Goal: Information Seeking & Learning: Learn about a topic

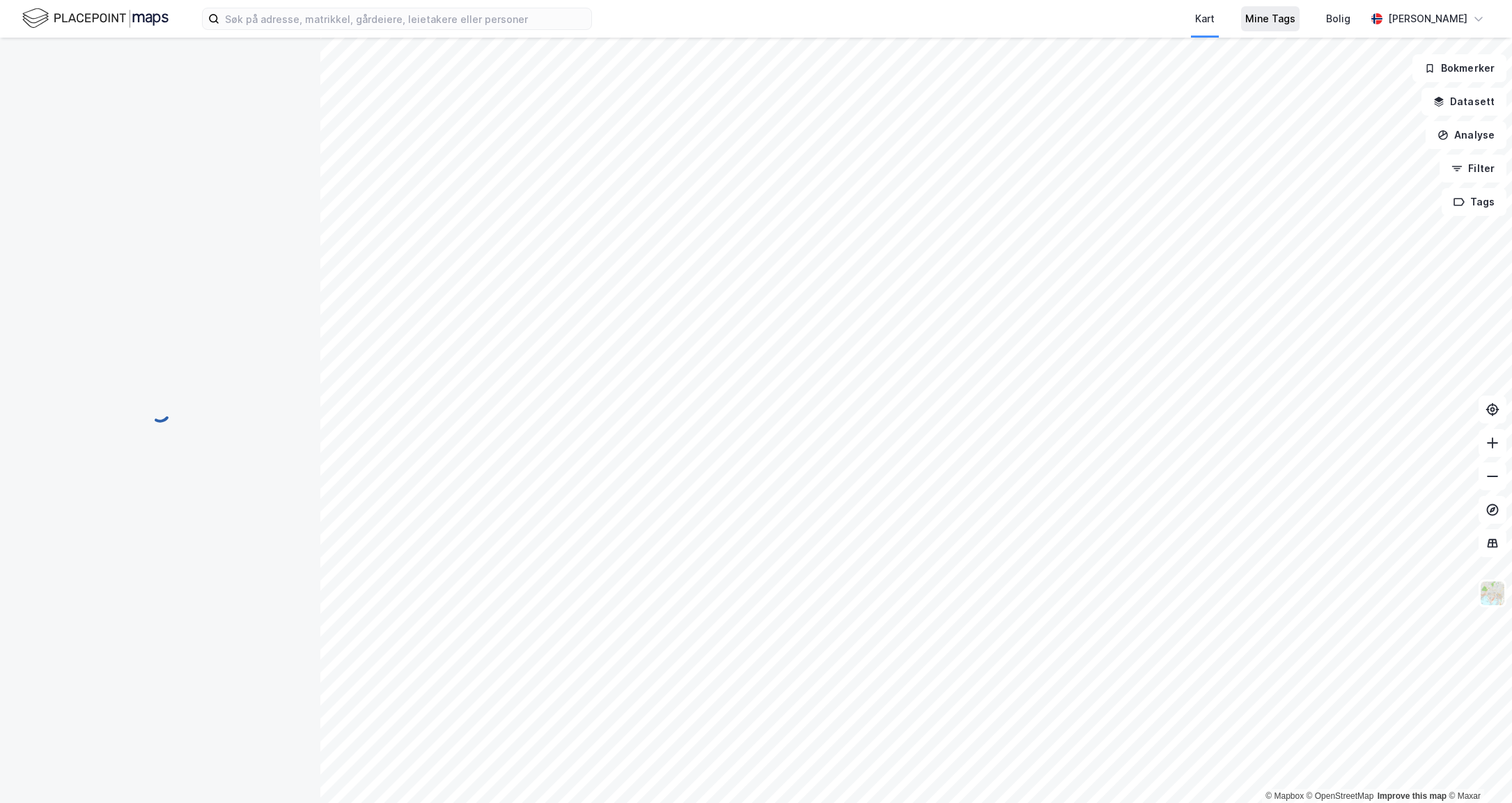
click at [1285, 16] on div "Mine Tags" at bounding box center [1270, 19] width 50 height 17
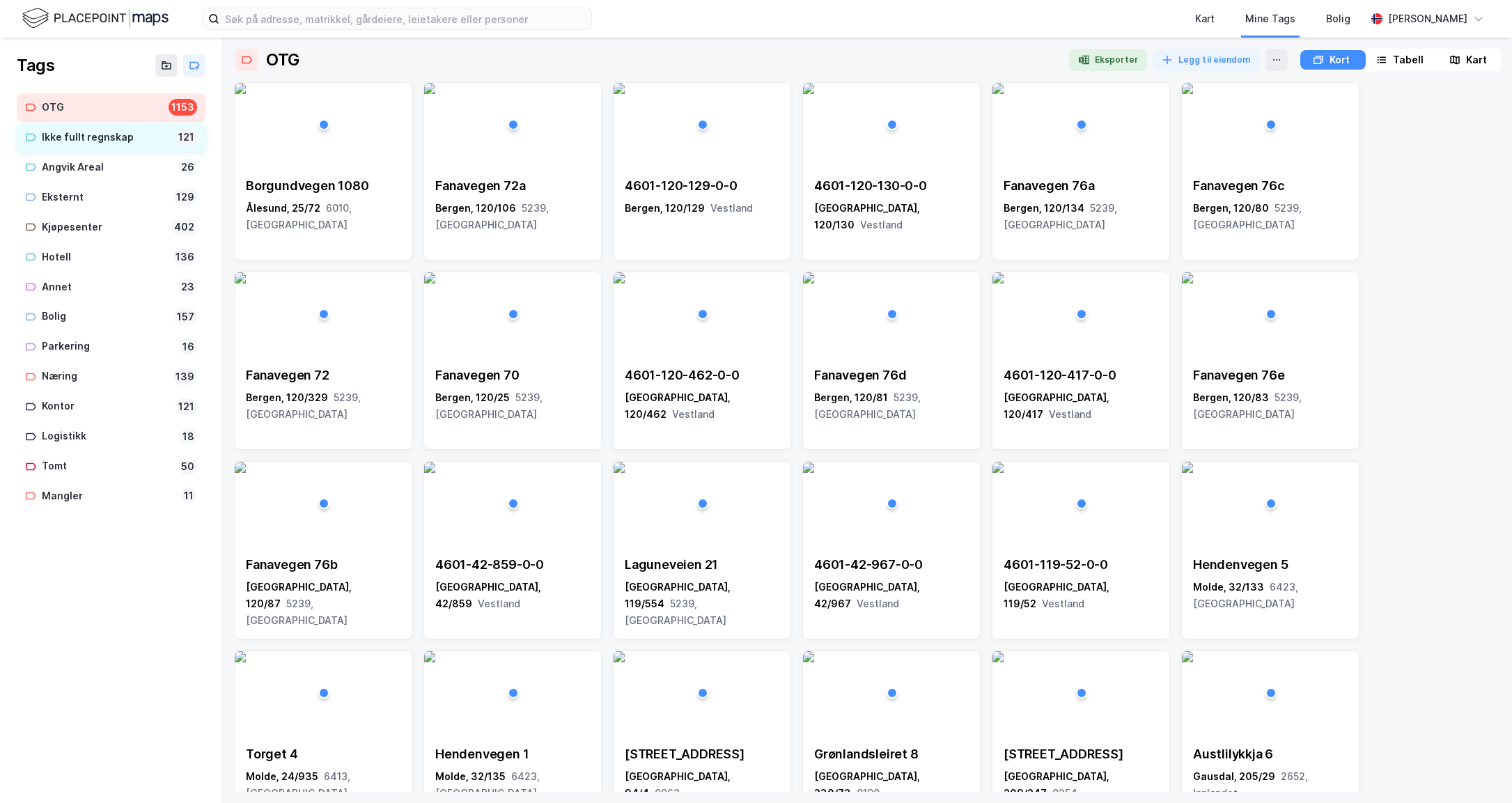
click at [73, 131] on div "Ikke fullt regnskap" at bounding box center [106, 137] width 128 height 17
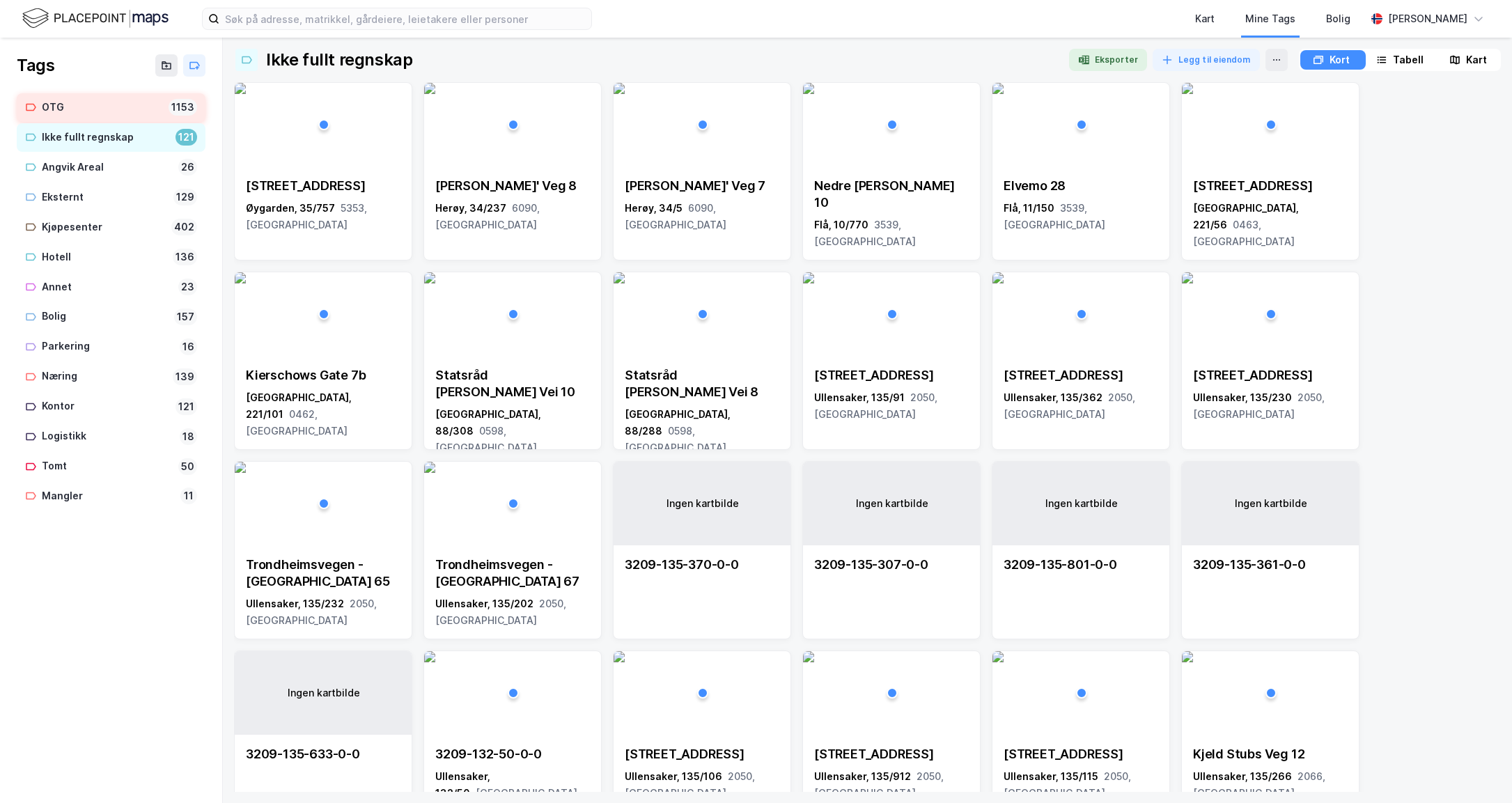
drag, startPoint x: 73, startPoint y: 108, endPoint x: 182, endPoint y: 108, distance: 109.0
click at [74, 108] on div "OTG" at bounding box center [102, 107] width 121 height 17
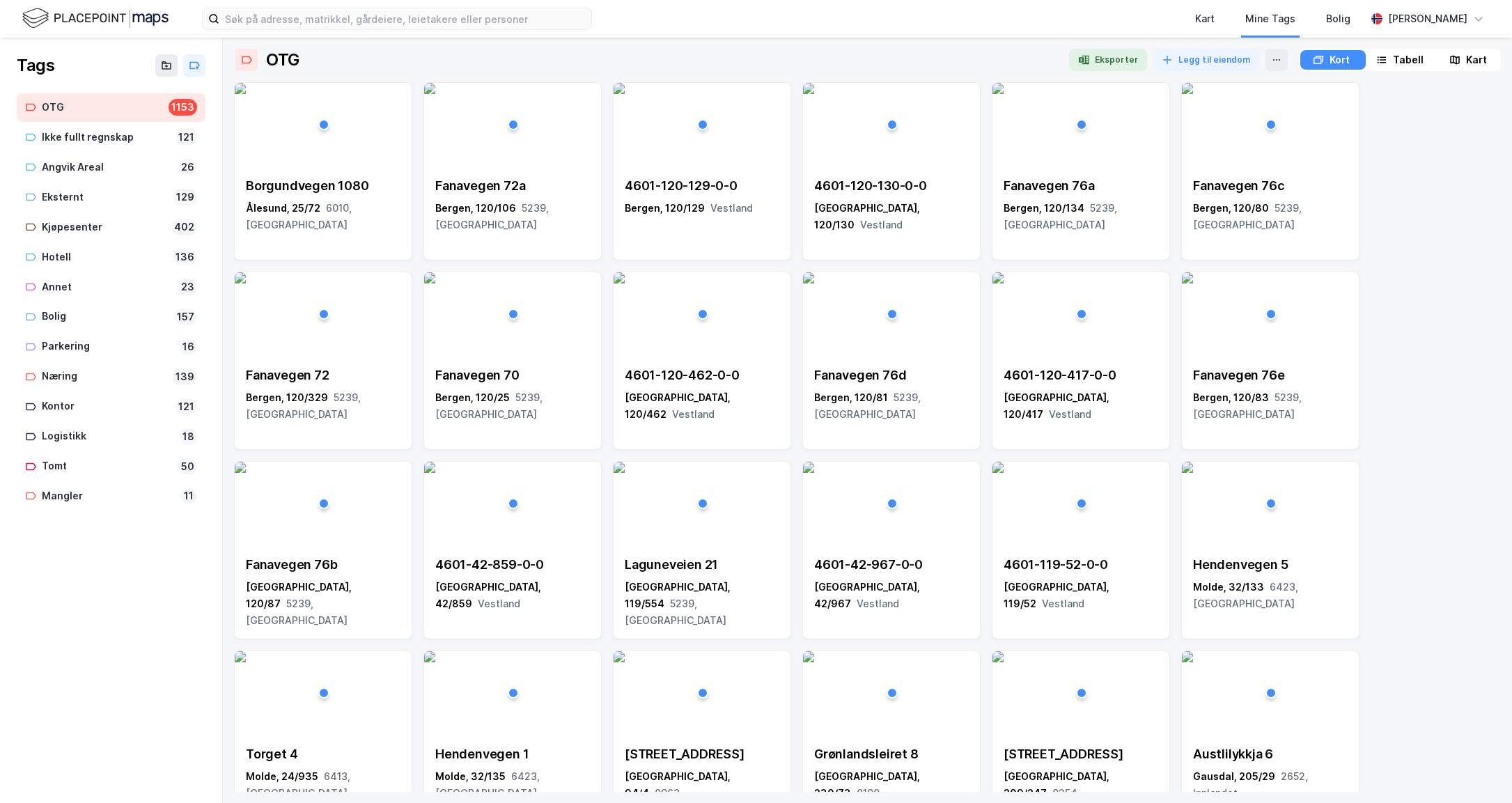
click at [1396, 56] on div "Tabell" at bounding box center [1408, 60] width 31 height 17
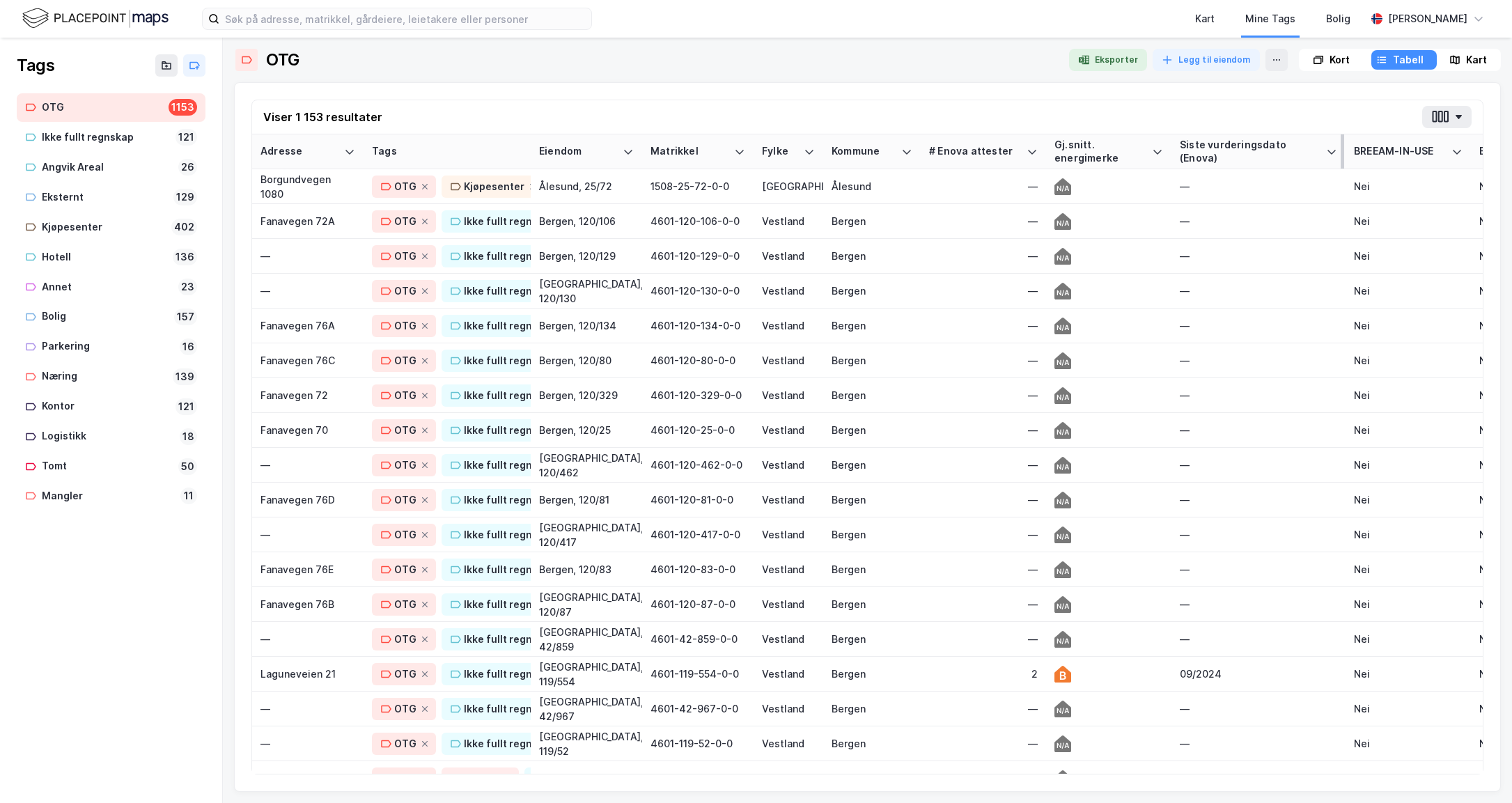
click at [1232, 149] on div "Siste vurderingsdato (Enova)" at bounding box center [1249, 152] width 140 height 26
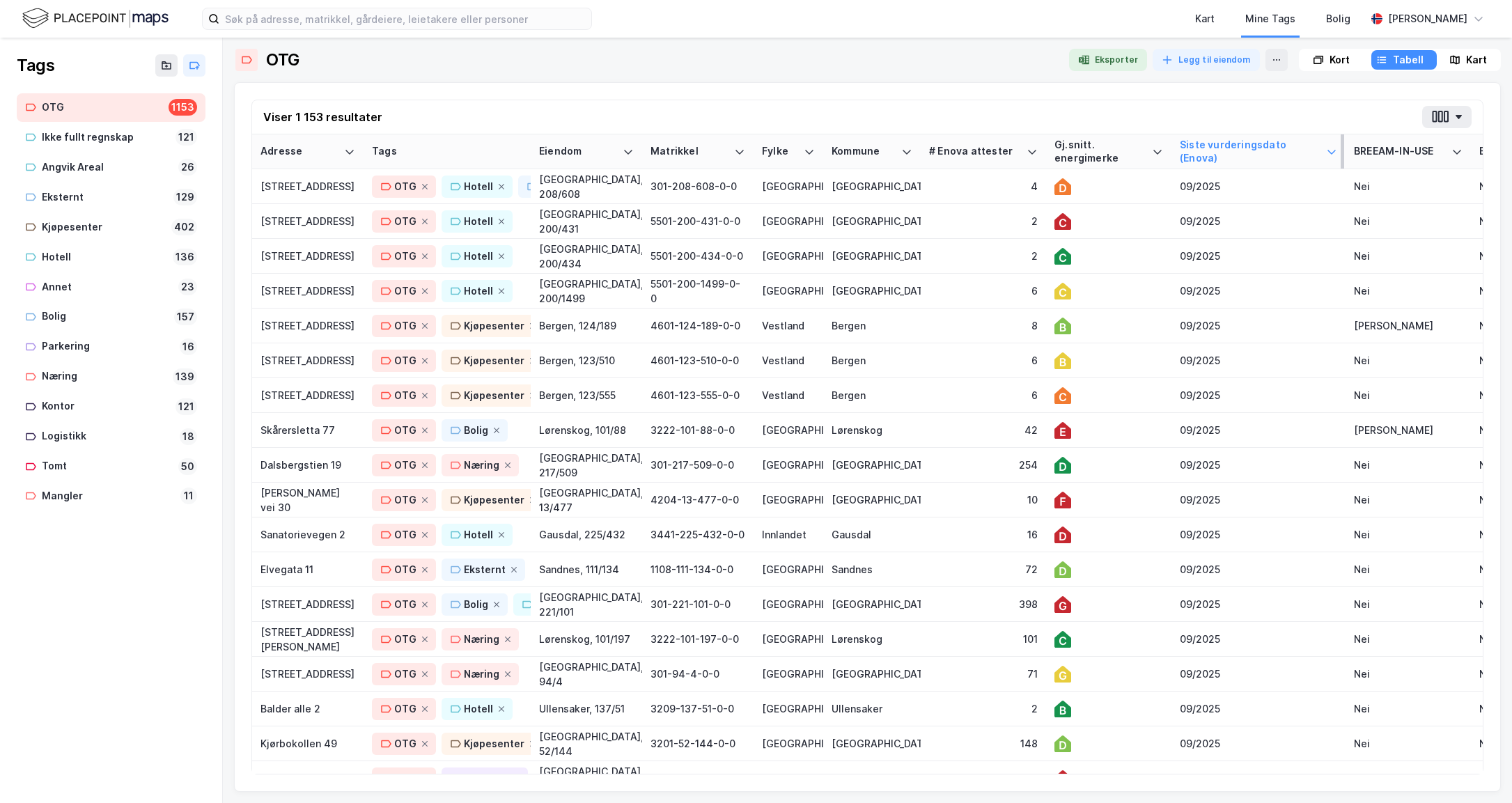
click at [1232, 149] on div "Siste vurderingsdato (Enova)" at bounding box center [1249, 152] width 140 height 26
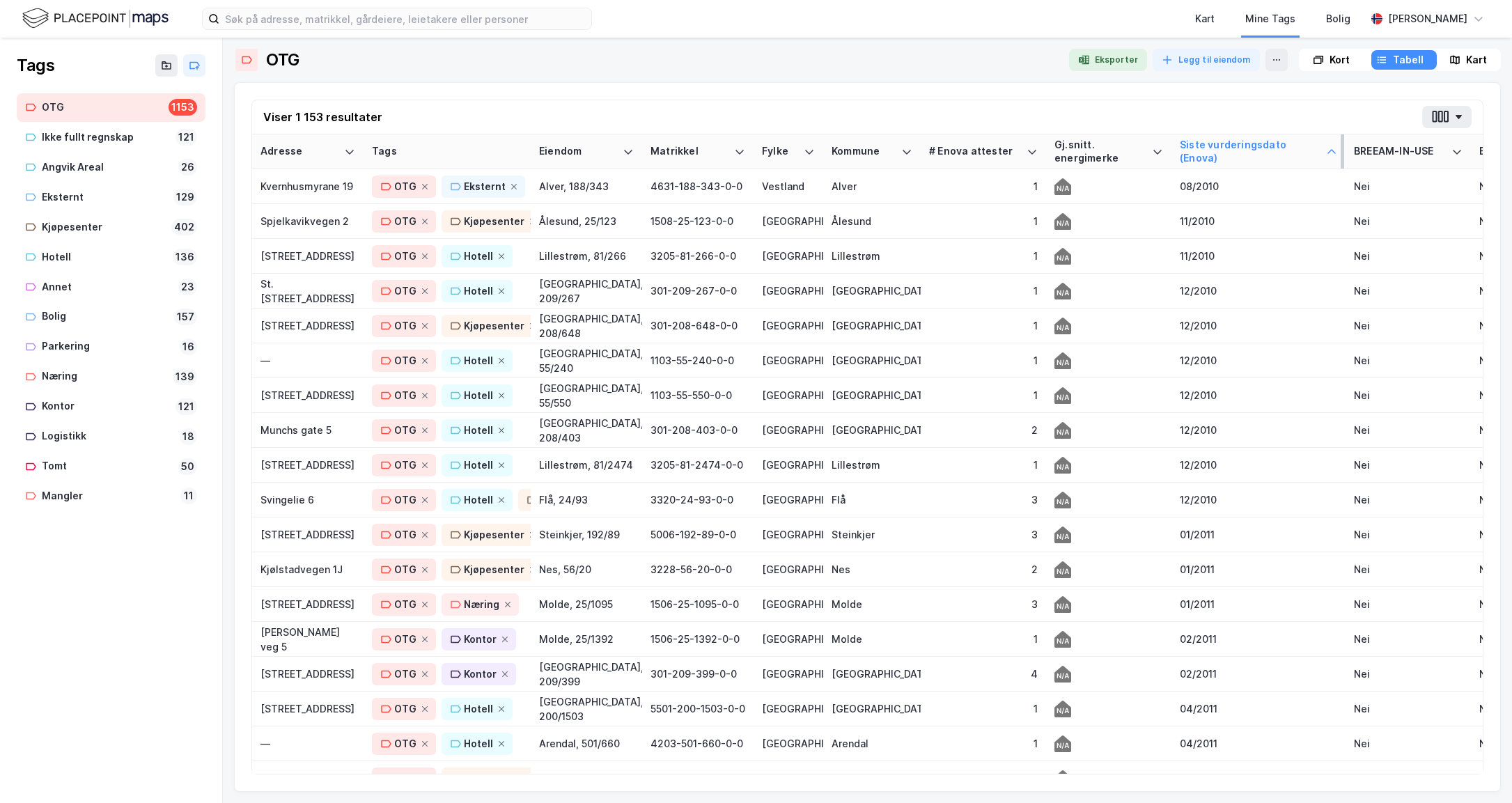
click at [1232, 149] on div "Siste vurderingsdato (Enova)" at bounding box center [1249, 152] width 140 height 26
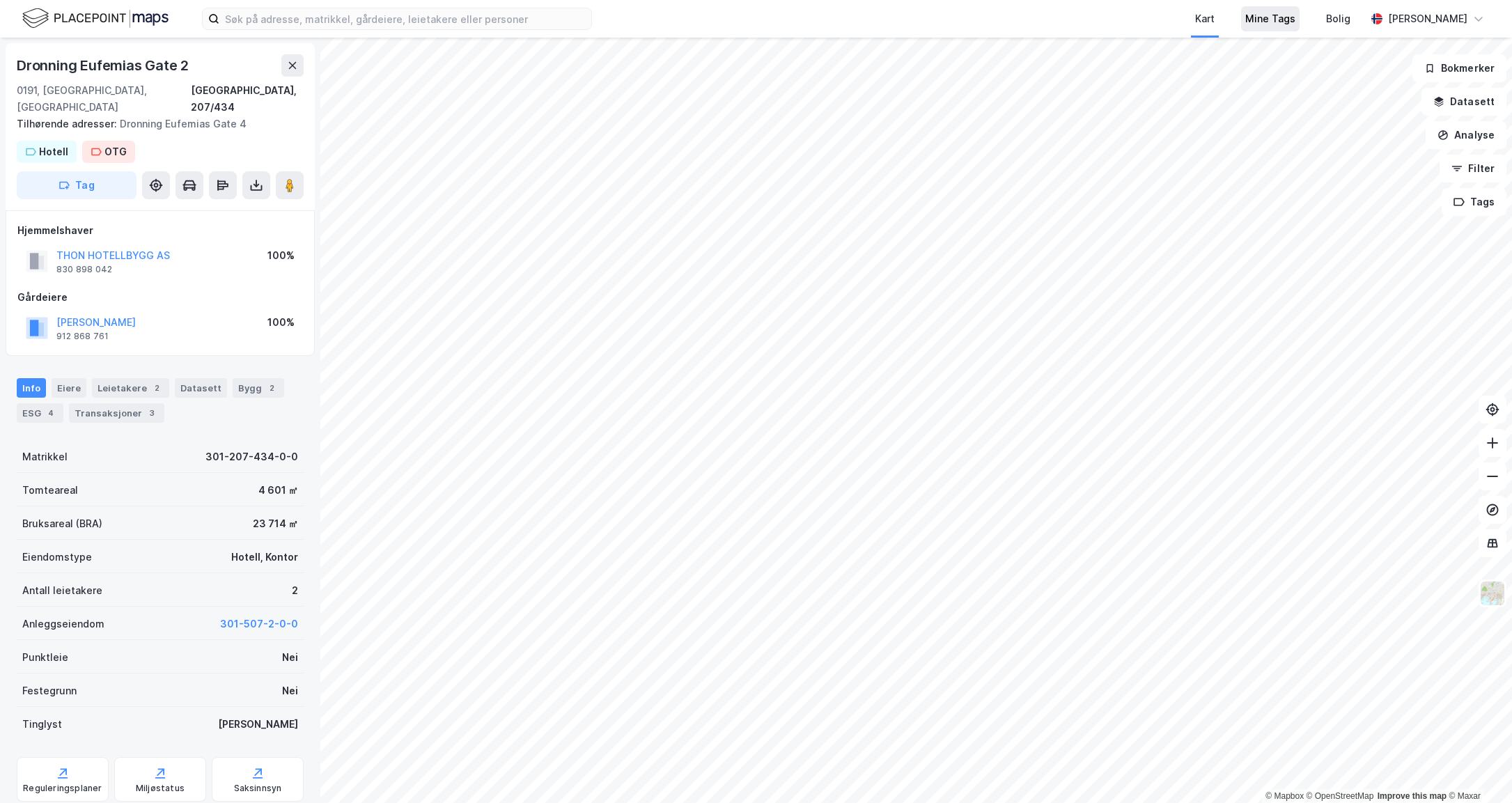
click at [1295, 24] on div "Mine Tags" at bounding box center [1270, 19] width 50 height 17
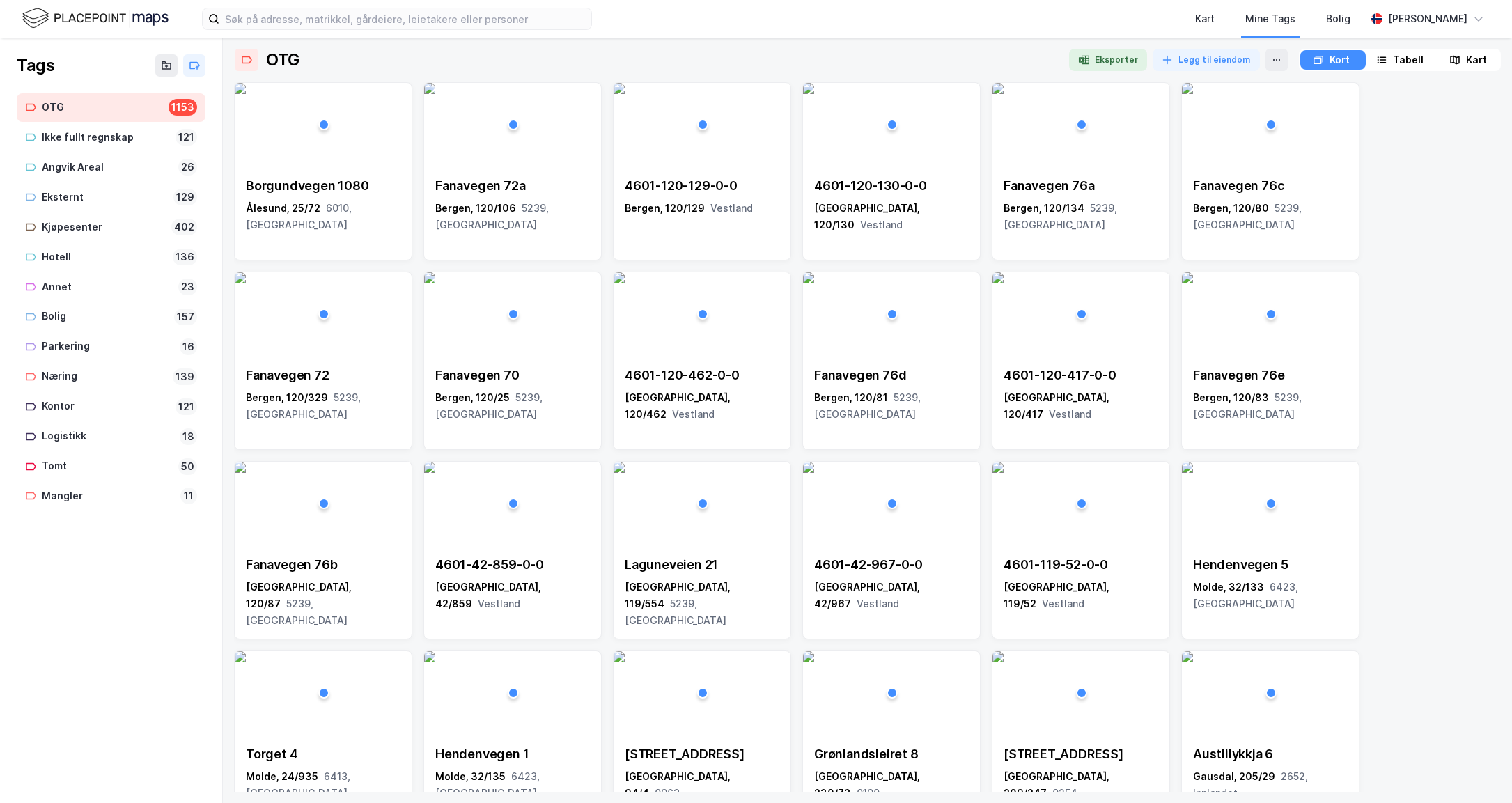
click at [67, 112] on div "OTG" at bounding box center [102, 107] width 121 height 17
click at [1401, 57] on div "Tabell" at bounding box center [1408, 60] width 31 height 17
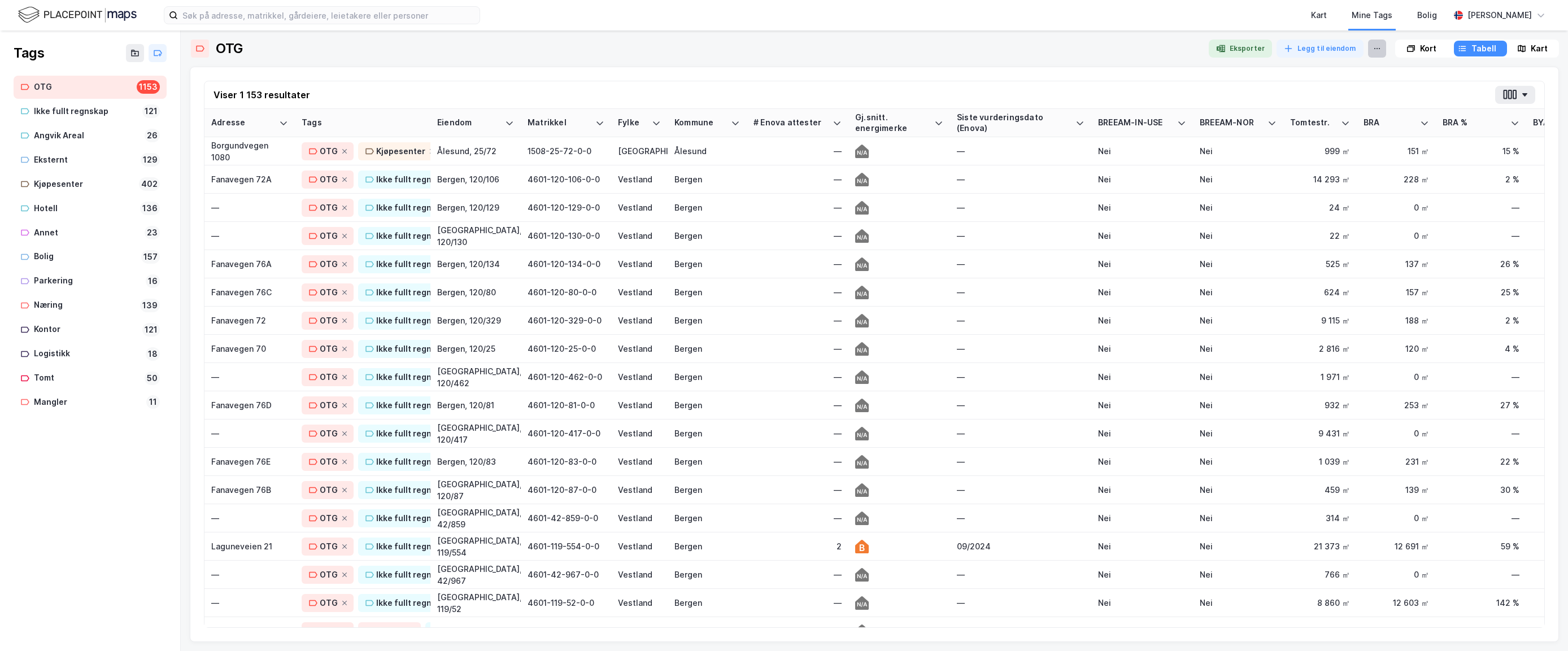
click at [1226, 51] on icon at bounding box center [1377, 48] width 9 height 9
click at [1226, 15] on div "Kart" at bounding box center [1319, 15] width 16 height 13
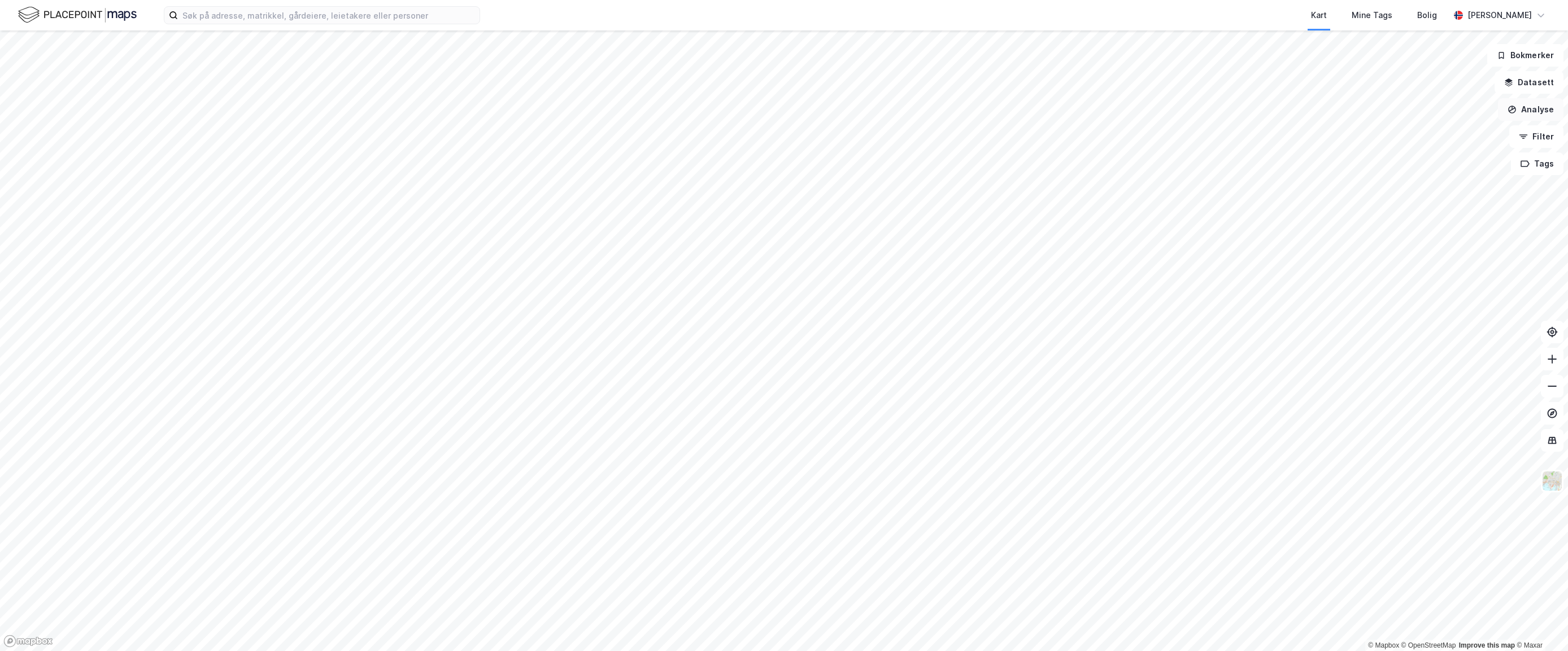
click at [1226, 108] on button "Analyse" at bounding box center [1531, 109] width 66 height 23
click at [1226, 80] on button "Datasett" at bounding box center [1528, 82] width 69 height 23
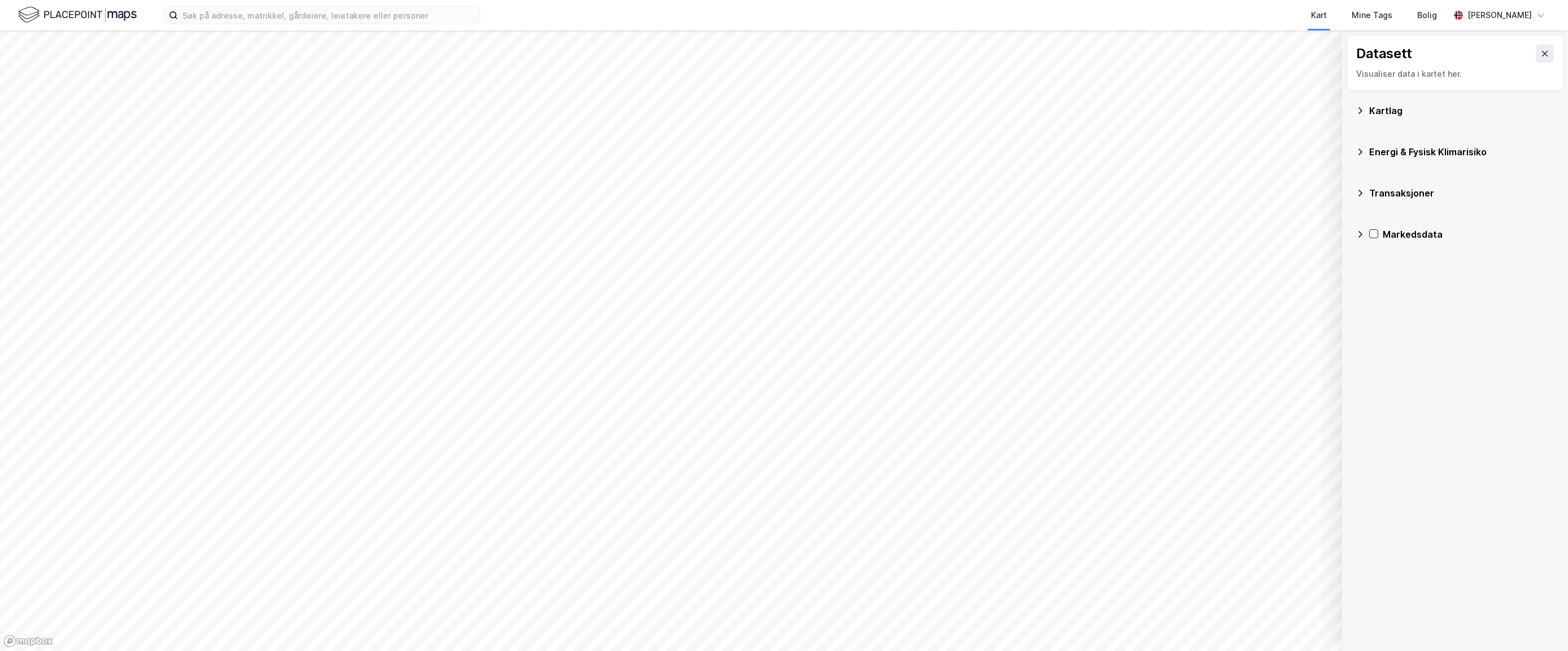
click at [1226, 106] on icon at bounding box center [1360, 110] width 9 height 9
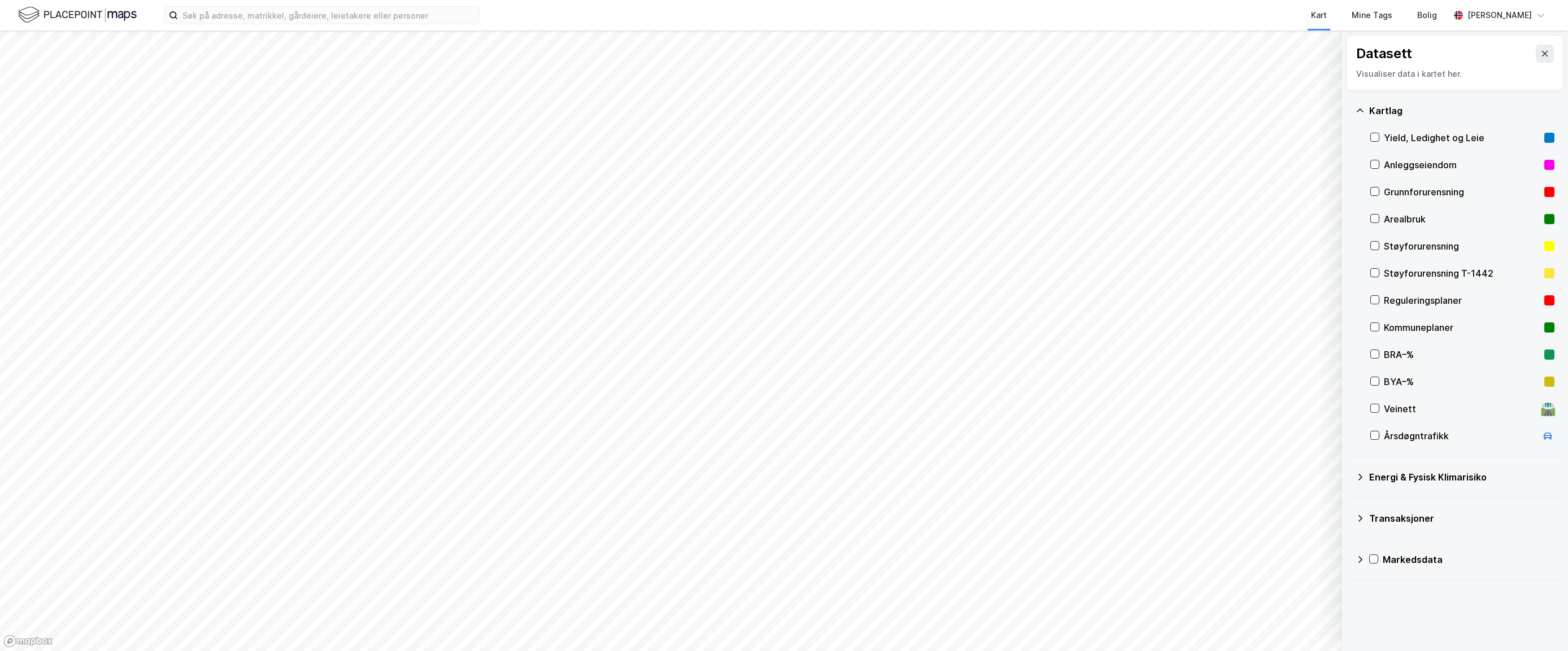
click at [1226, 109] on icon at bounding box center [1360, 110] width 9 height 9
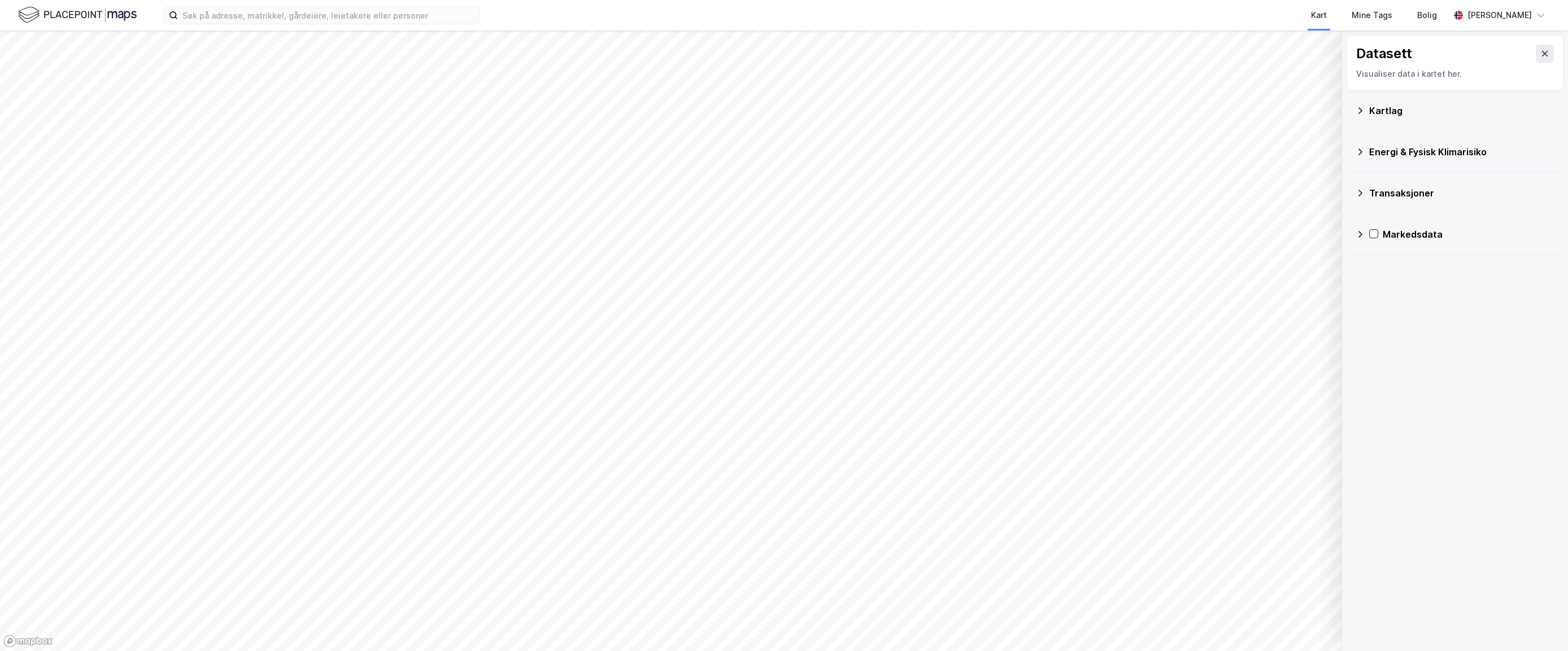
click at [1226, 149] on icon at bounding box center [1360, 151] width 4 height 7
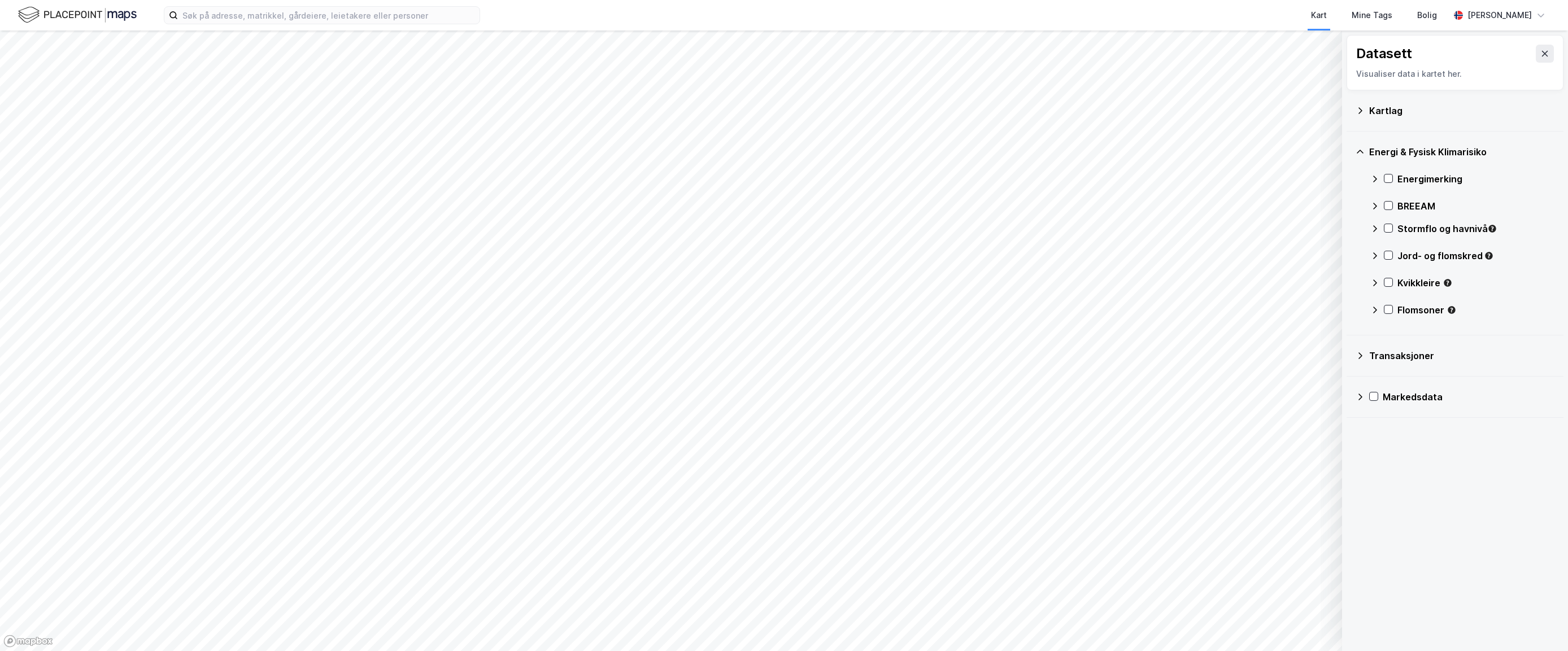
click at [1226, 352] on icon at bounding box center [1360, 355] width 9 height 9
click at [1226, 358] on icon at bounding box center [1360, 355] width 9 height 9
click at [1226, 395] on icon at bounding box center [1360, 397] width 9 height 9
click at [1226, 307] on icon at bounding box center [1374, 310] width 9 height 9
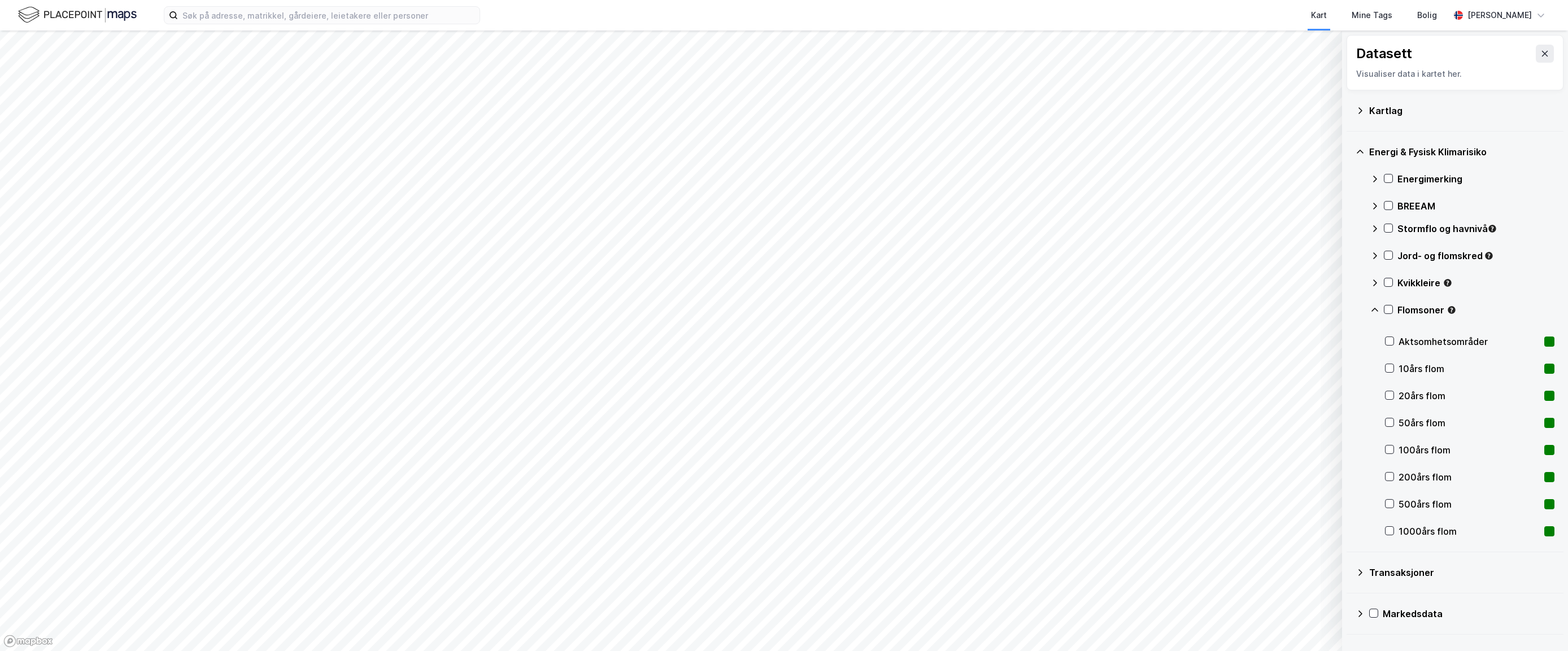
click at [1226, 283] on icon at bounding box center [1375, 282] width 4 height 7
click at [1226, 249] on div "Jord- og flomskred" at bounding box center [1462, 260] width 184 height 27
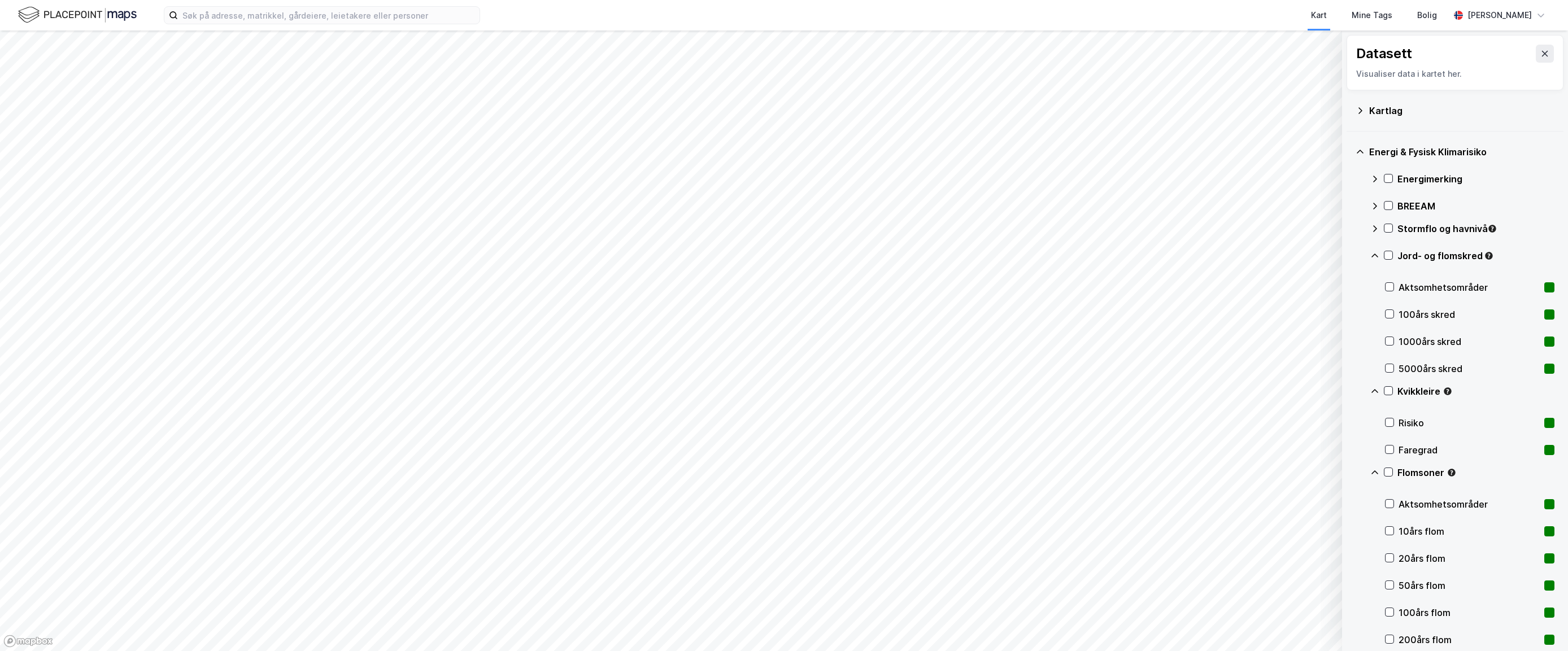
click at [1226, 225] on icon at bounding box center [1374, 228] width 9 height 9
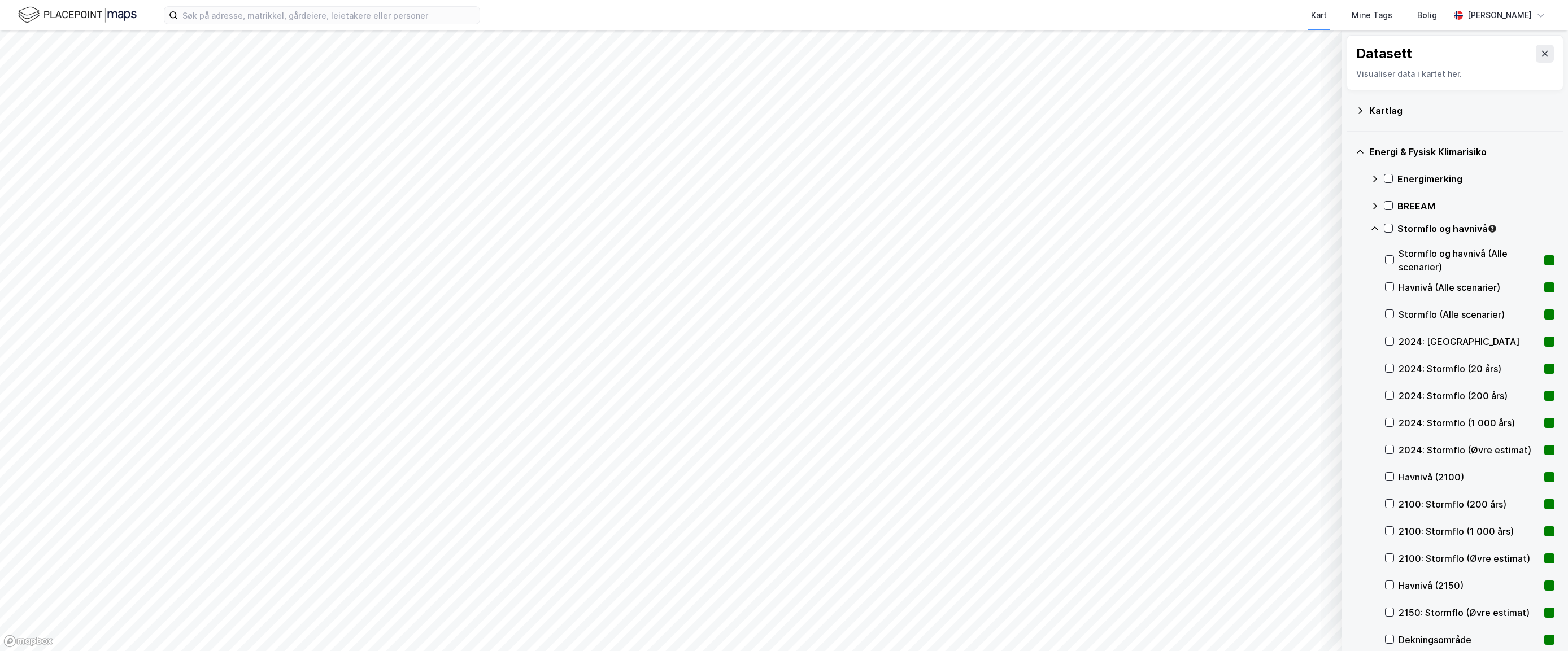
click at [1226, 206] on icon at bounding box center [1375, 206] width 4 height 7
click at [1226, 177] on icon at bounding box center [1375, 179] width 4 height 7
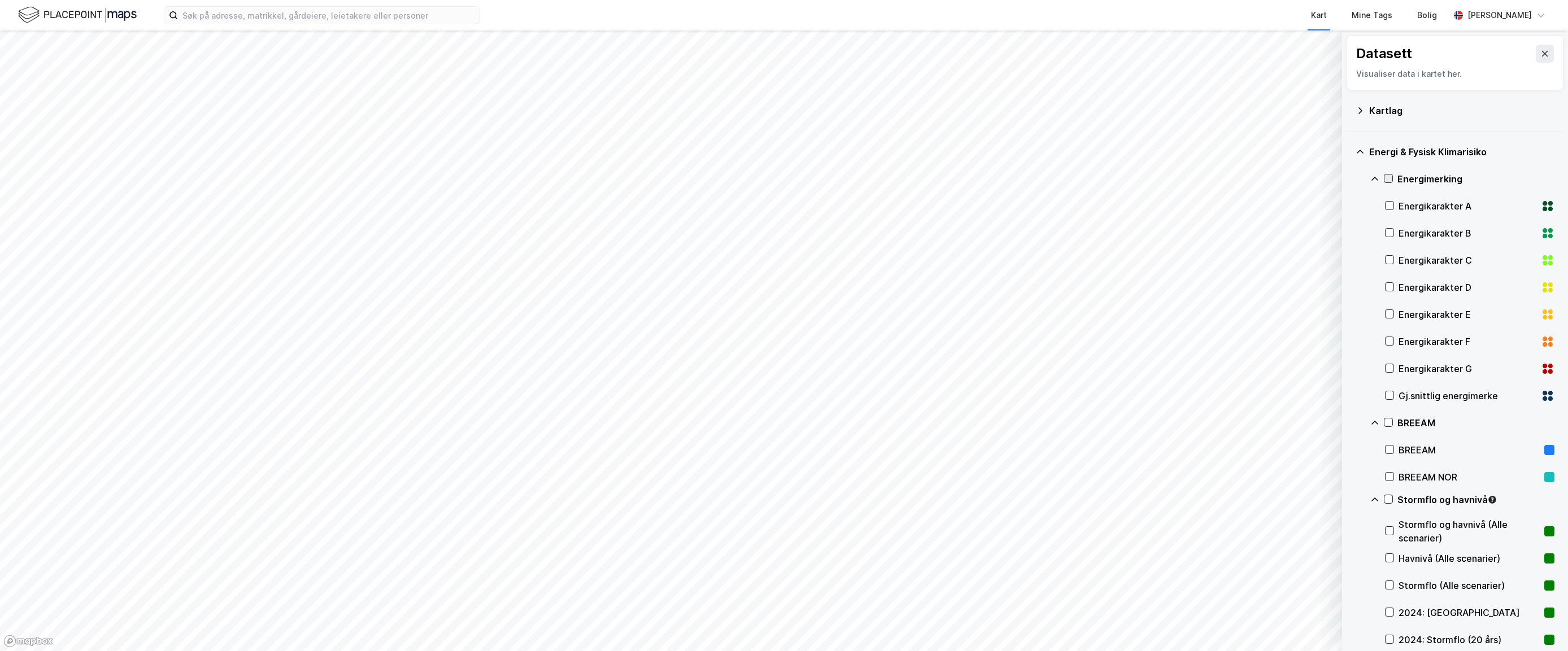
click at [1226, 178] on icon at bounding box center [1388, 178] width 8 height 8
click at [1226, 178] on icon at bounding box center [1374, 179] width 9 height 9
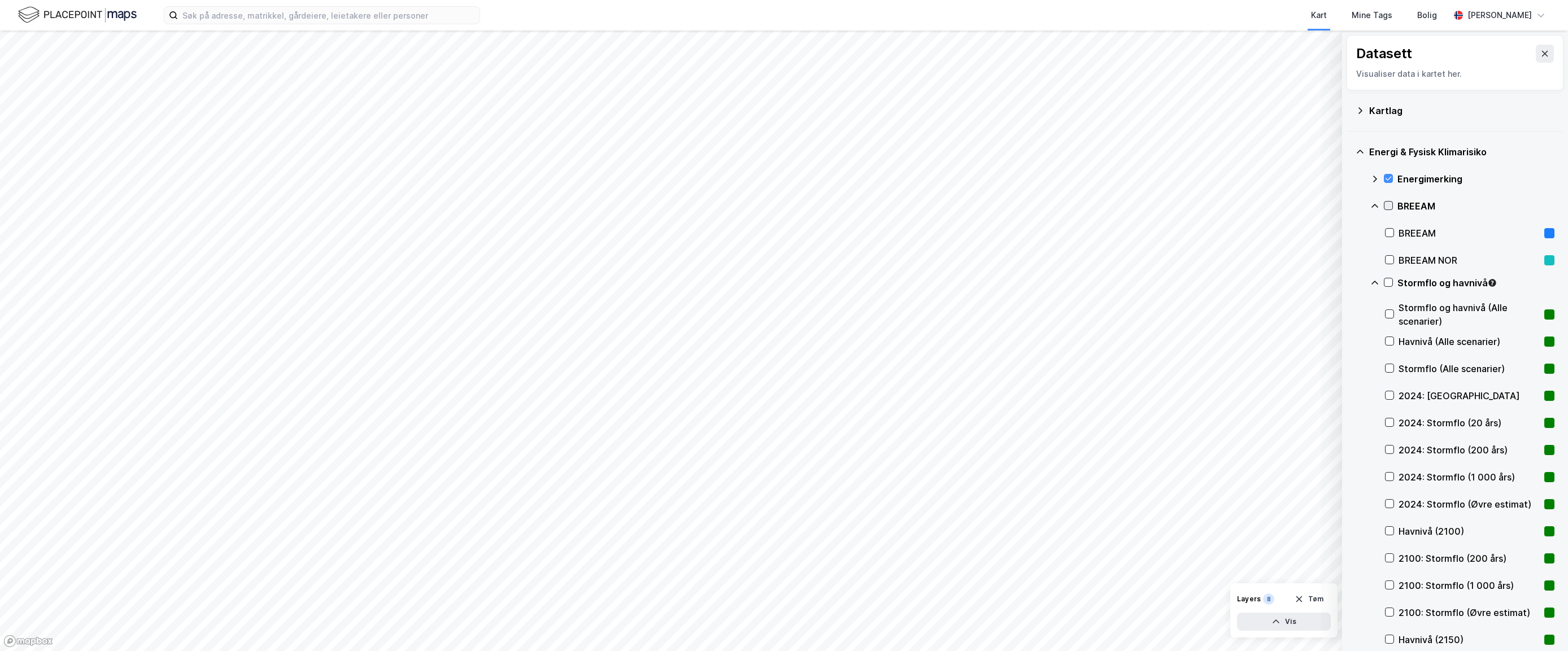
click at [1226, 207] on icon at bounding box center [1388, 206] width 6 height 4
click at [1226, 206] on icon at bounding box center [1374, 206] width 9 height 9
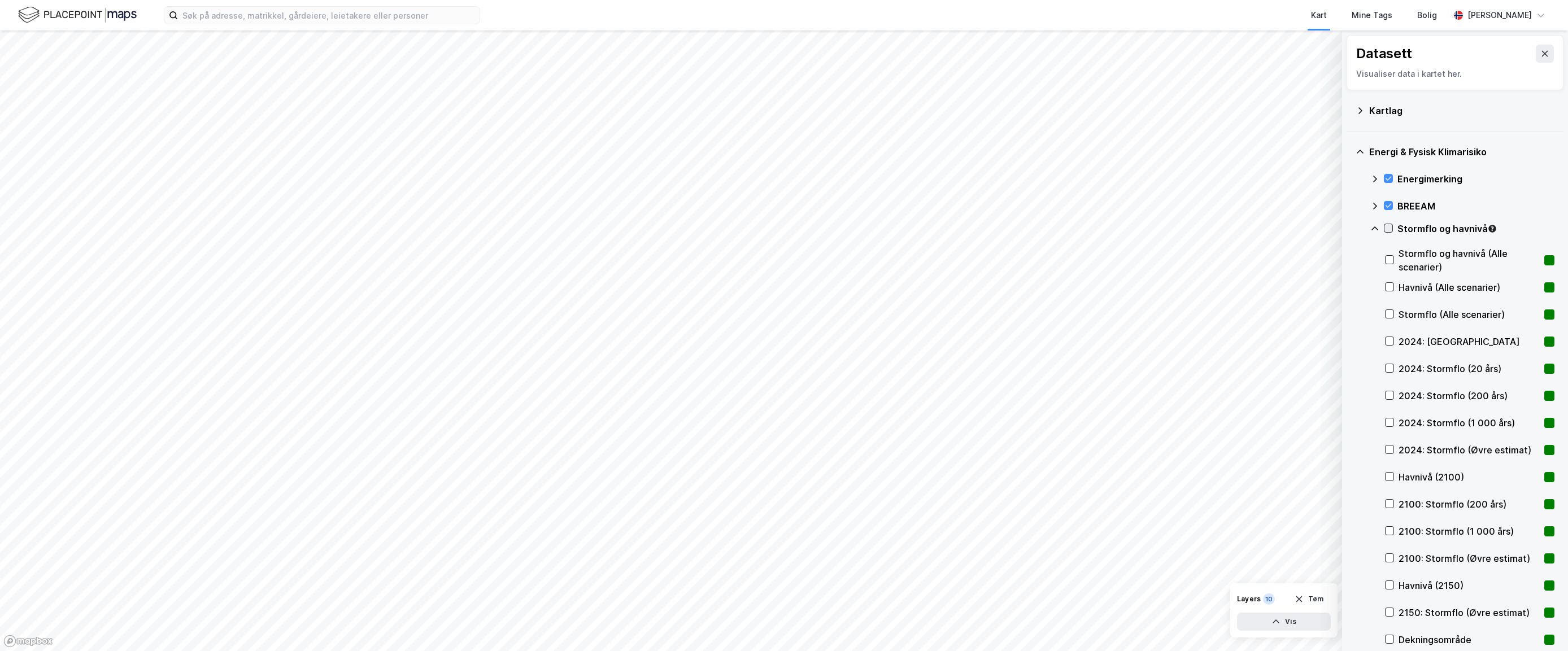
click at [1226, 227] on icon at bounding box center [1388, 228] width 6 height 4
click at [1226, 228] on icon at bounding box center [1374, 228] width 9 height 9
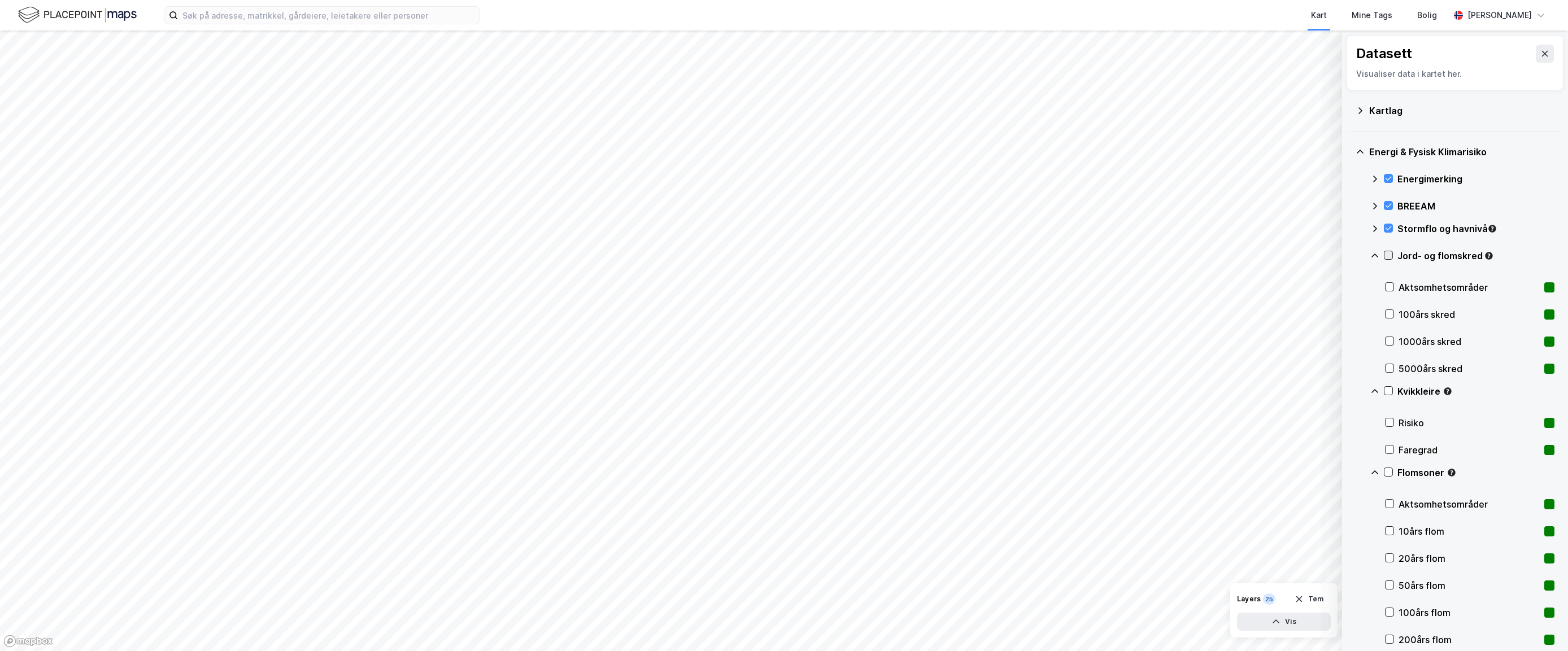
click at [1226, 255] on icon at bounding box center [1388, 255] width 8 height 8
click at [1226, 255] on icon at bounding box center [1374, 256] width 7 height 4
click at [1226, 284] on icon at bounding box center [1374, 282] width 9 height 9
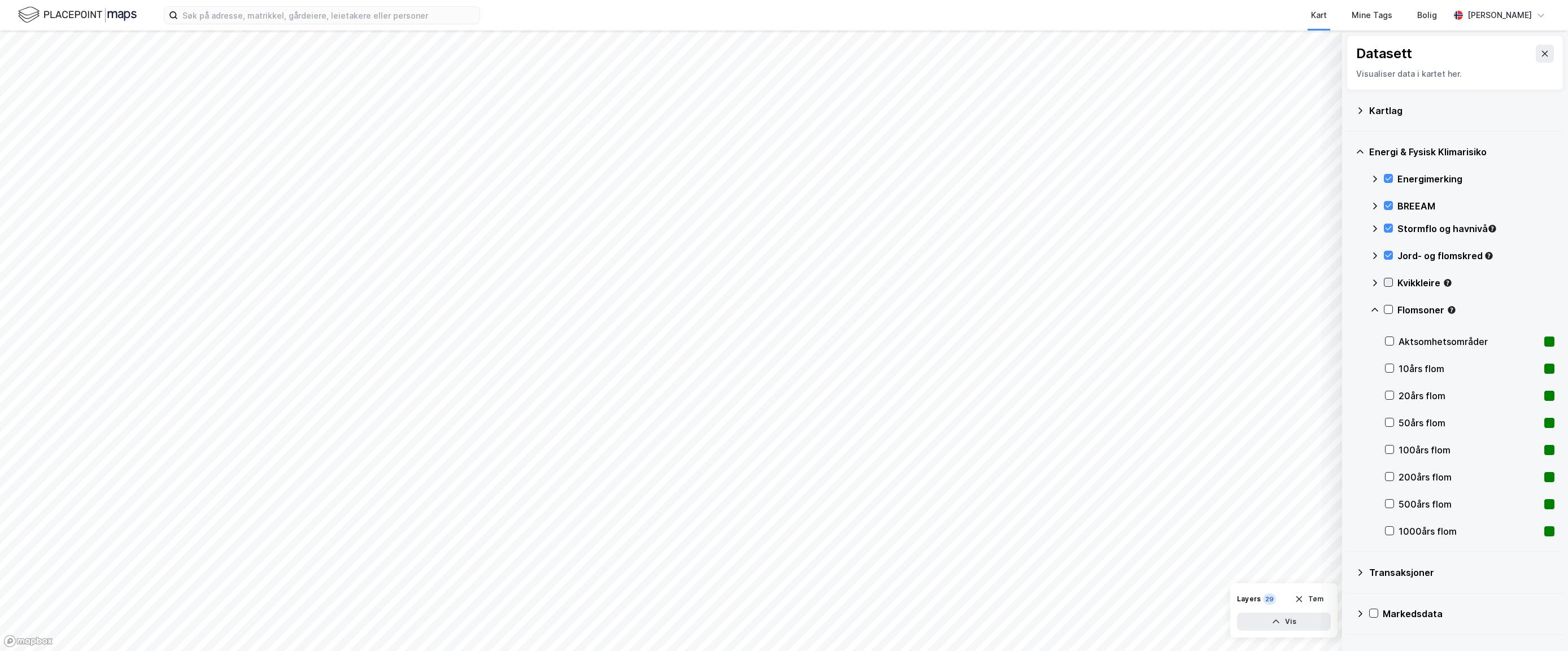
click at [1226, 279] on icon at bounding box center [1388, 282] width 8 height 8
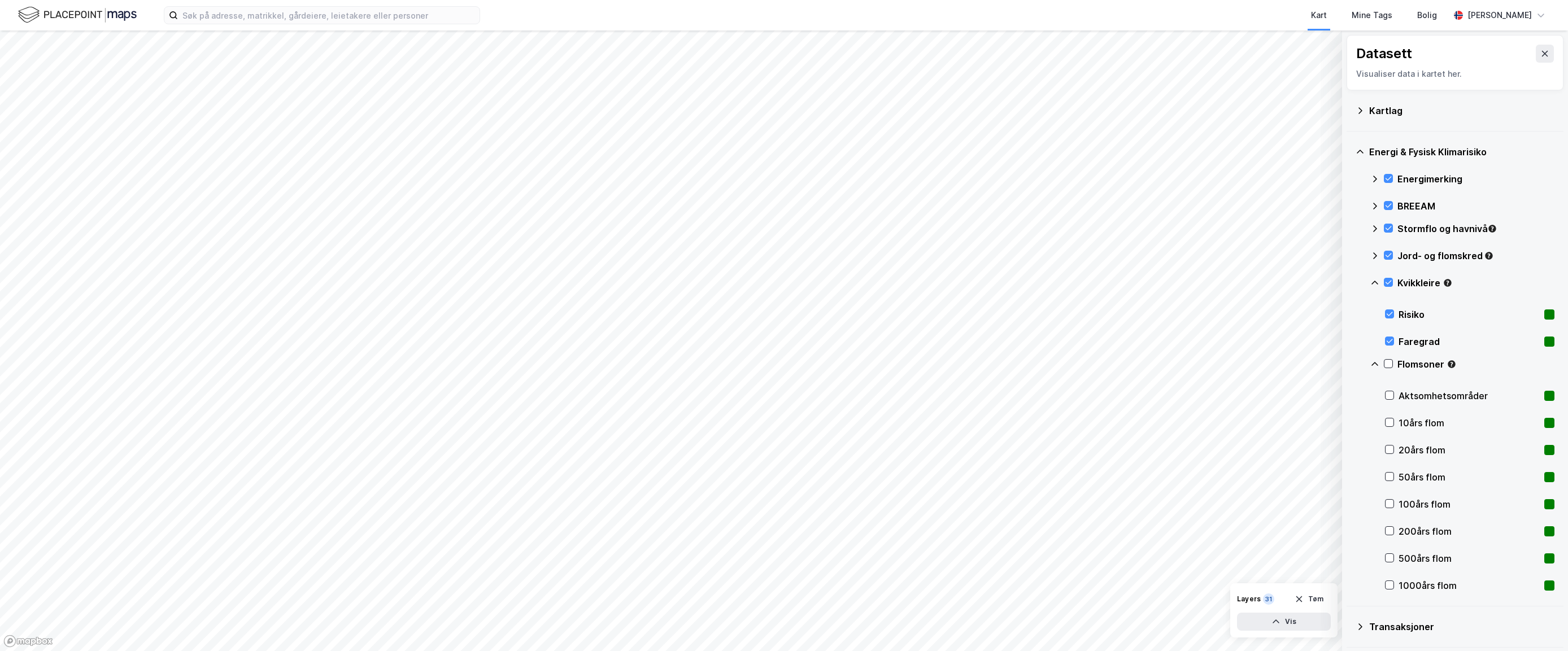
click at [1226, 284] on icon at bounding box center [1374, 282] width 9 height 9
click at [1226, 310] on icon at bounding box center [1388, 309] width 8 height 8
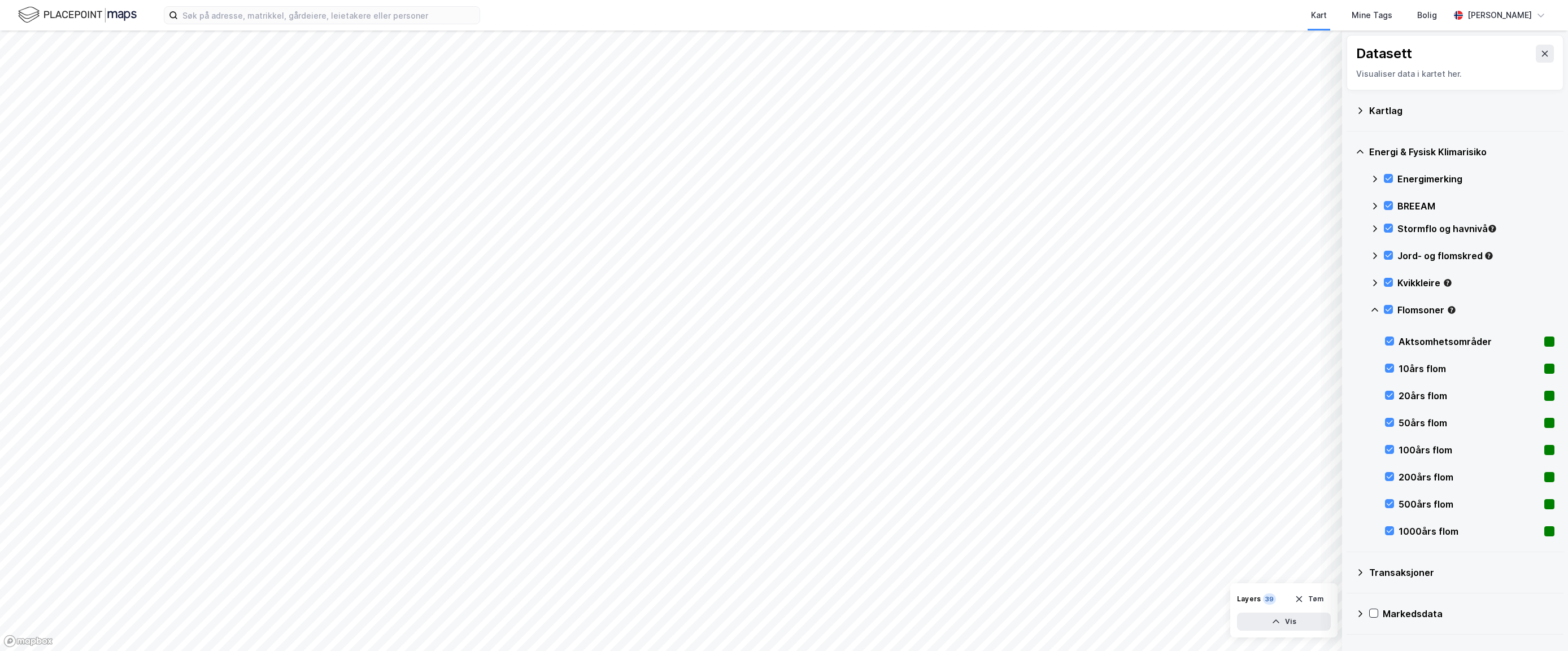
click at [1226, 310] on icon at bounding box center [1374, 310] width 7 height 4
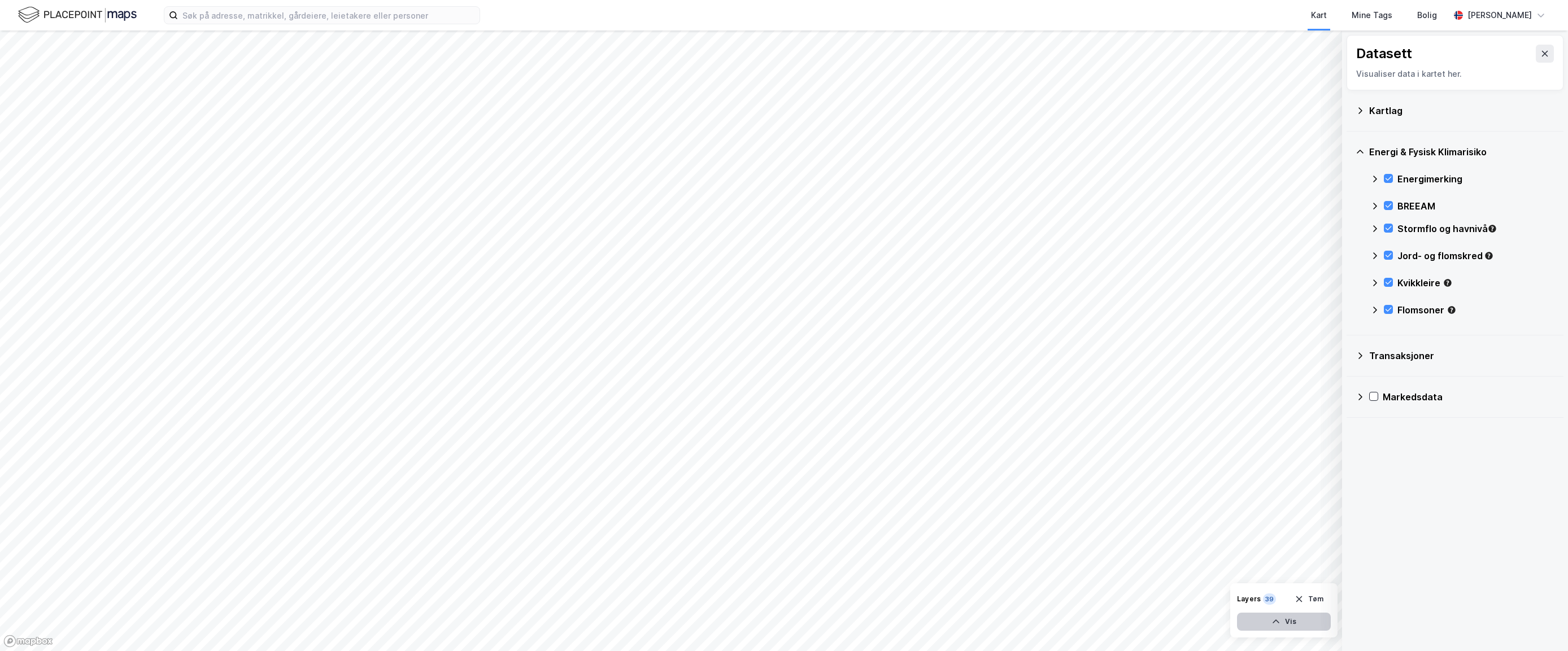
click at [1226, 619] on button "Vis" at bounding box center [1284, 622] width 94 height 18
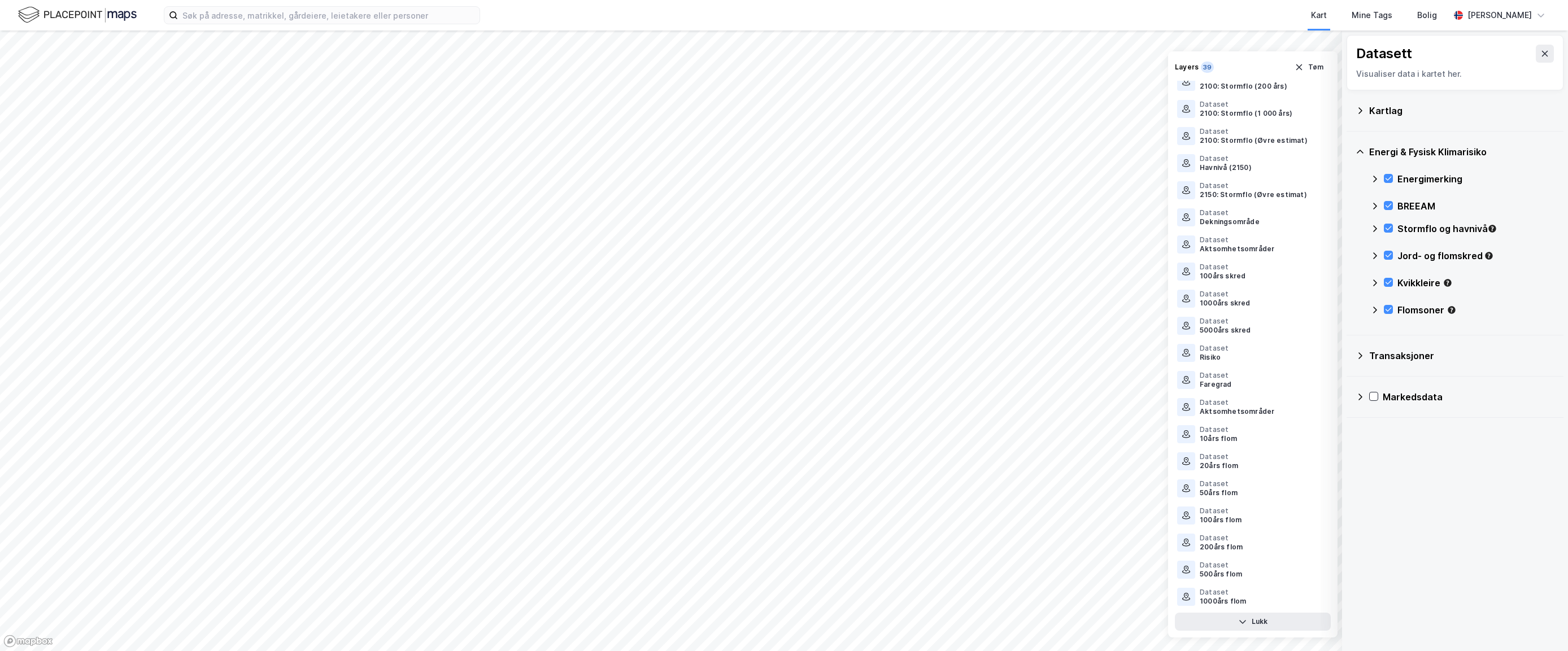
scroll to position [186, 0]
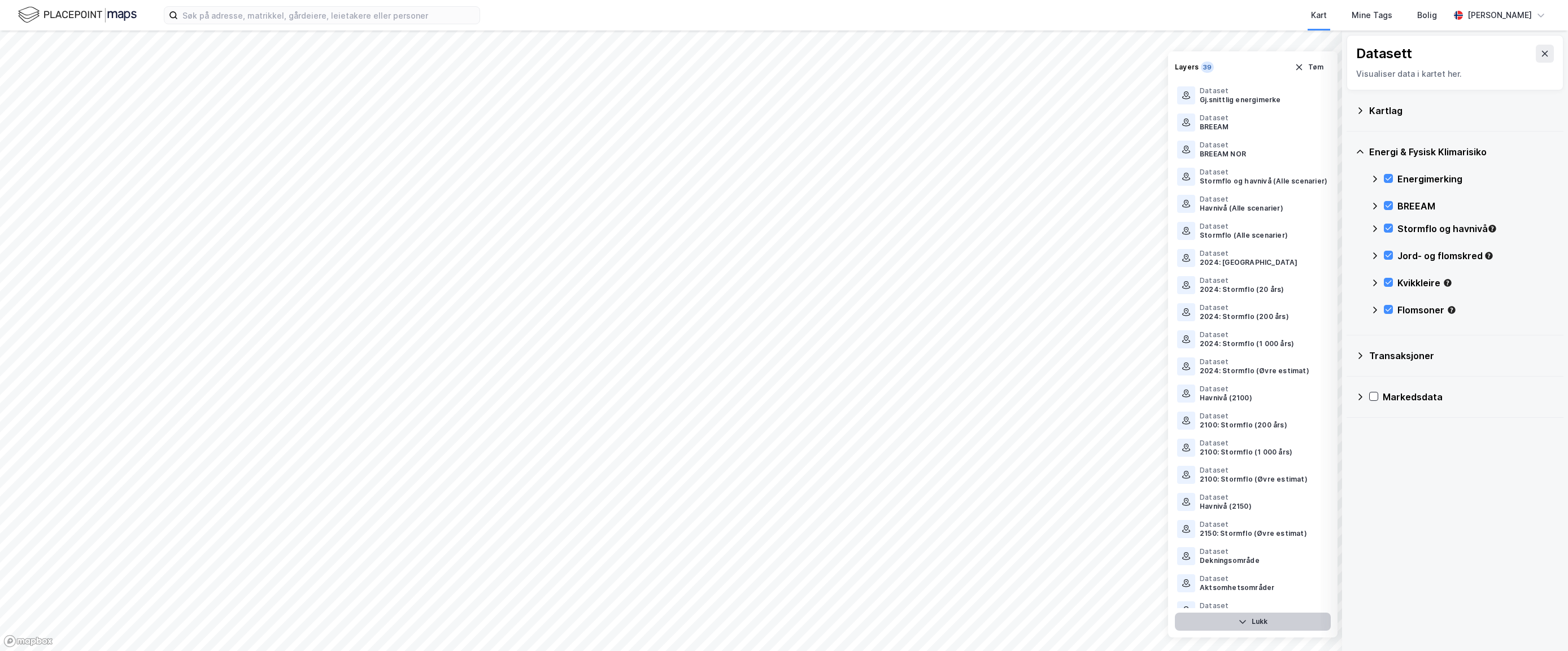
click at [1226, 619] on button "Lukk" at bounding box center [1253, 622] width 156 height 18
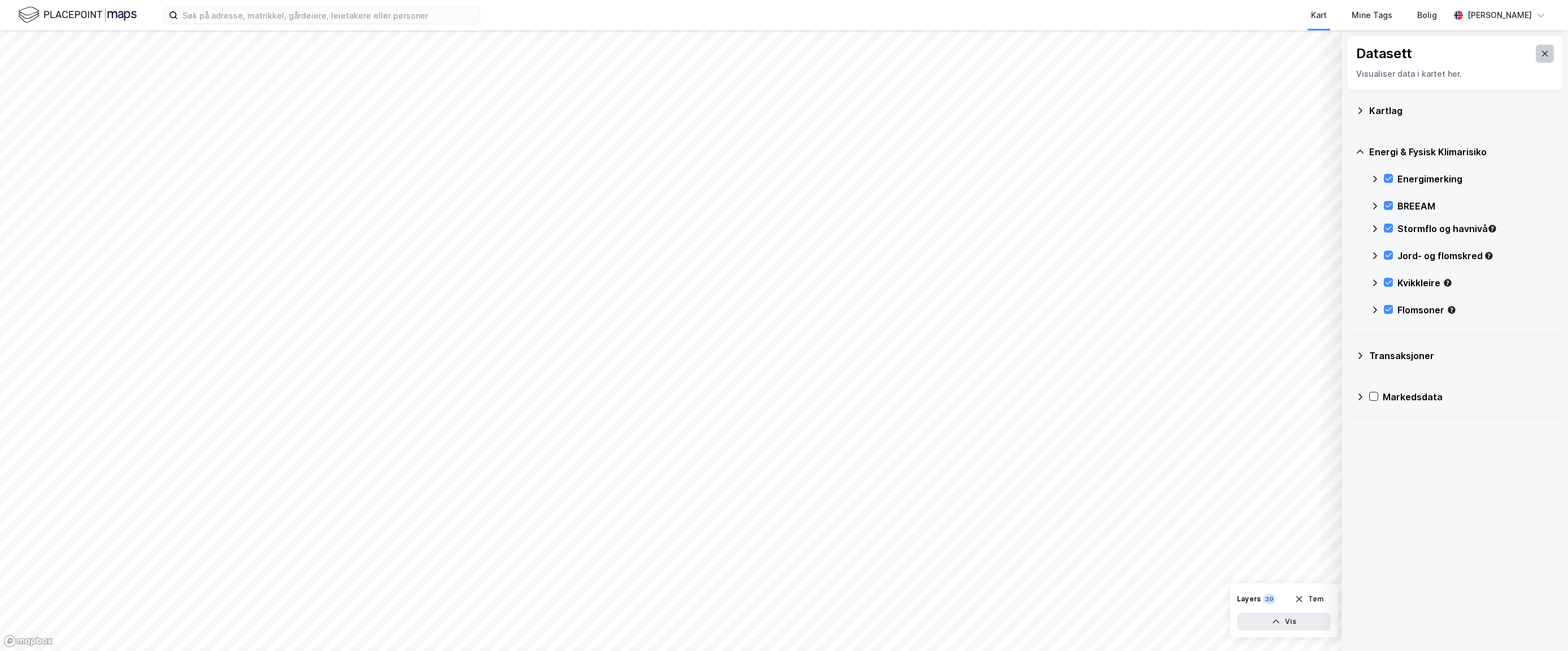
click at [1226, 52] on icon at bounding box center [1545, 54] width 6 height 5
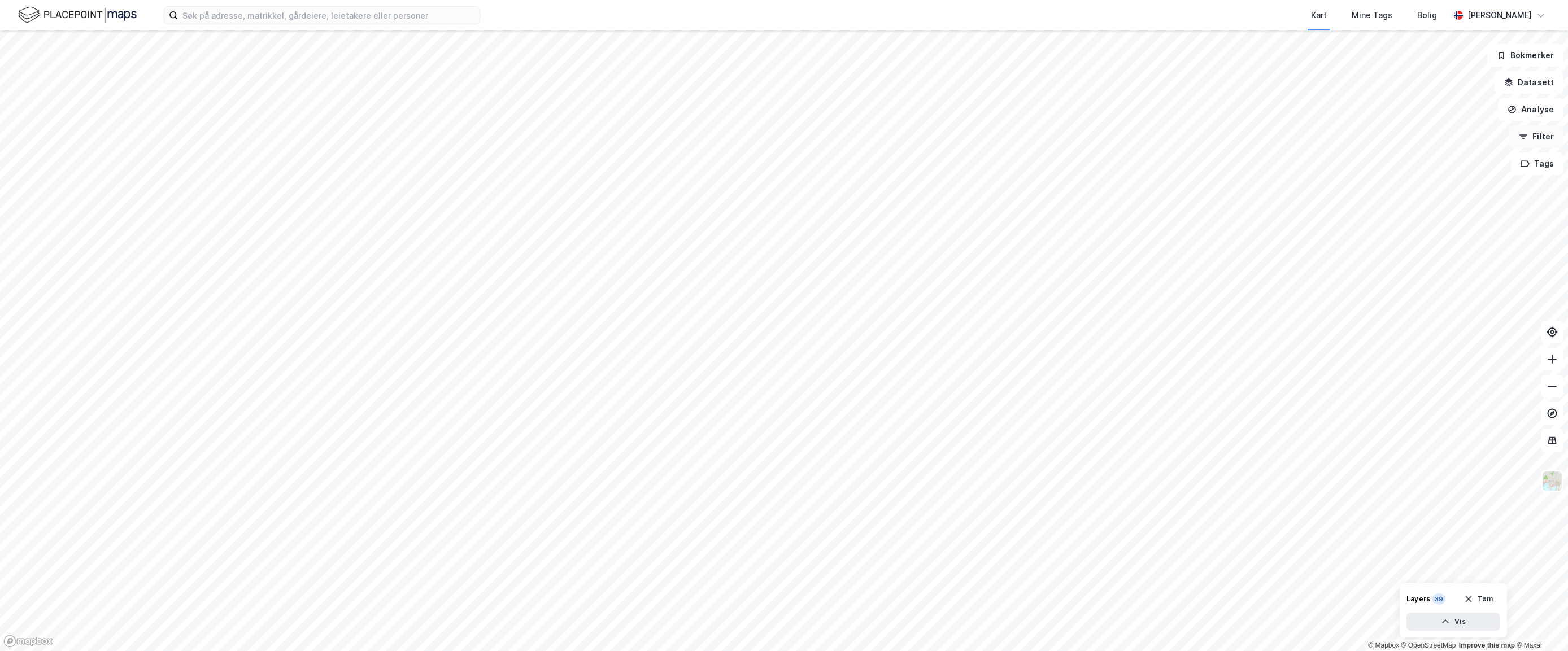
click at [1226, 136] on button "Filter" at bounding box center [1536, 136] width 54 height 23
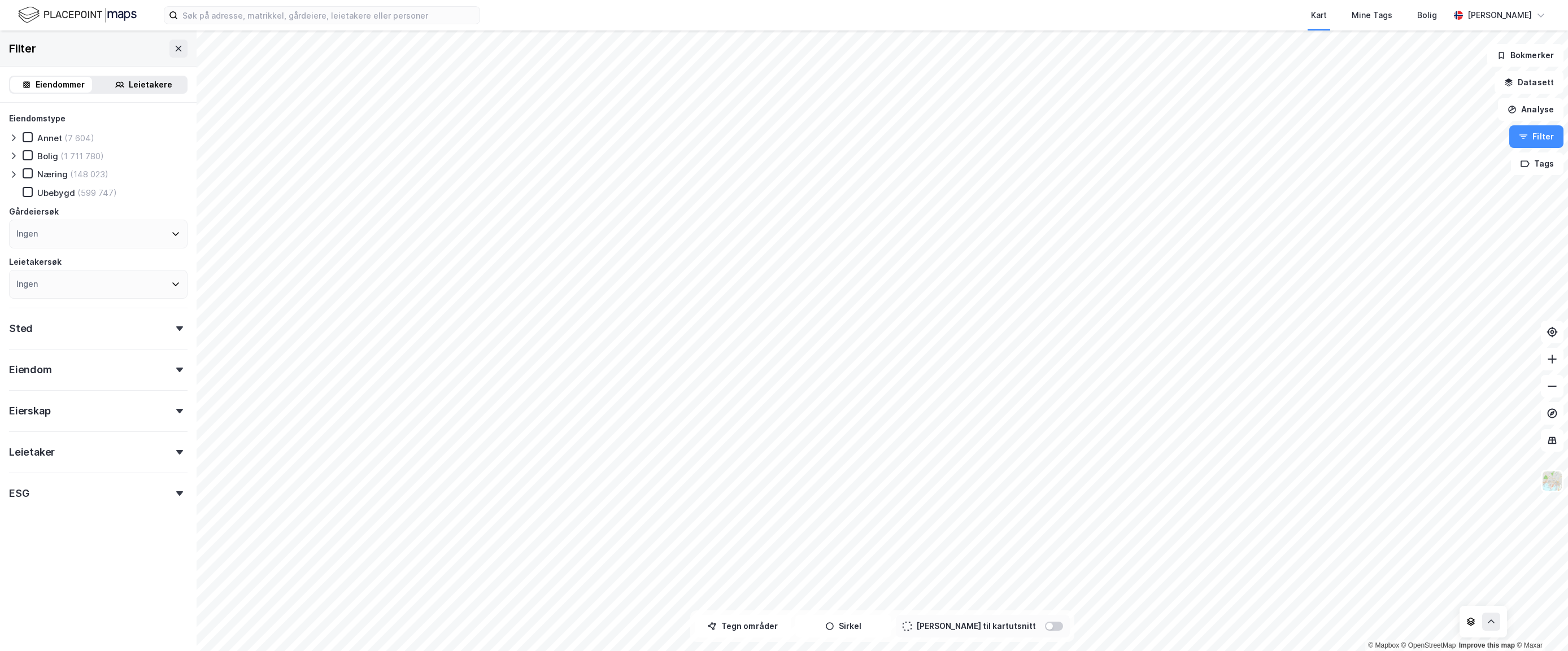
click at [72, 240] on div "Ingen" at bounding box center [98, 234] width 178 height 29
click at [71, 236] on div "Ingen" at bounding box center [98, 234] width 178 height 29
click at [108, 269] on input at bounding box center [104, 264] width 148 height 15
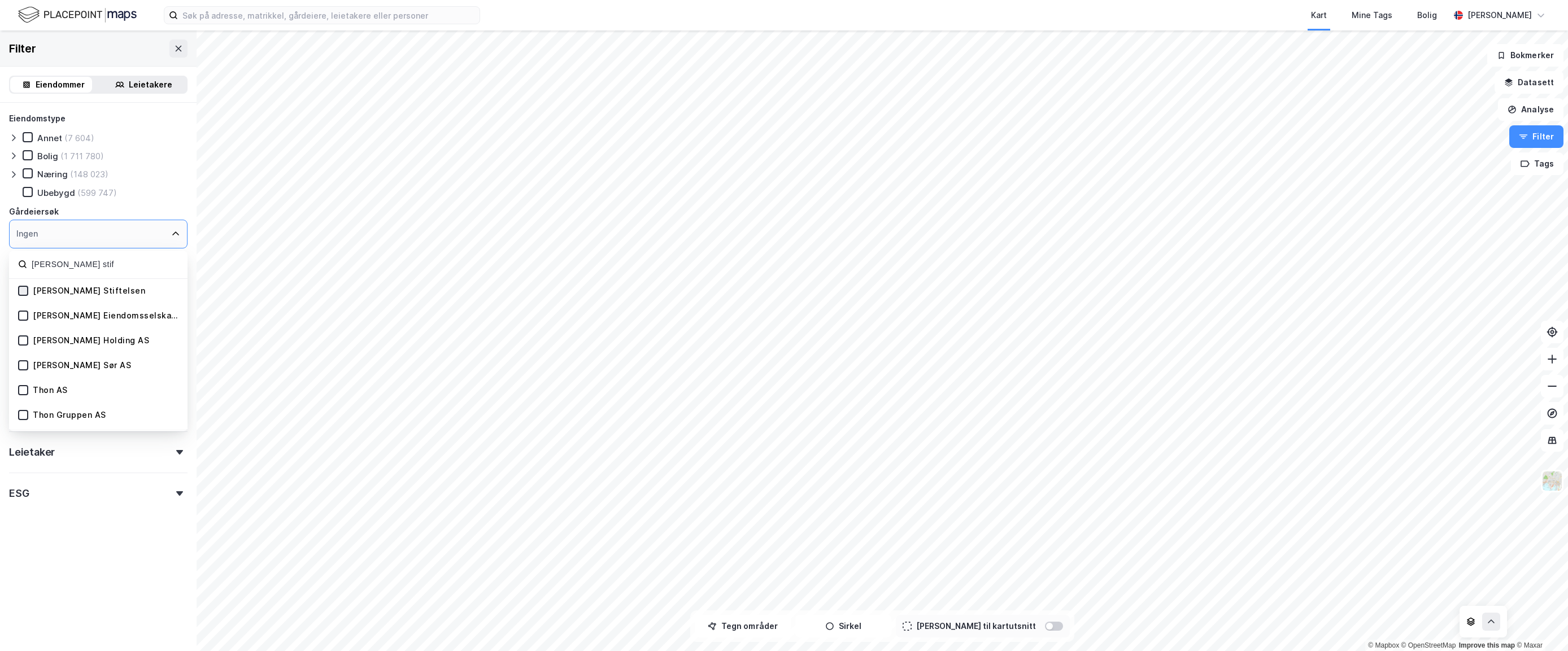
type input "[PERSON_NAME] stif"
click at [22, 288] on icon at bounding box center [23, 290] width 8 height 8
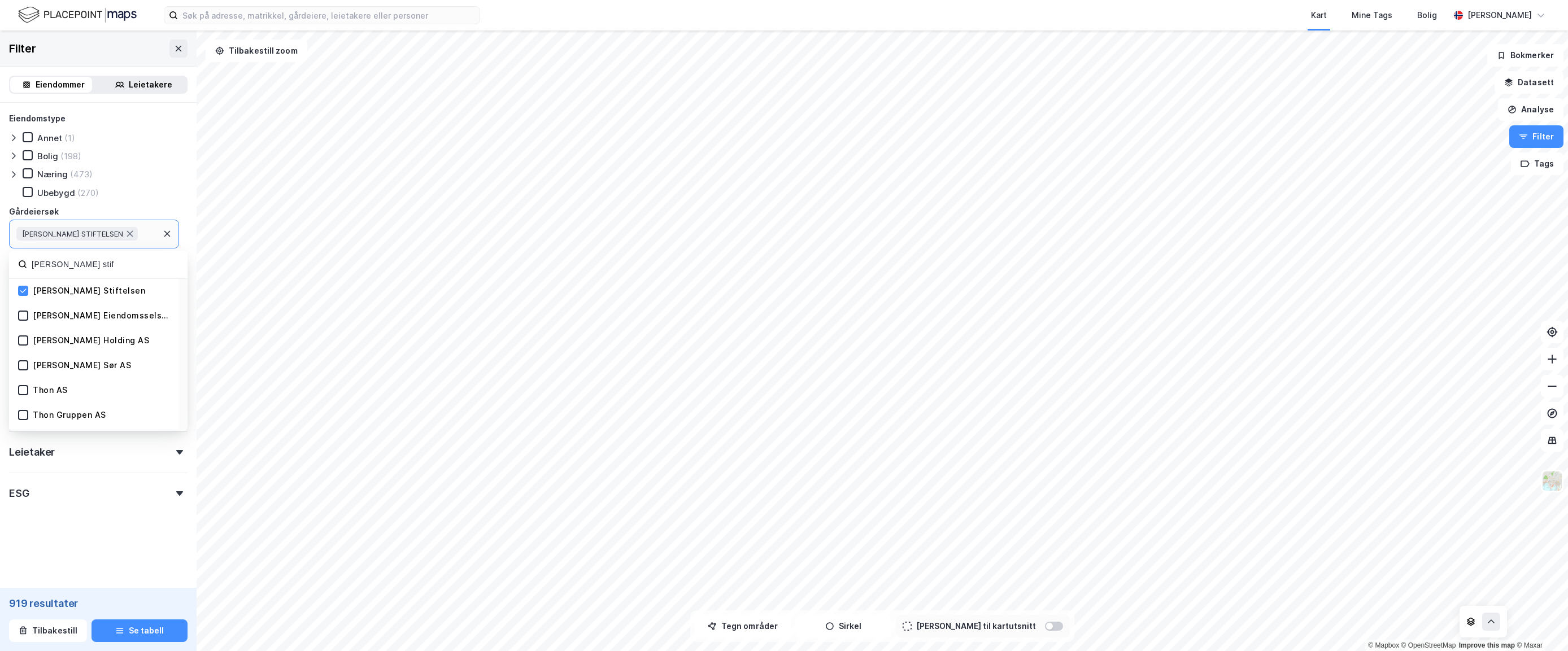
click at [10, 99] on div "Eiendommer Leietakere" at bounding box center [98, 84] width 197 height 36
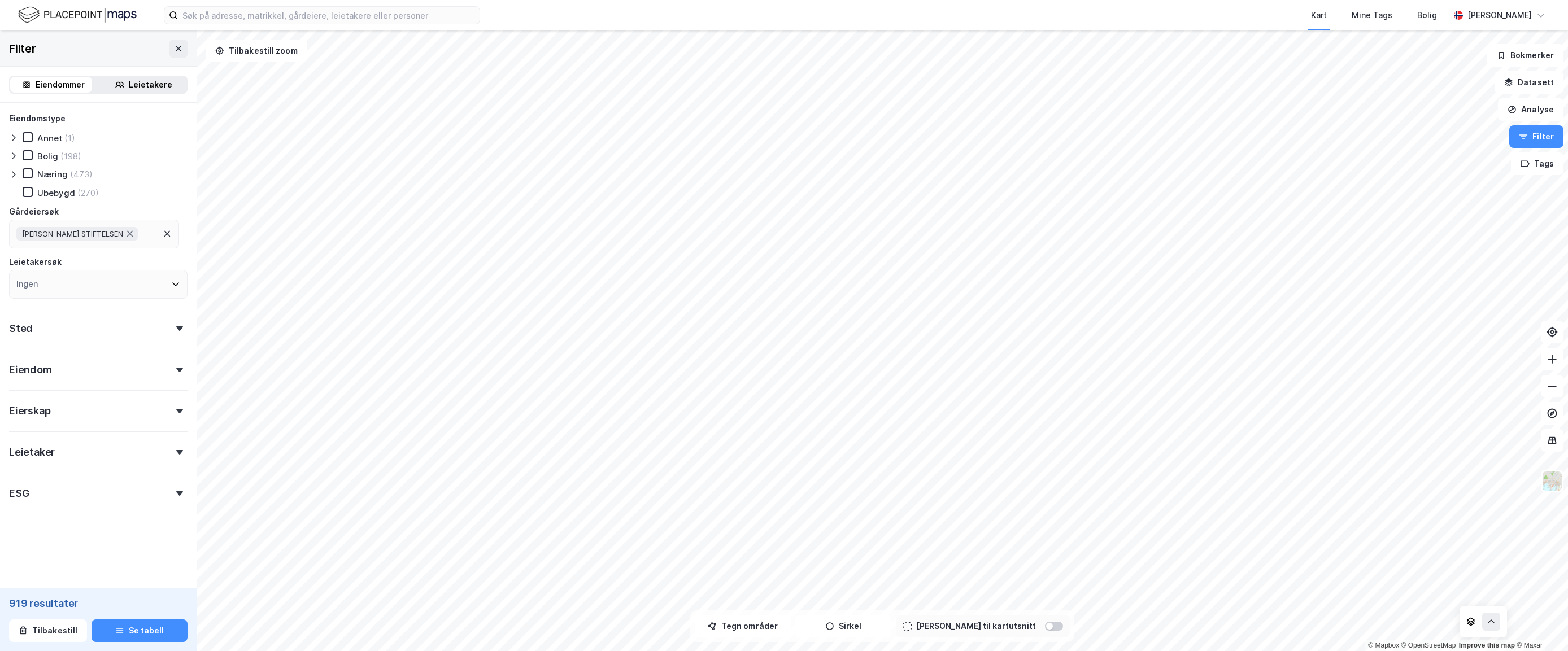
click at [67, 332] on div "Sted" at bounding box center [98, 324] width 178 height 32
click at [52, 378] on div "Ingen" at bounding box center [98, 378] width 178 height 29
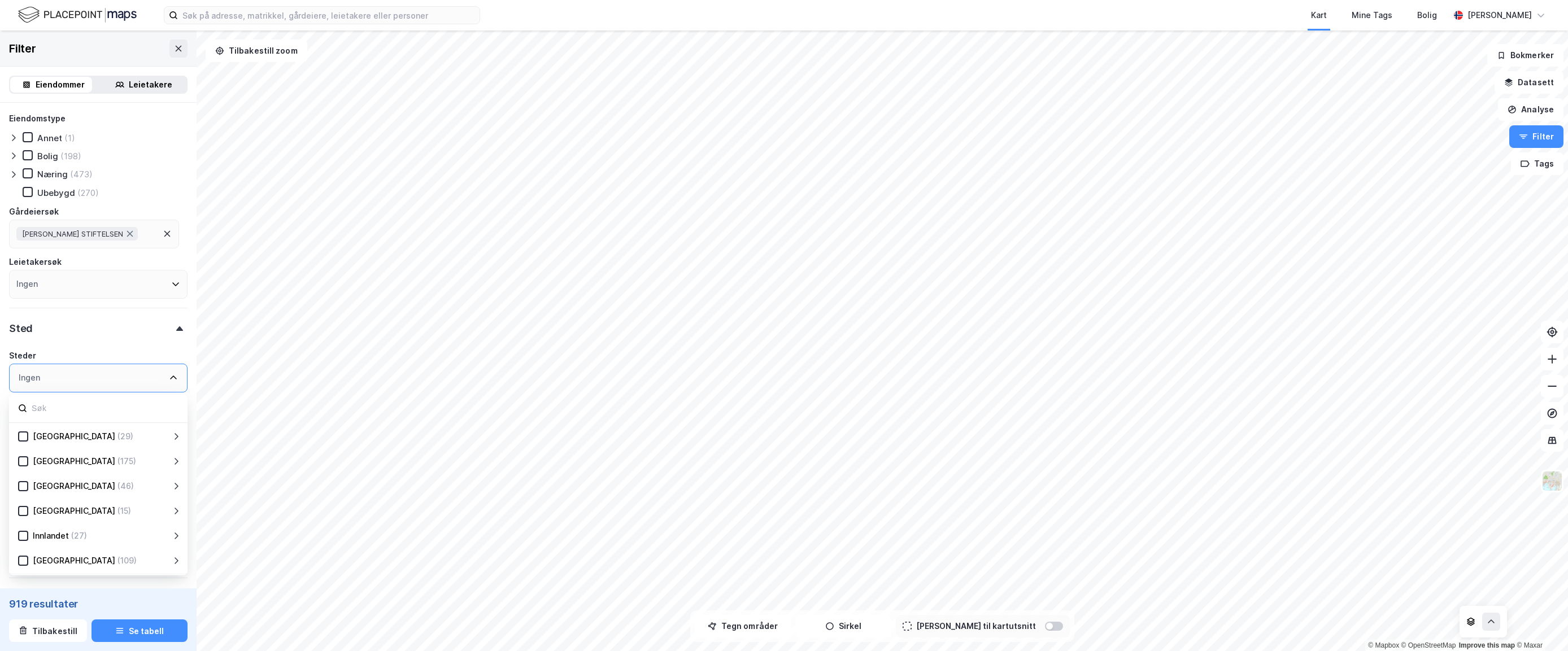
click at [69, 411] on input at bounding box center [104, 408] width 148 height 15
type input "molde"
click at [38, 463] on icon at bounding box center [37, 461] width 8 height 8
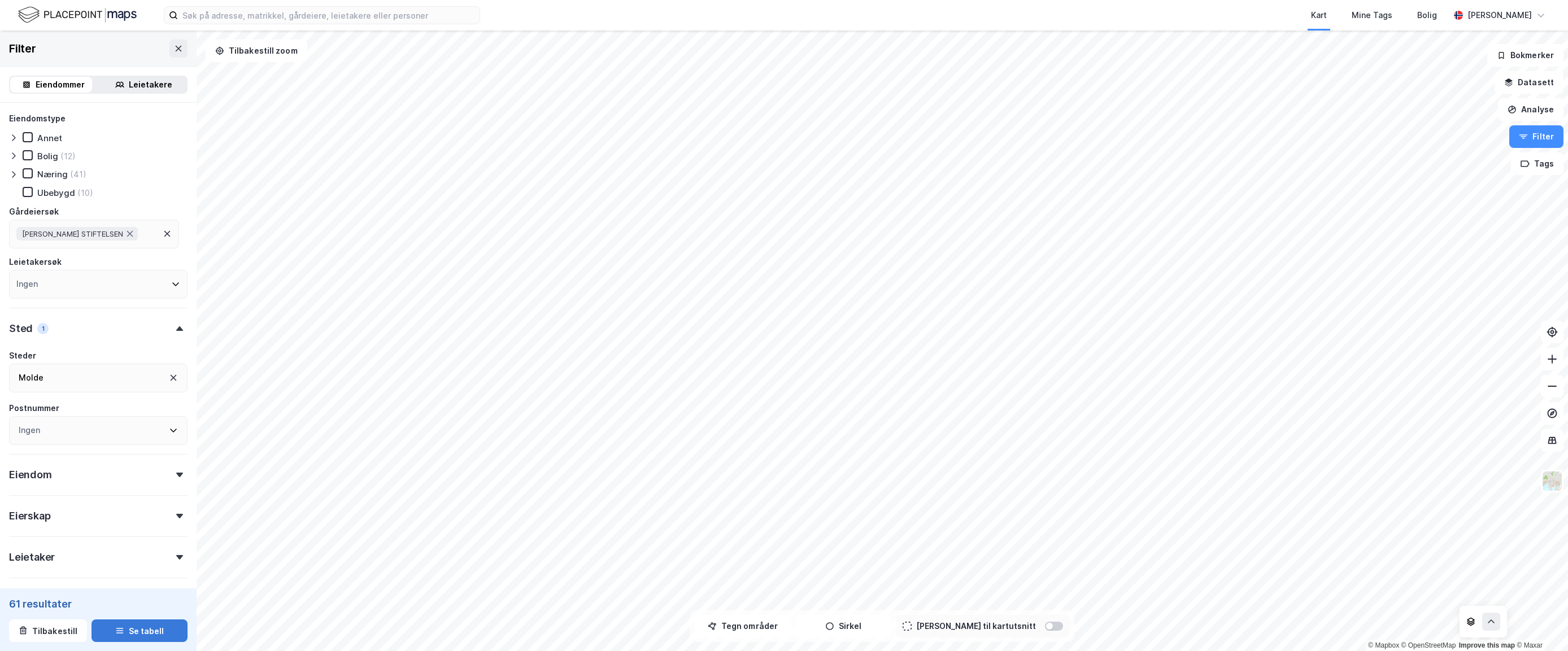
click at [149, 632] on button "Se tabell" at bounding box center [139, 630] width 96 height 23
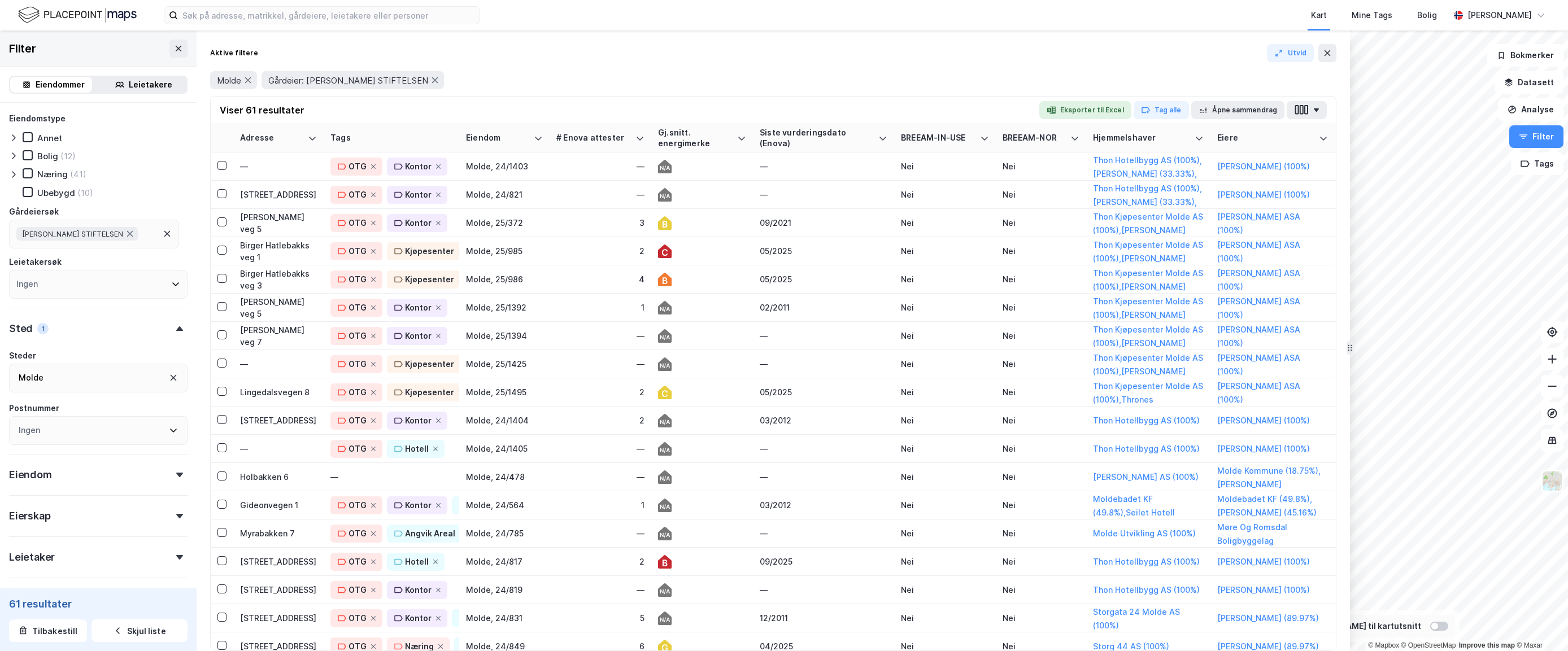
drag, startPoint x: 964, startPoint y: 349, endPoint x: 1347, endPoint y: 353, distance: 383.0
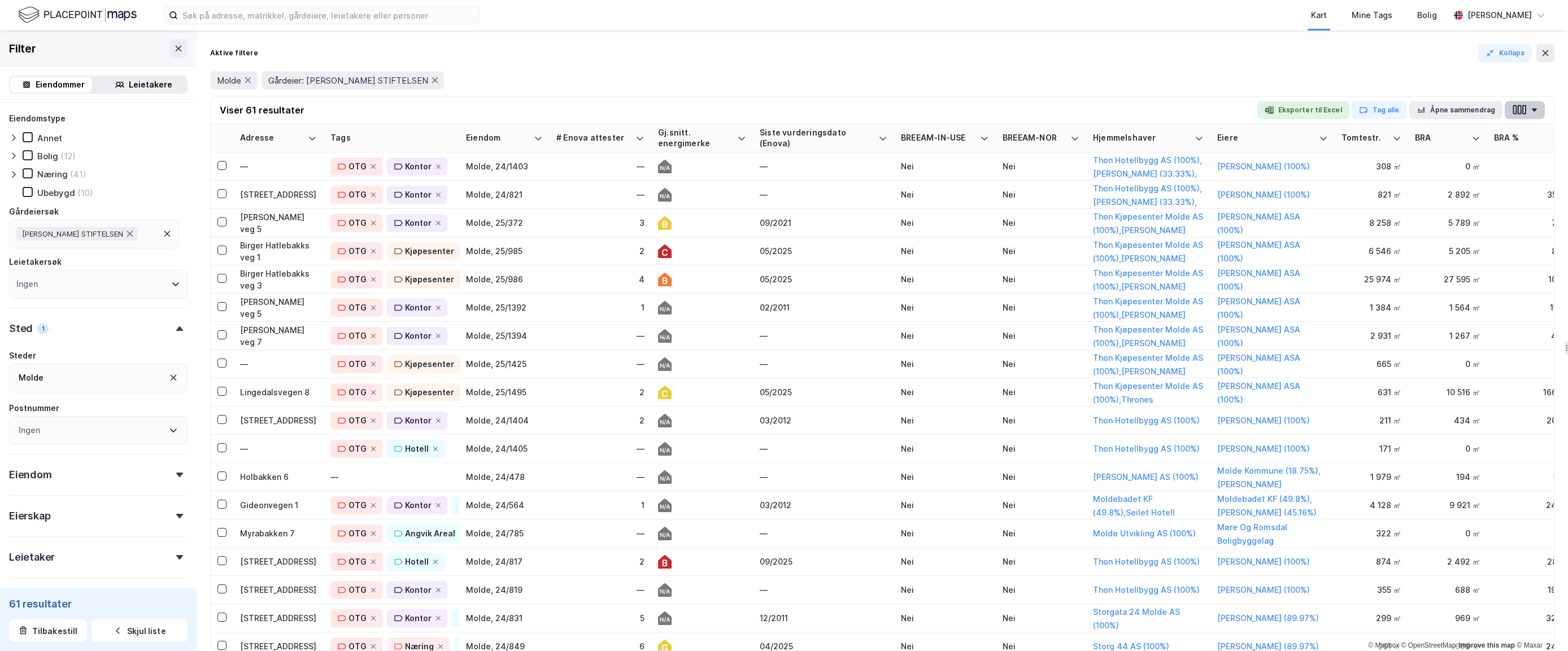
click at [1226, 106] on button "button" at bounding box center [1525, 110] width 40 height 18
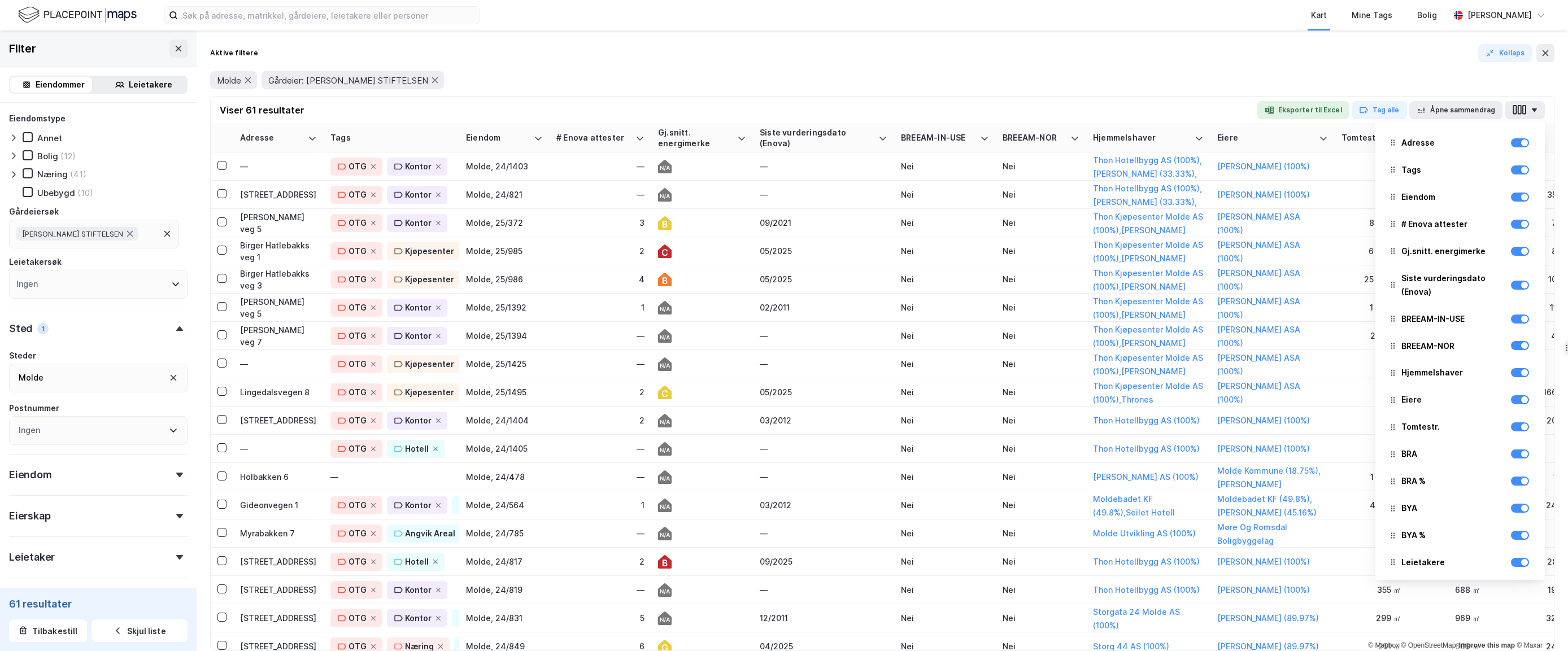
click at [1226, 58] on div "Aktive filtere Kollaps" at bounding box center [882, 53] width 1345 height 18
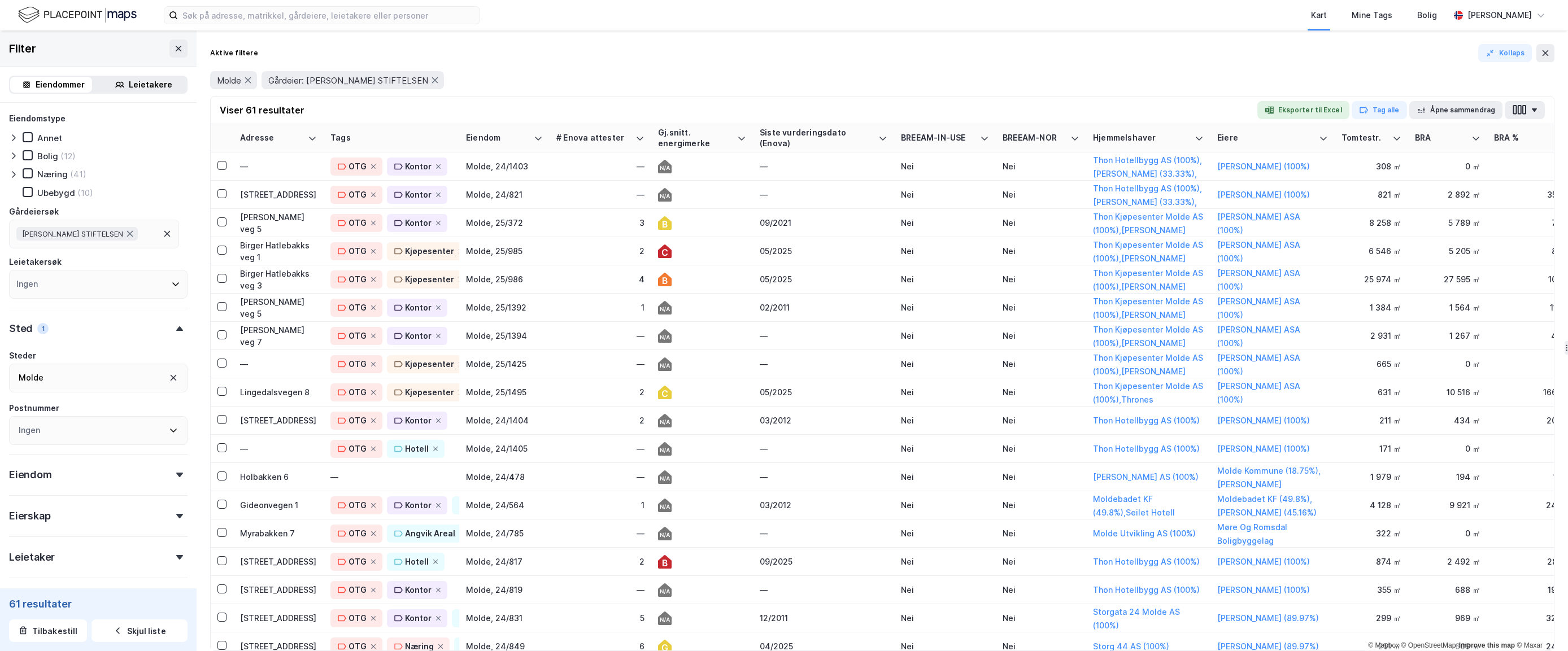
scroll to position [87, 0]
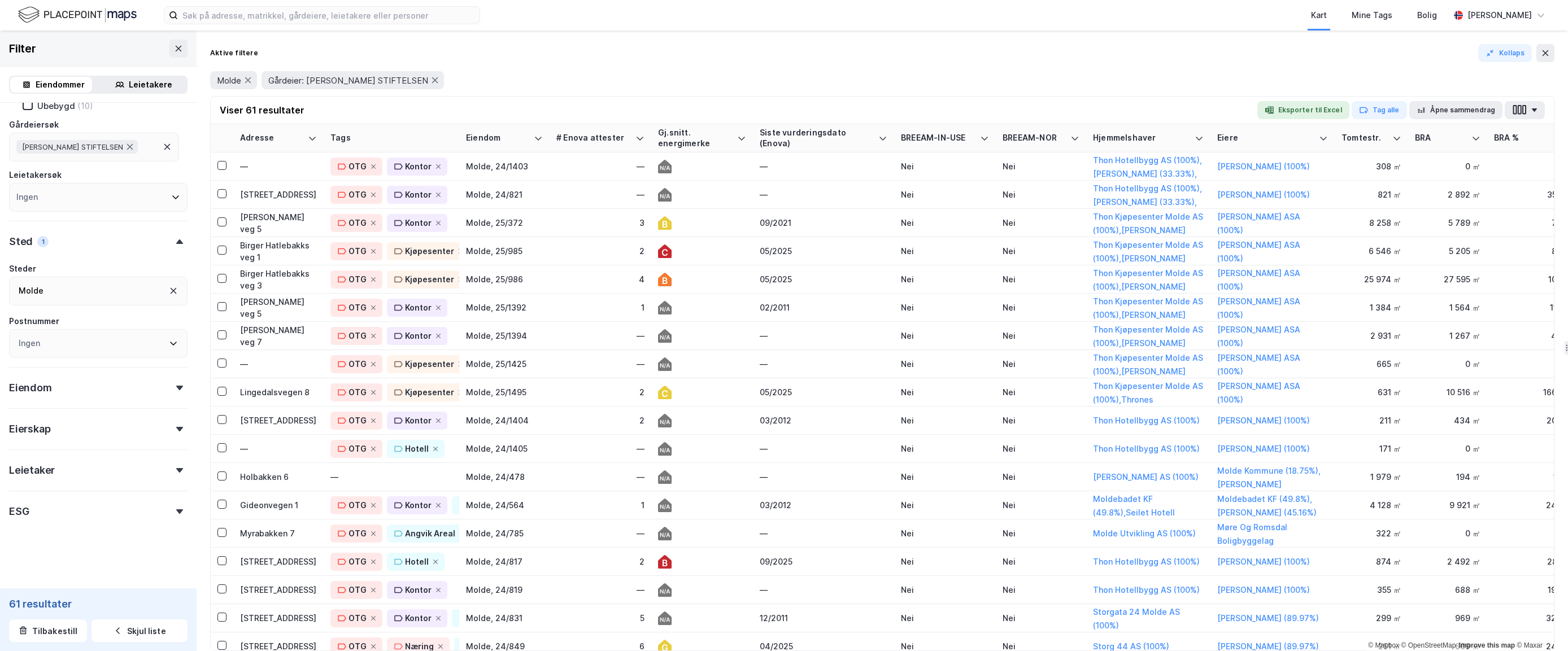
click at [168, 508] on div "ESG" at bounding box center [98, 506] width 178 height 32
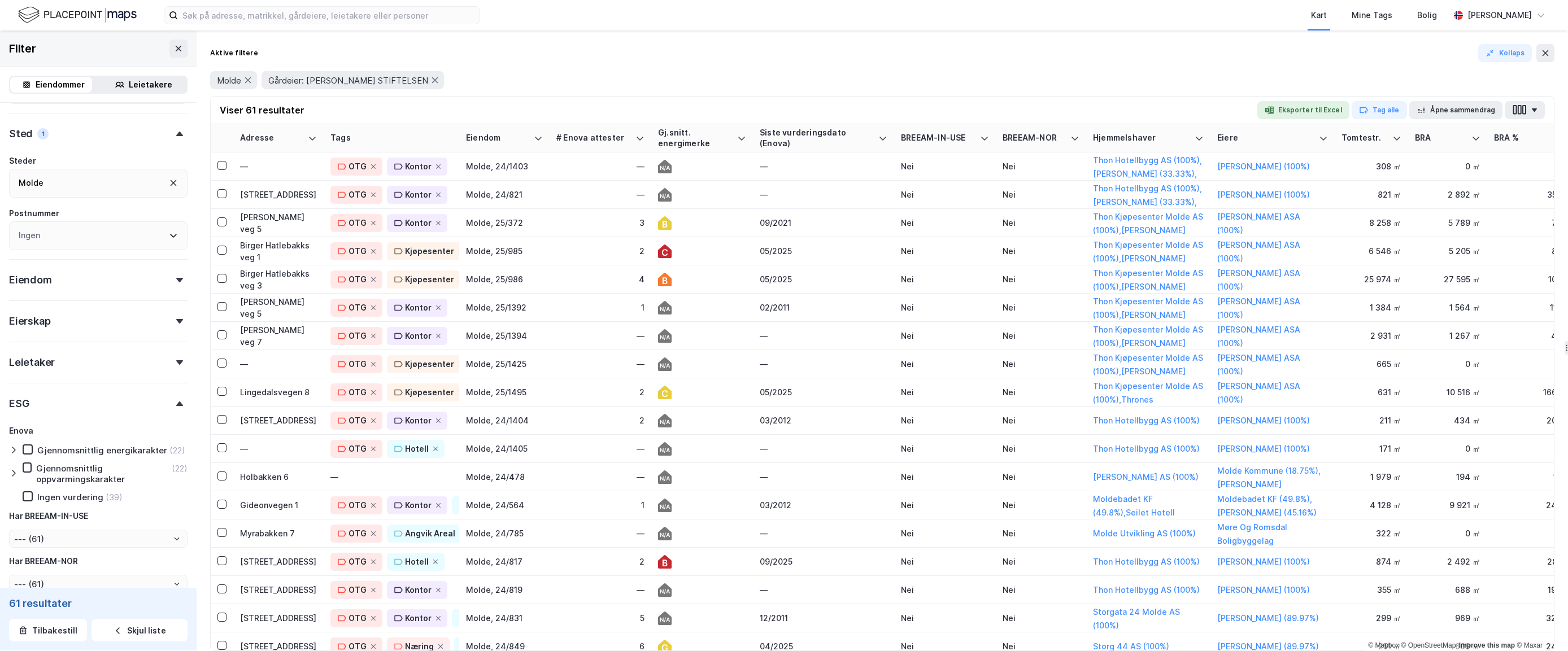
scroll to position [276, 0]
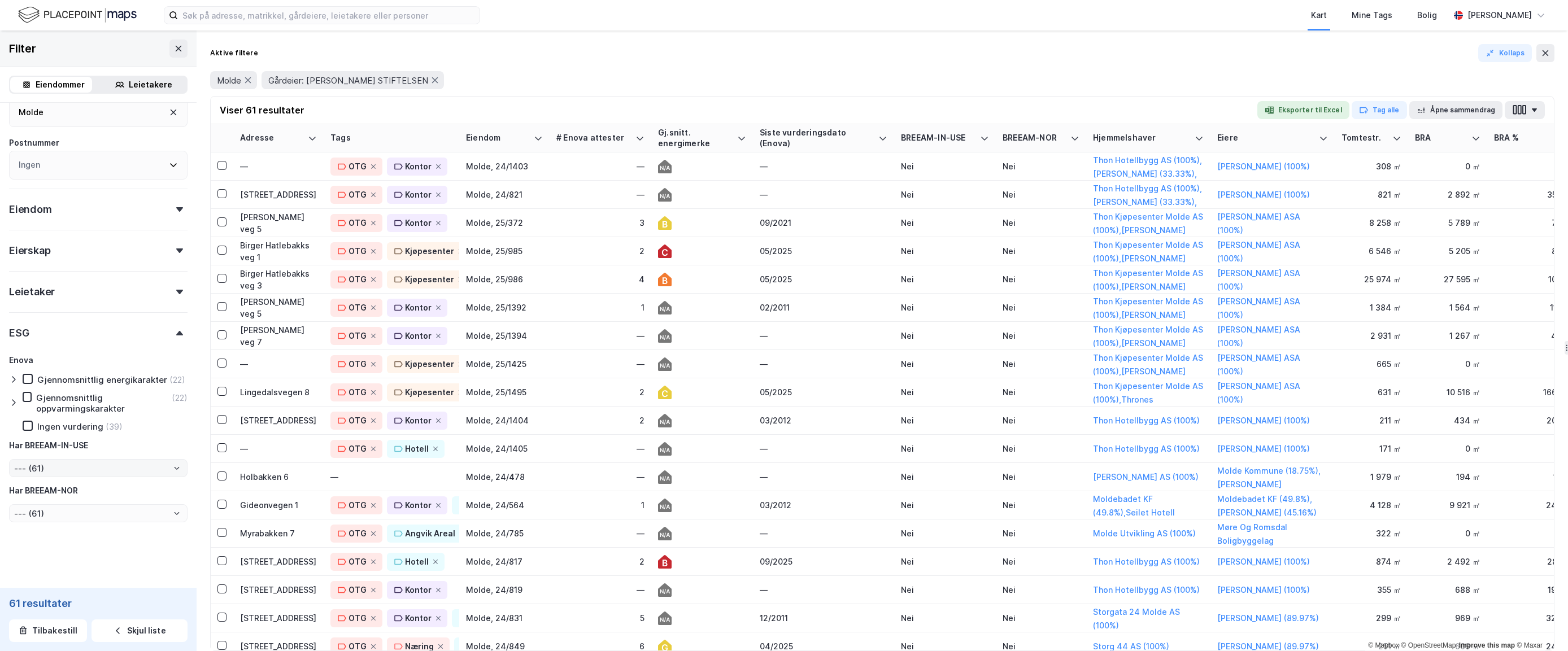
click at [173, 469] on icon "Open" at bounding box center [177, 468] width 7 height 7
click at [175, 469] on icon "Close" at bounding box center [177, 468] width 5 height 3
click at [1226, 51] on icon at bounding box center [1545, 53] width 6 height 5
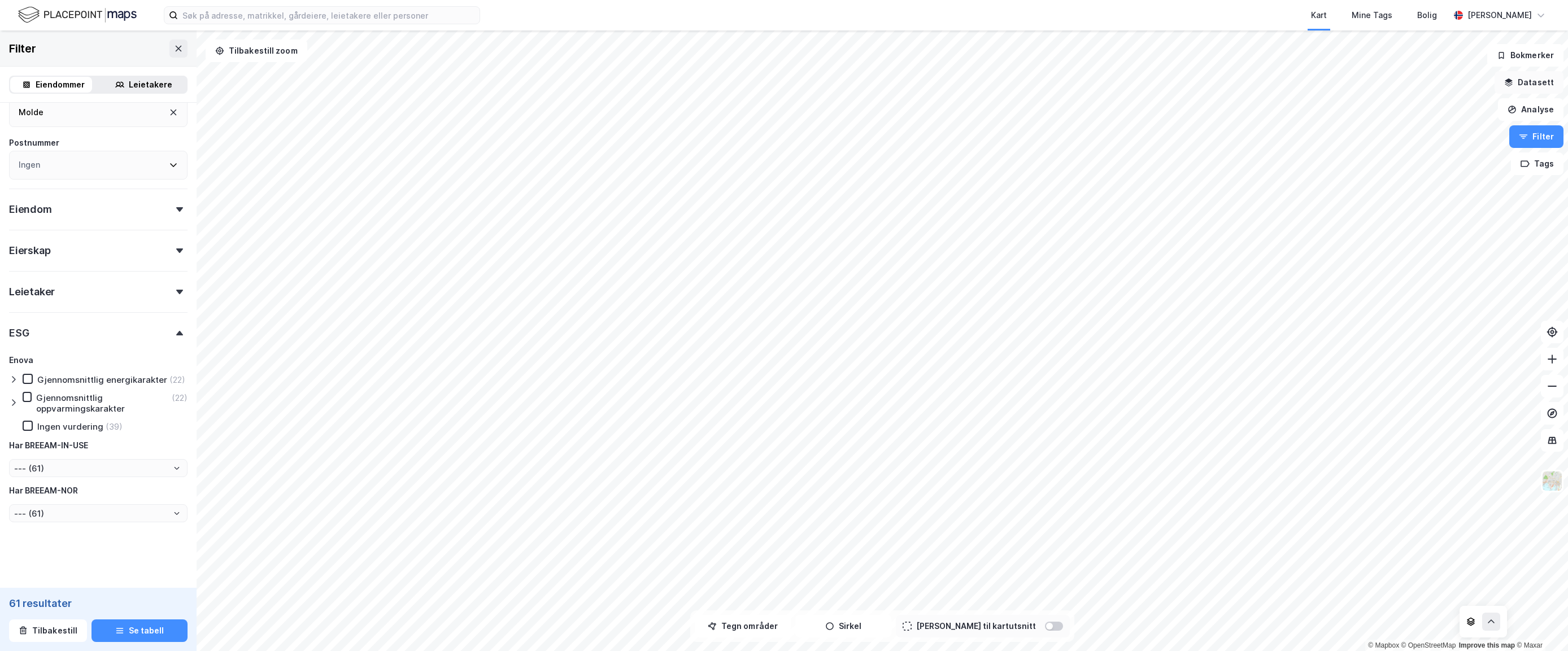
click at [1226, 82] on button "Datasett" at bounding box center [1528, 82] width 69 height 23
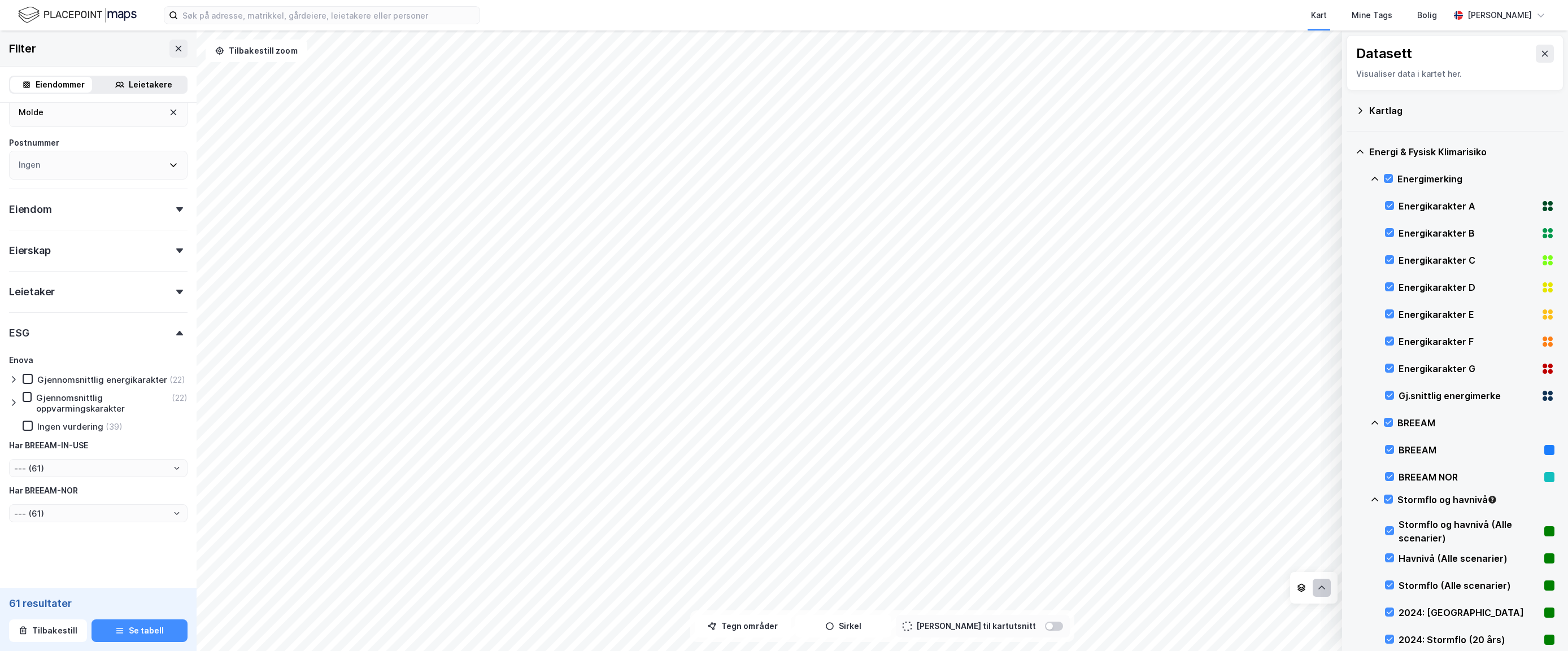
click at [1226, 587] on icon at bounding box center [1321, 587] width 7 height 4
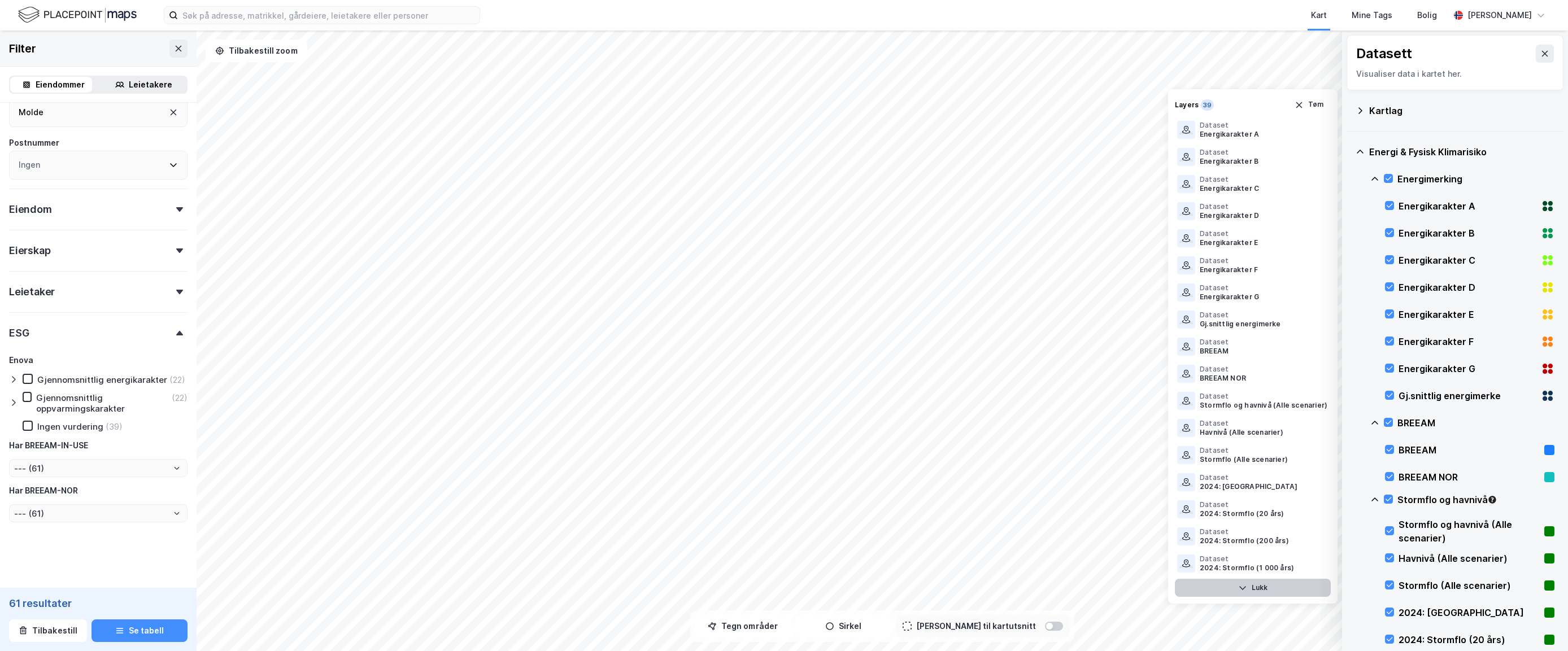
click at [1226, 588] on button "Lukk" at bounding box center [1253, 588] width 156 height 18
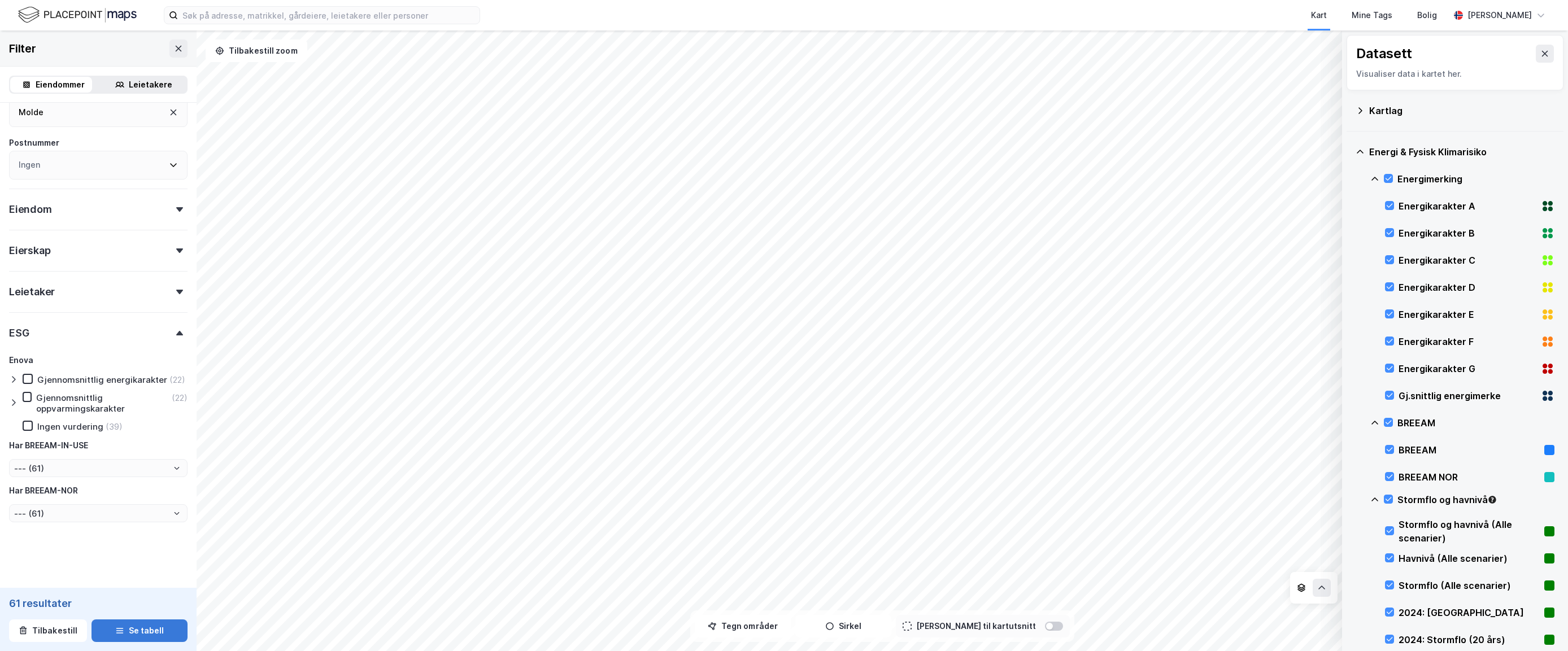
click at [125, 634] on button "Se tabell" at bounding box center [139, 630] width 96 height 23
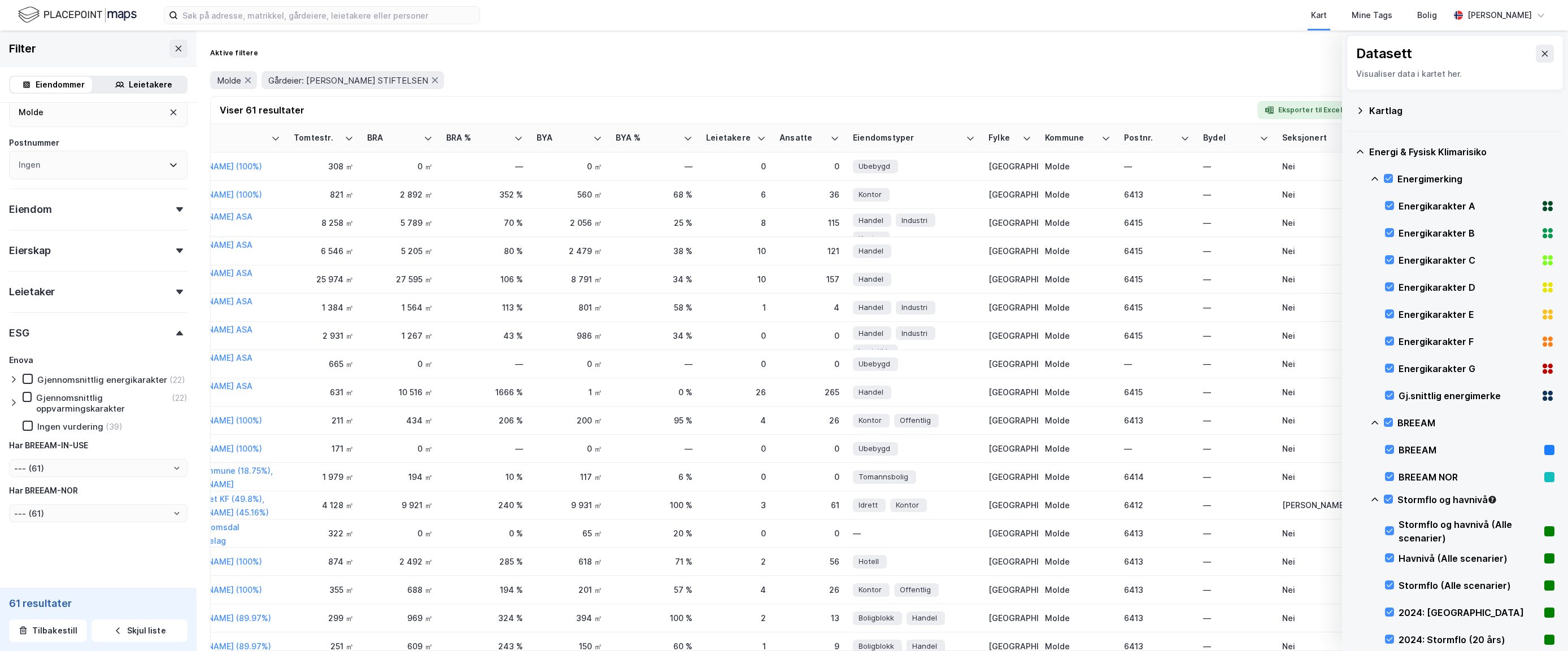
scroll to position [0, 1077]
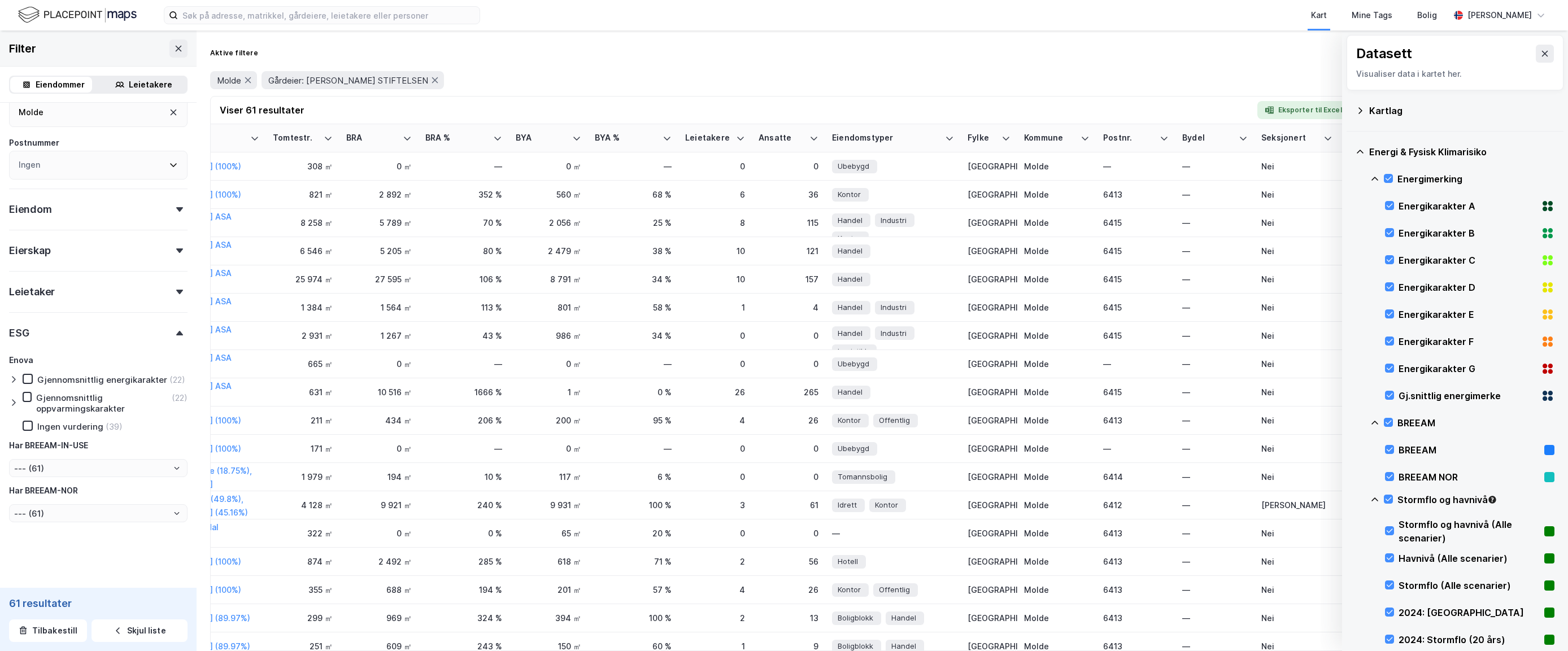
click at [1226, 151] on icon at bounding box center [1360, 151] width 9 height 9
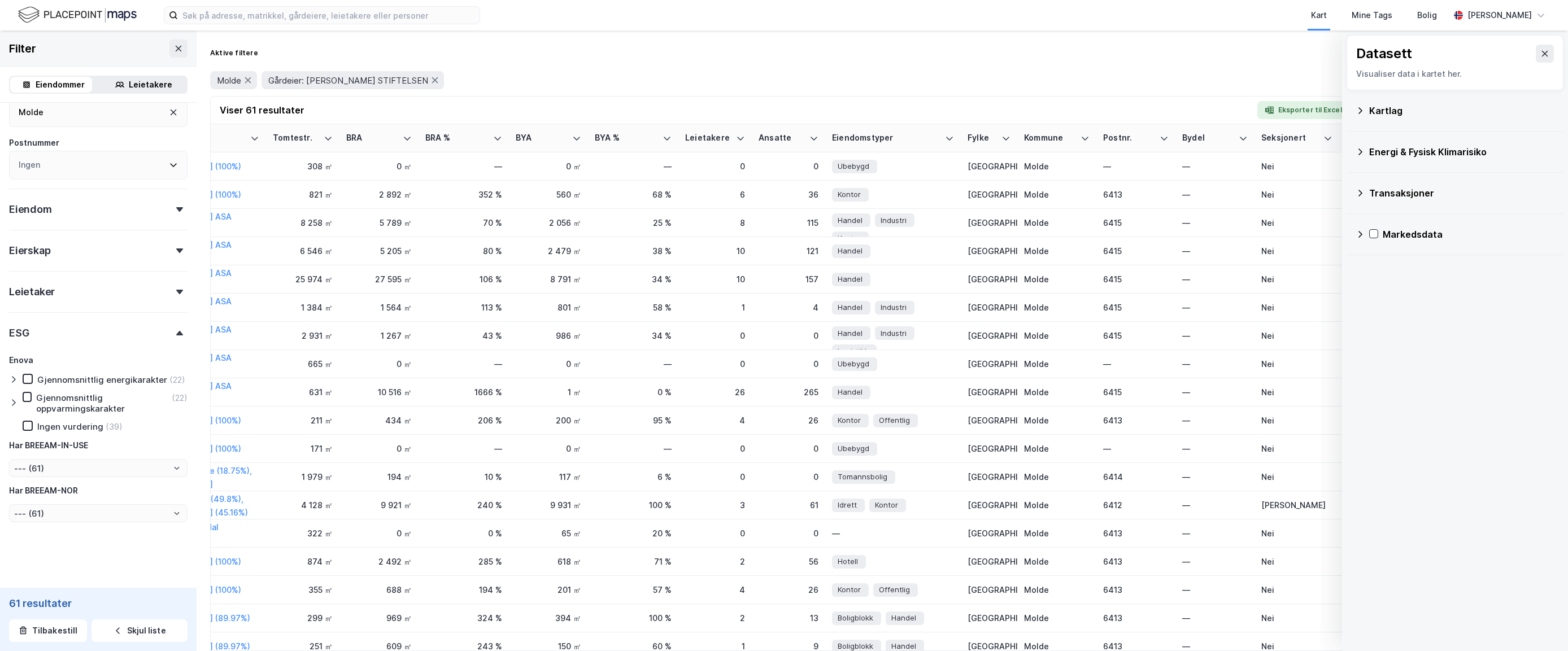
click at [1226, 149] on icon at bounding box center [1360, 151] width 9 height 9
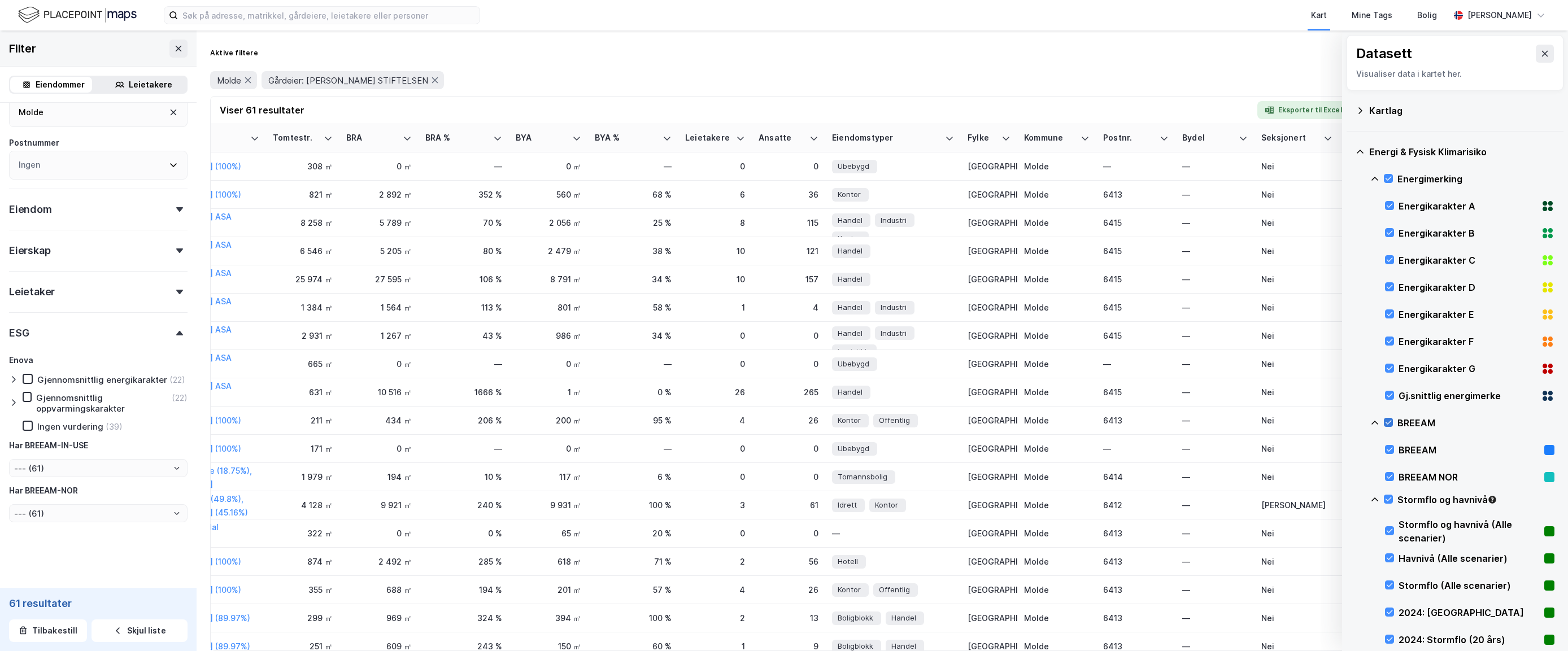
click at [1226, 420] on icon at bounding box center [1388, 422] width 8 height 8
click at [1226, 498] on icon at bounding box center [1388, 500] width 6 height 4
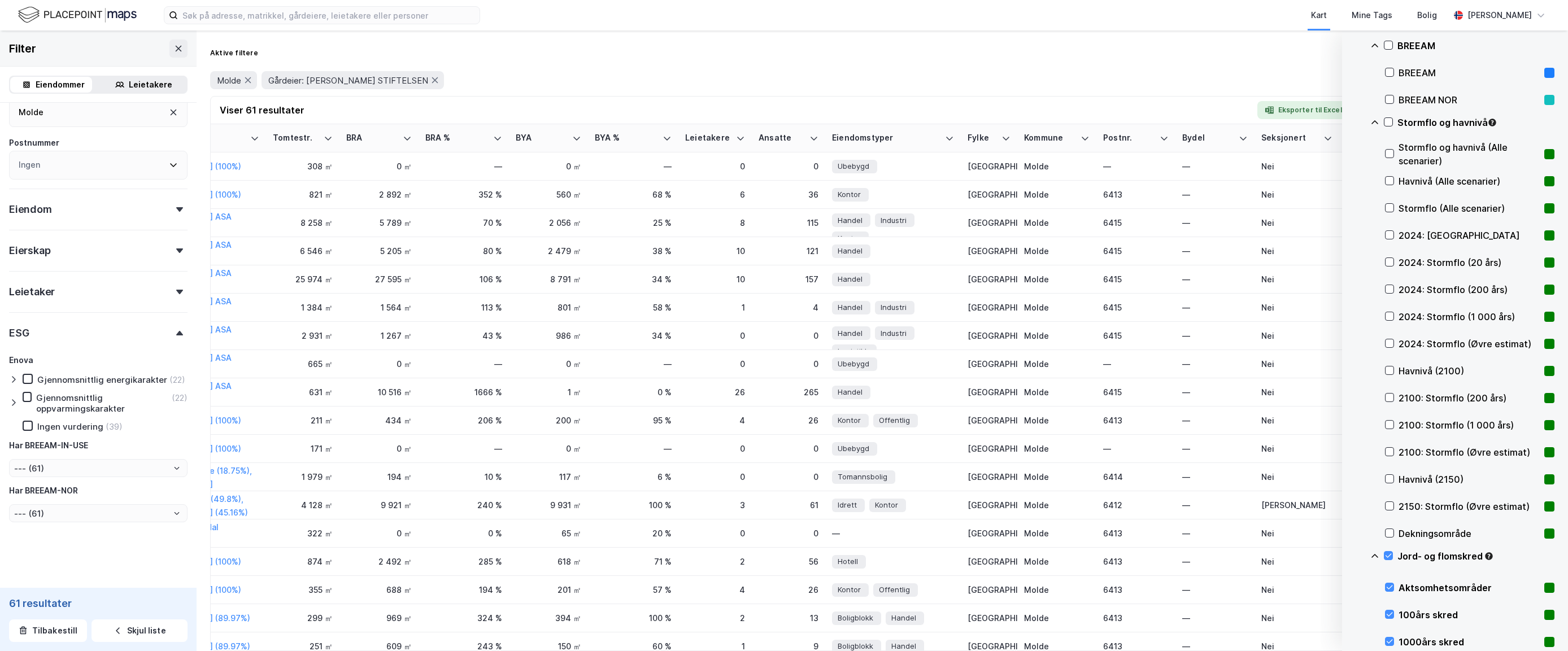
scroll to position [451, 0]
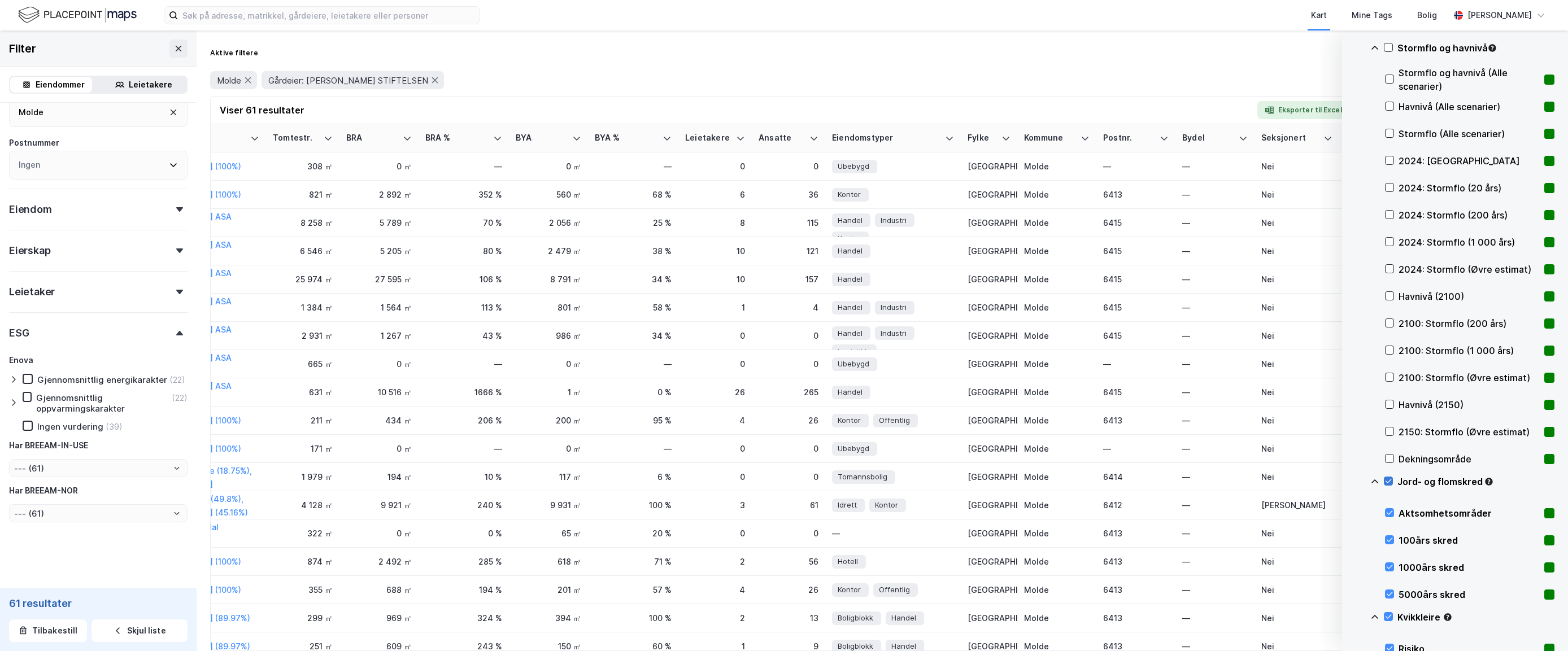
click at [1226, 483] on icon at bounding box center [1388, 481] width 8 height 8
click at [1226, 478] on icon at bounding box center [1374, 481] width 9 height 9
drag, startPoint x: 1389, startPoint y: 506, endPoint x: 1380, endPoint y: 508, distance: 9.2
click at [1226, 506] on icon at bounding box center [1388, 508] width 8 height 8
click at [1226, 507] on icon at bounding box center [1374, 508] width 7 height 4
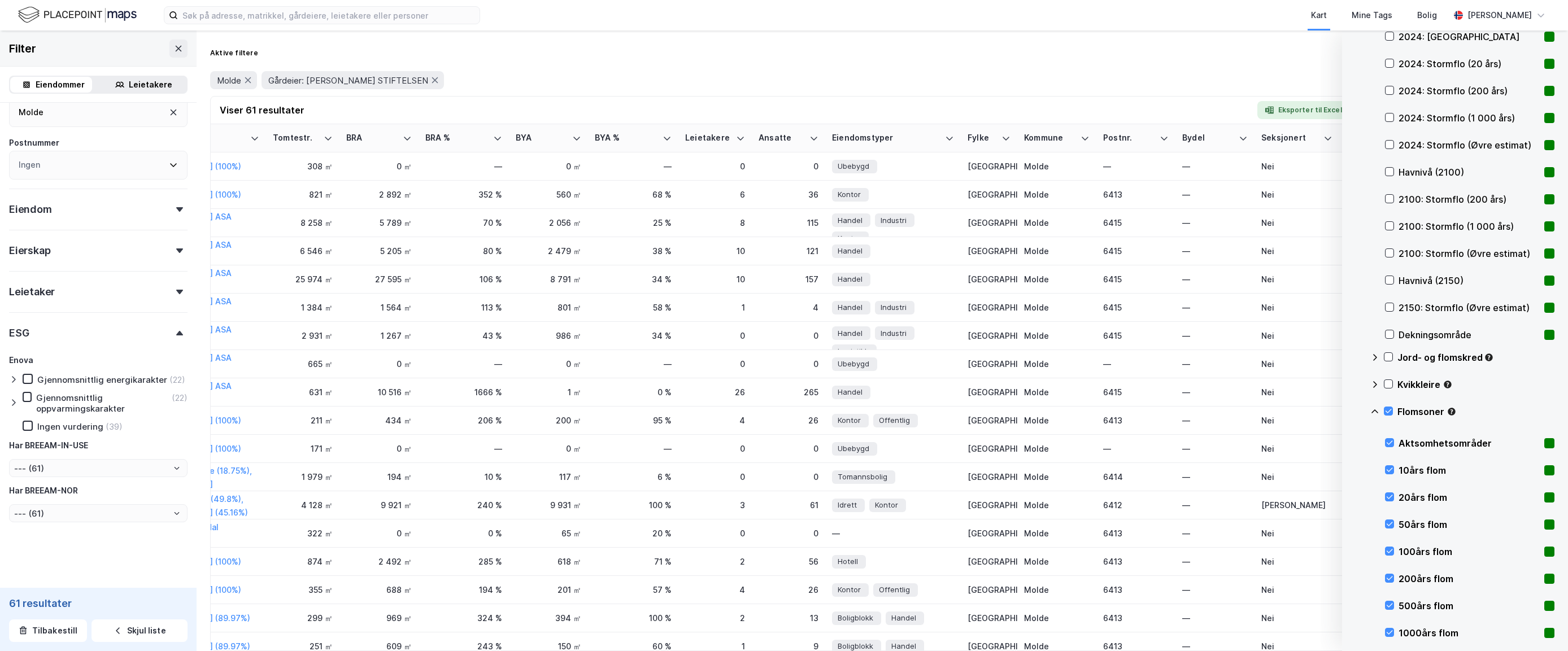
scroll to position [621, 0]
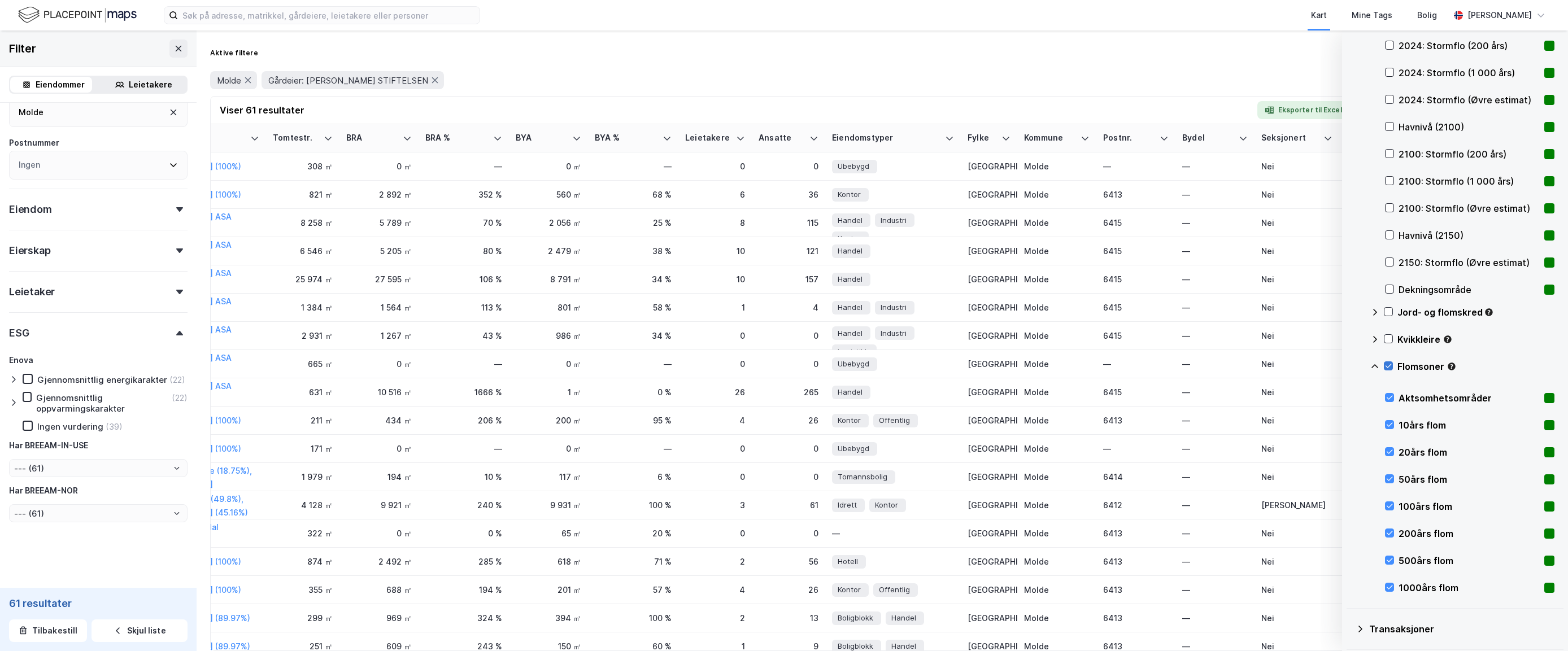
click at [1226, 368] on icon at bounding box center [1388, 366] width 8 height 8
click at [1226, 367] on icon at bounding box center [1374, 366] width 9 height 9
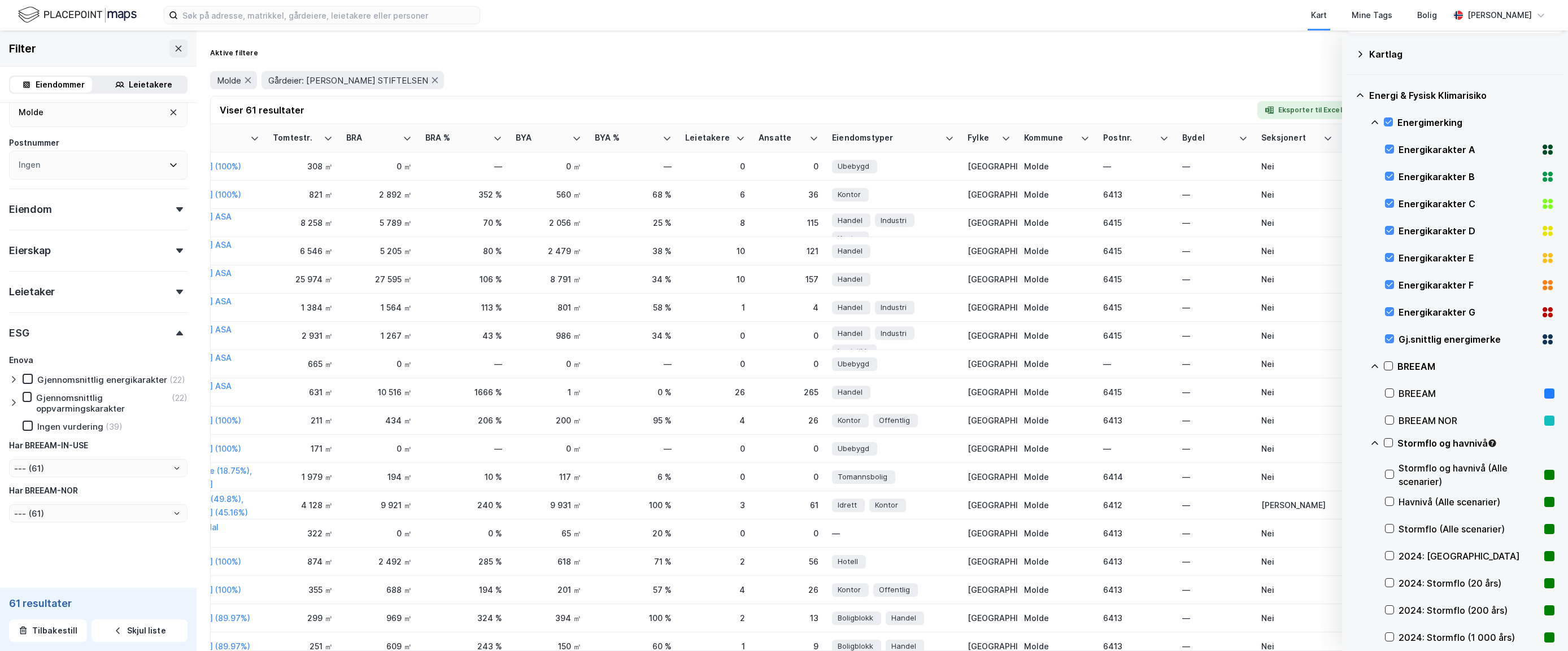
scroll to position [0, 0]
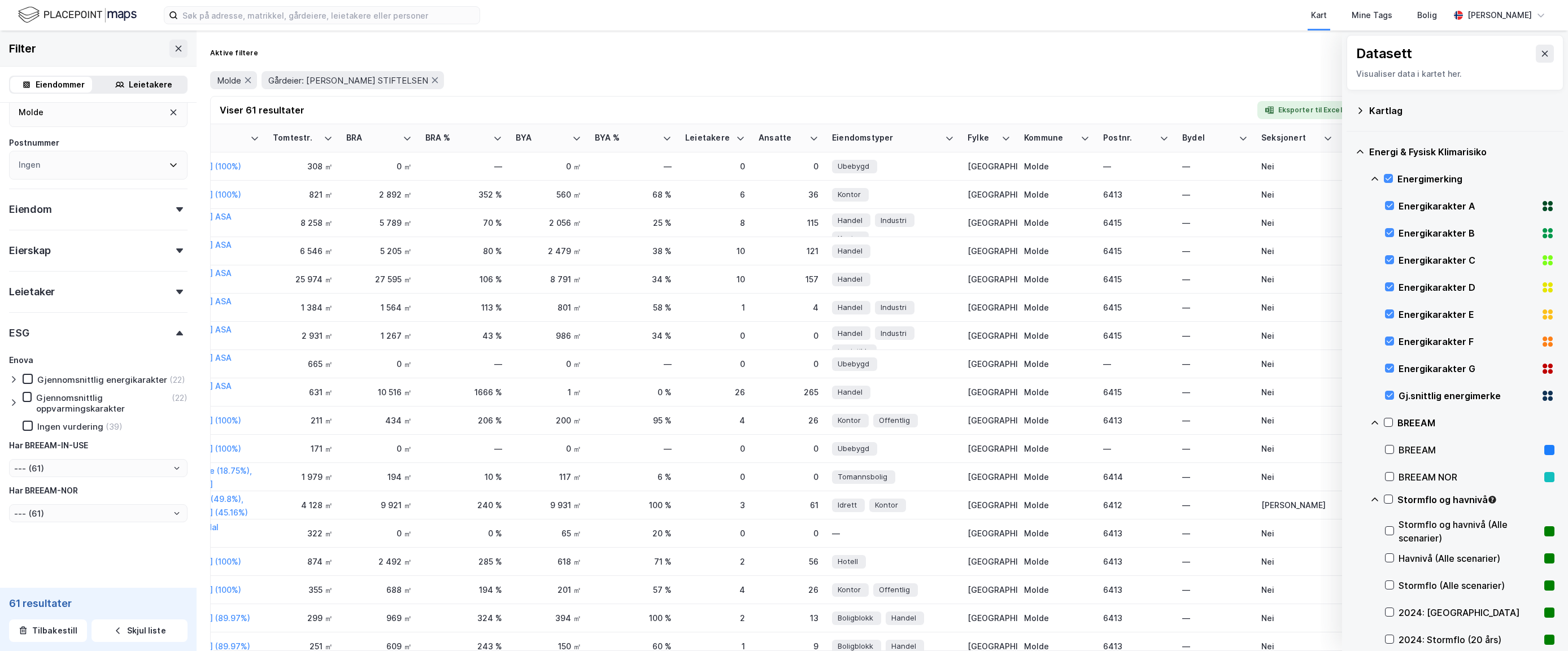
click at [1226, 179] on icon at bounding box center [1374, 179] width 9 height 9
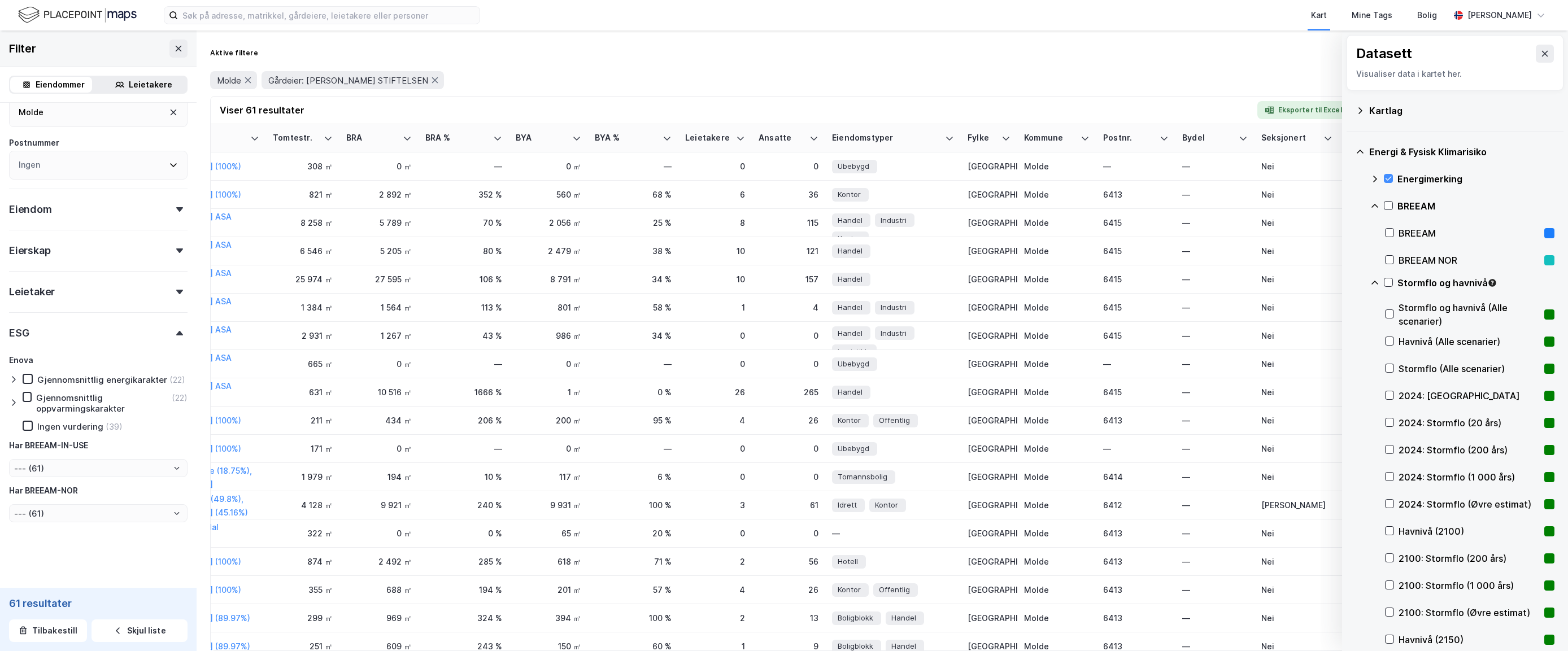
drag, startPoint x: 1128, startPoint y: 58, endPoint x: 1141, endPoint y: 47, distance: 17.0
click at [1129, 58] on div "Aktive filtere Kollaps" at bounding box center [882, 53] width 1345 height 18
click at [1226, 49] on icon at bounding box center [1545, 54] width 9 height 9
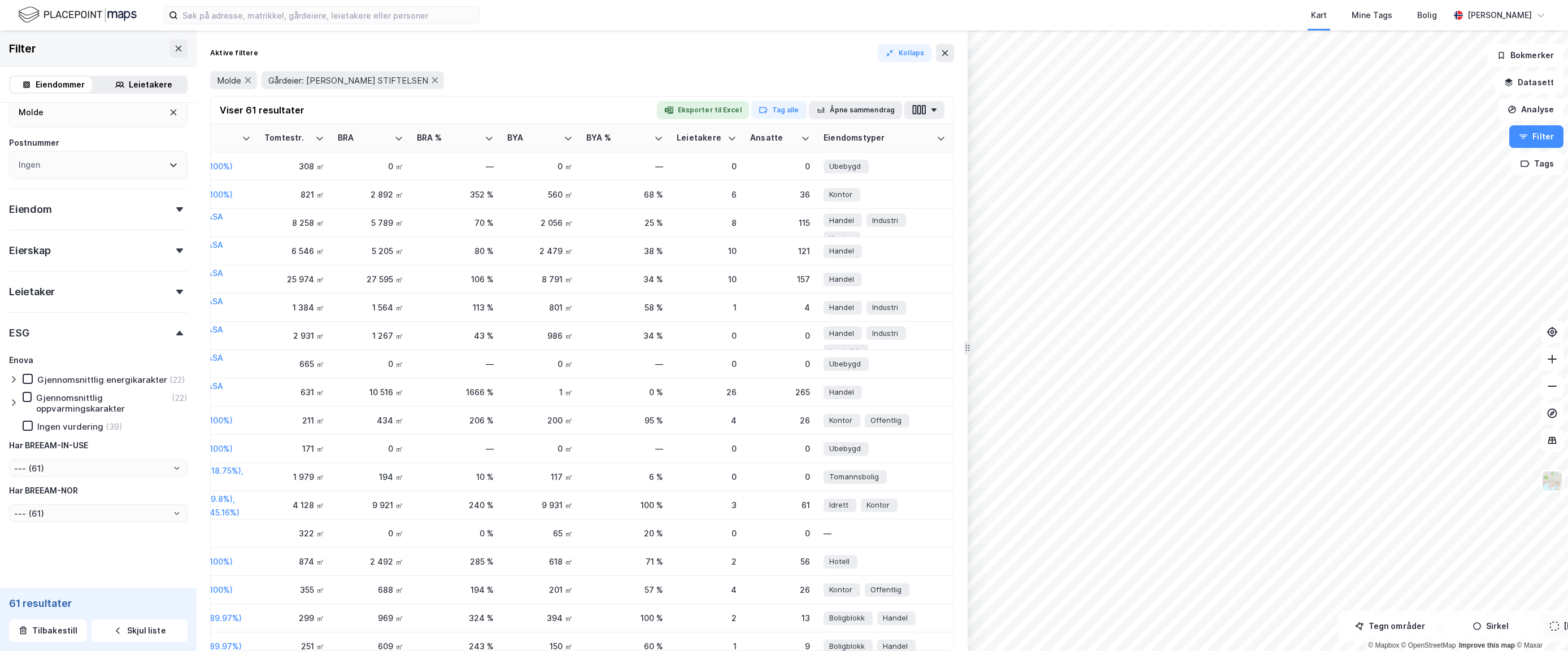
drag, startPoint x: 1564, startPoint y: 351, endPoint x: 964, endPoint y: 332, distance: 600.3
click at [1226, 481] on img at bounding box center [1552, 481] width 21 height 21
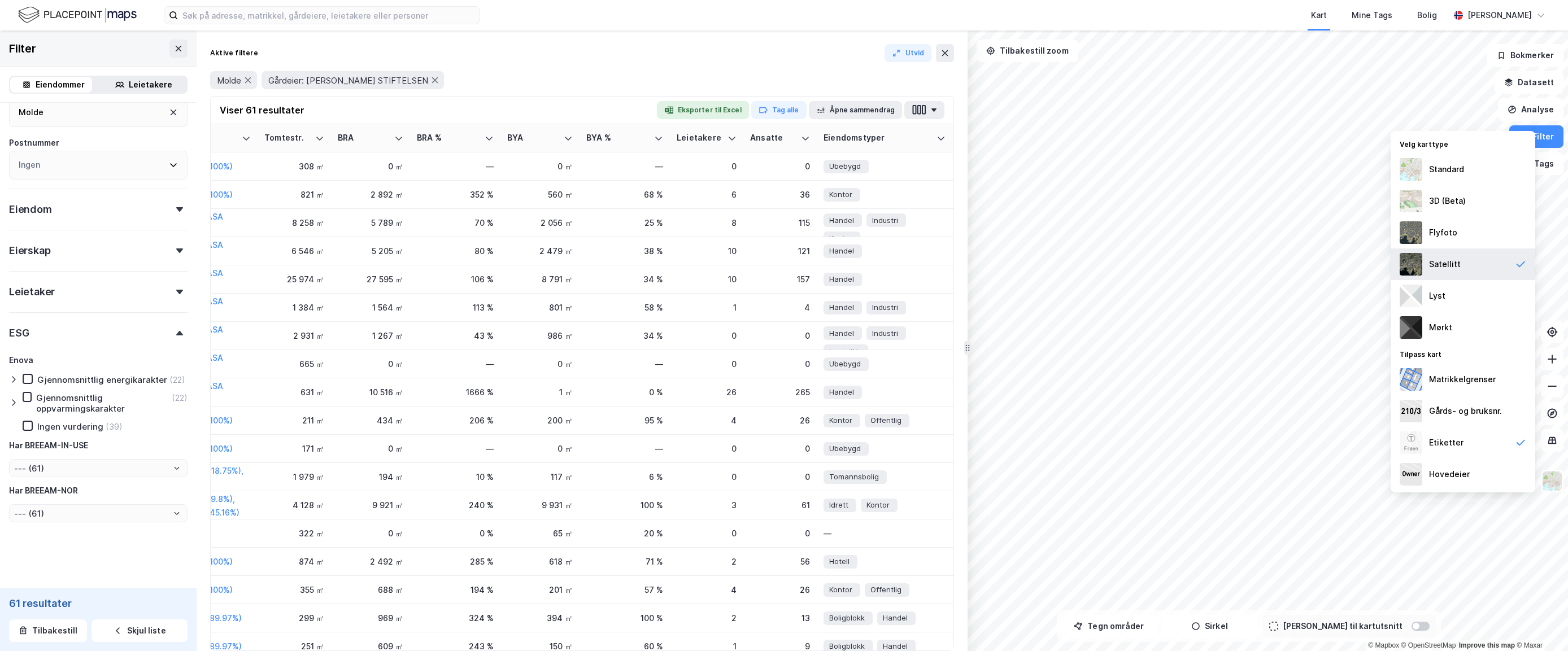
click at [1226, 260] on div "Satellitt" at bounding box center [1463, 264] width 145 height 32
click at [1226, 166] on img at bounding box center [1410, 169] width 23 height 23
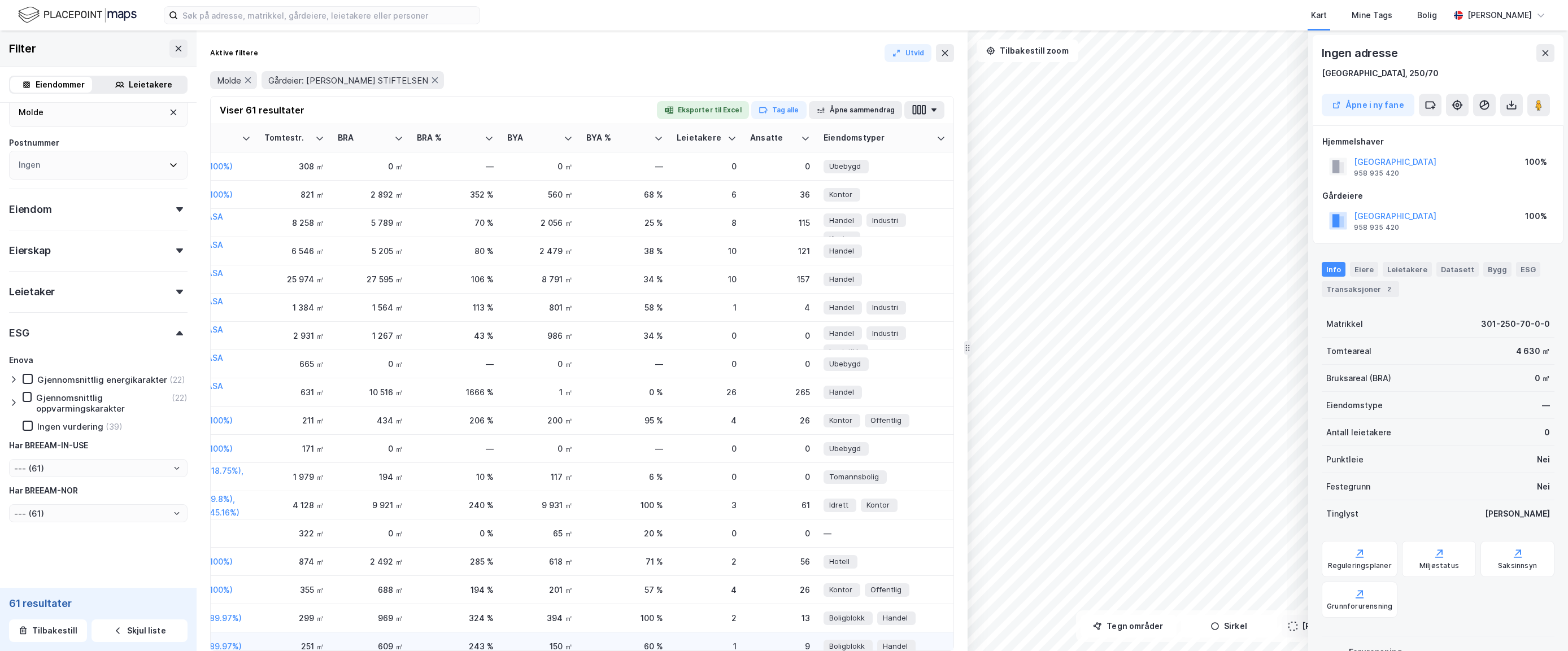
click at [440, 639] on td "243 %" at bounding box center [455, 646] width 90 height 28
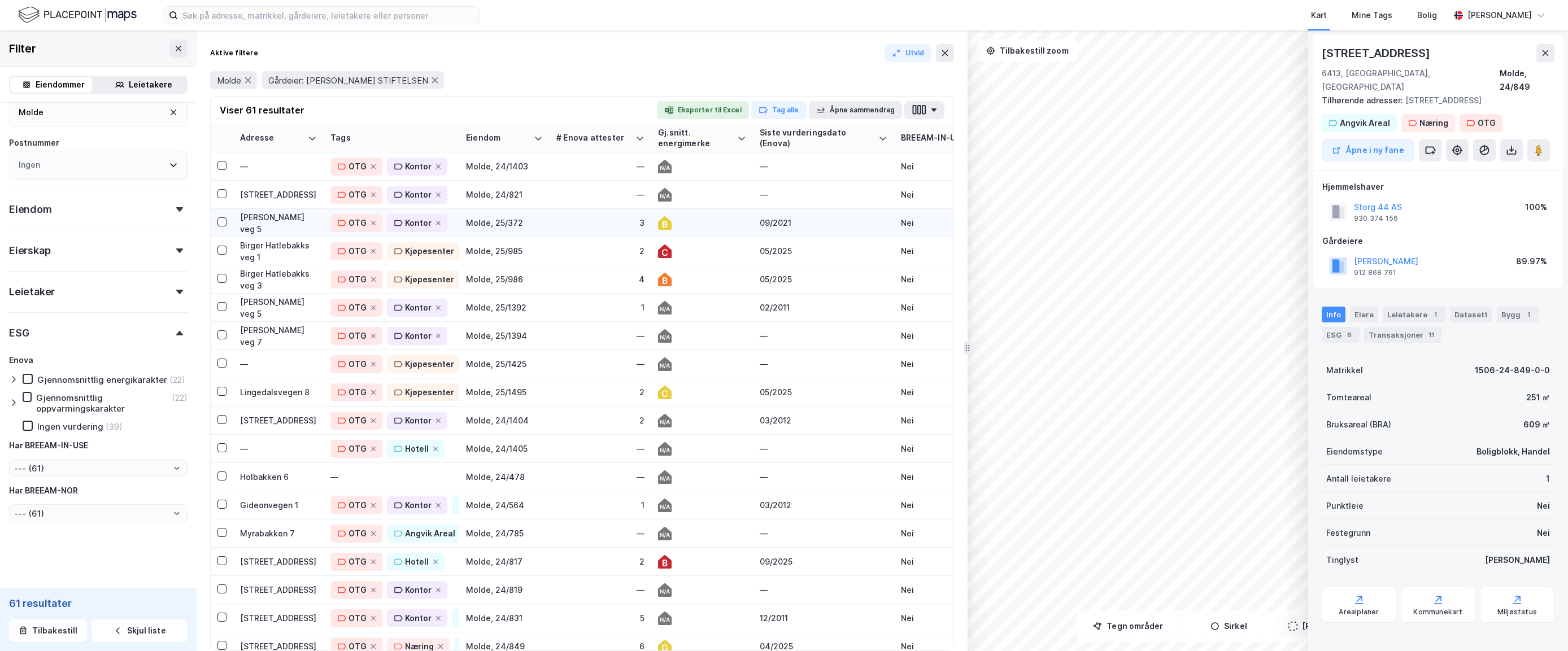
click at [275, 218] on div "[PERSON_NAME] veg 5" at bounding box center [278, 223] width 77 height 24
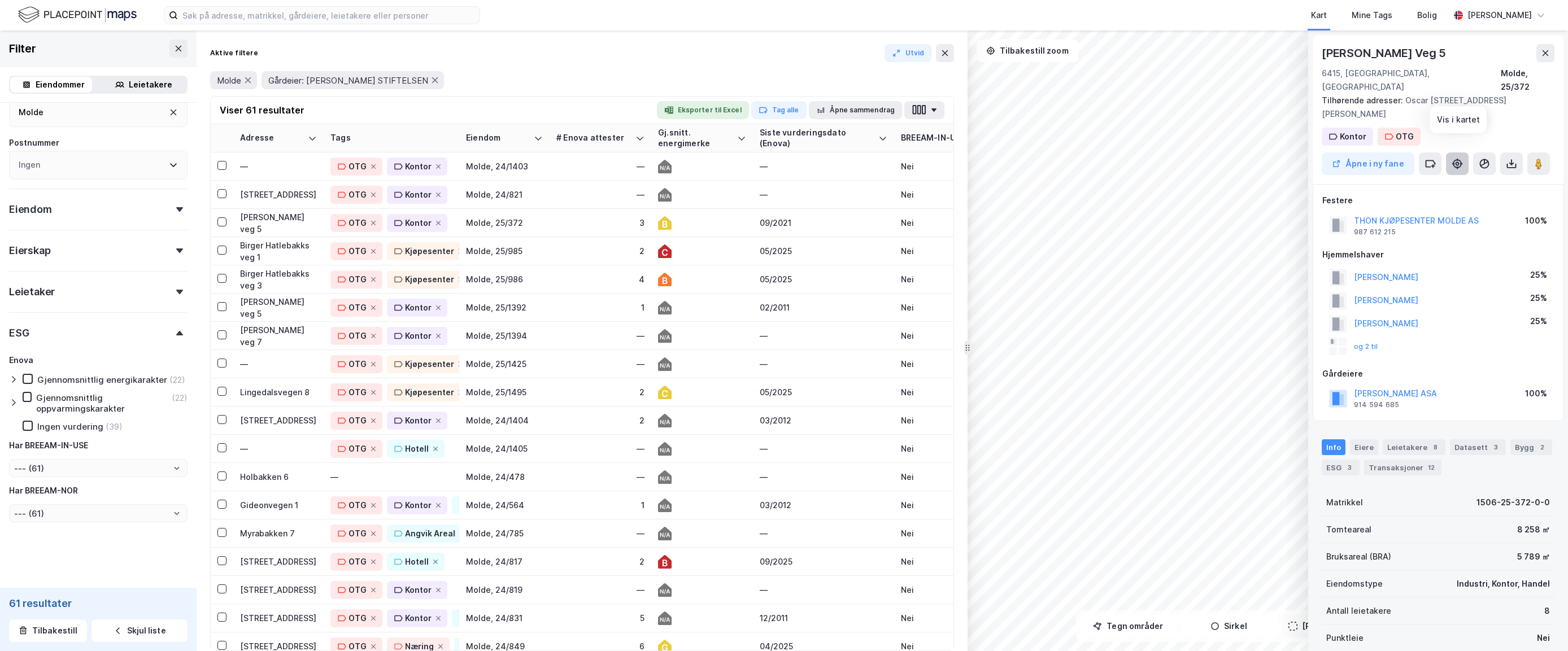
click at [1226, 161] on icon at bounding box center [1457, 163] width 4 height 4
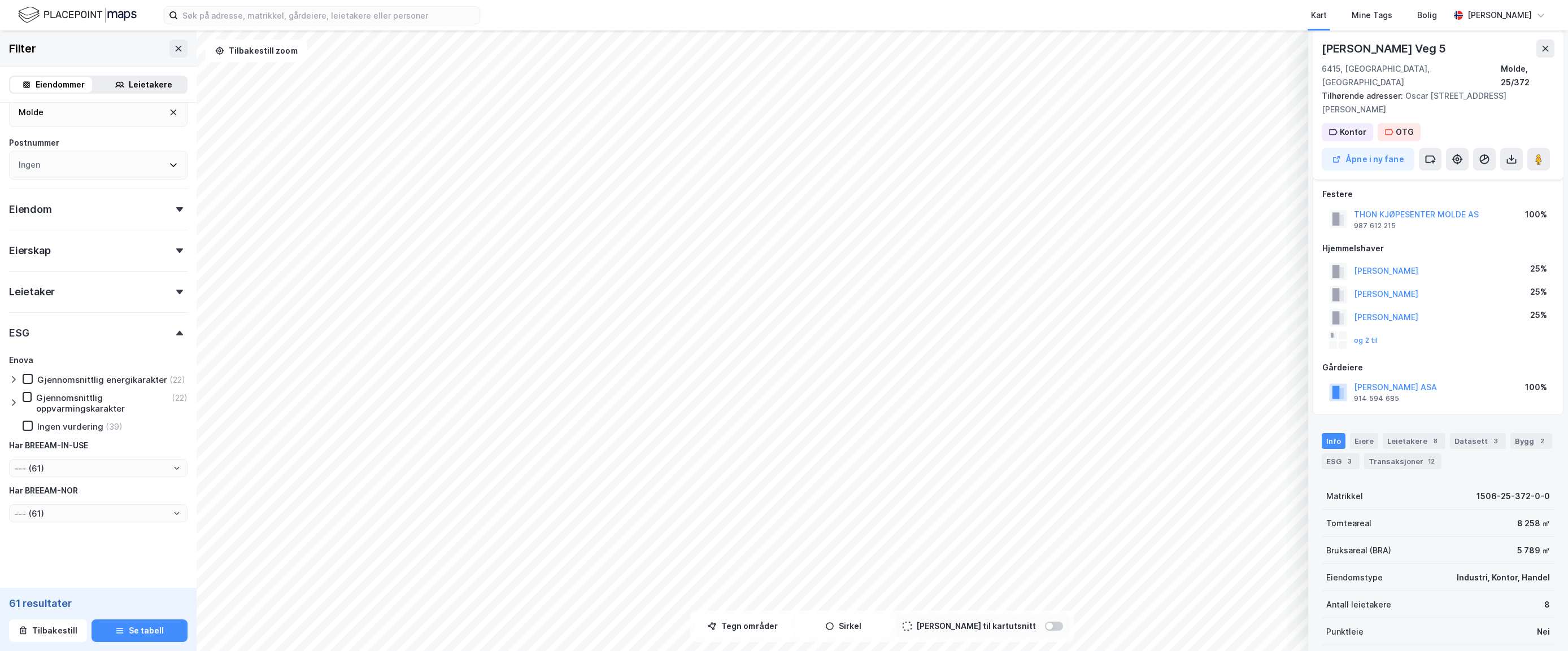
scroll to position [4, 0]
click at [1226, 45] on icon at bounding box center [1545, 48] width 9 height 9
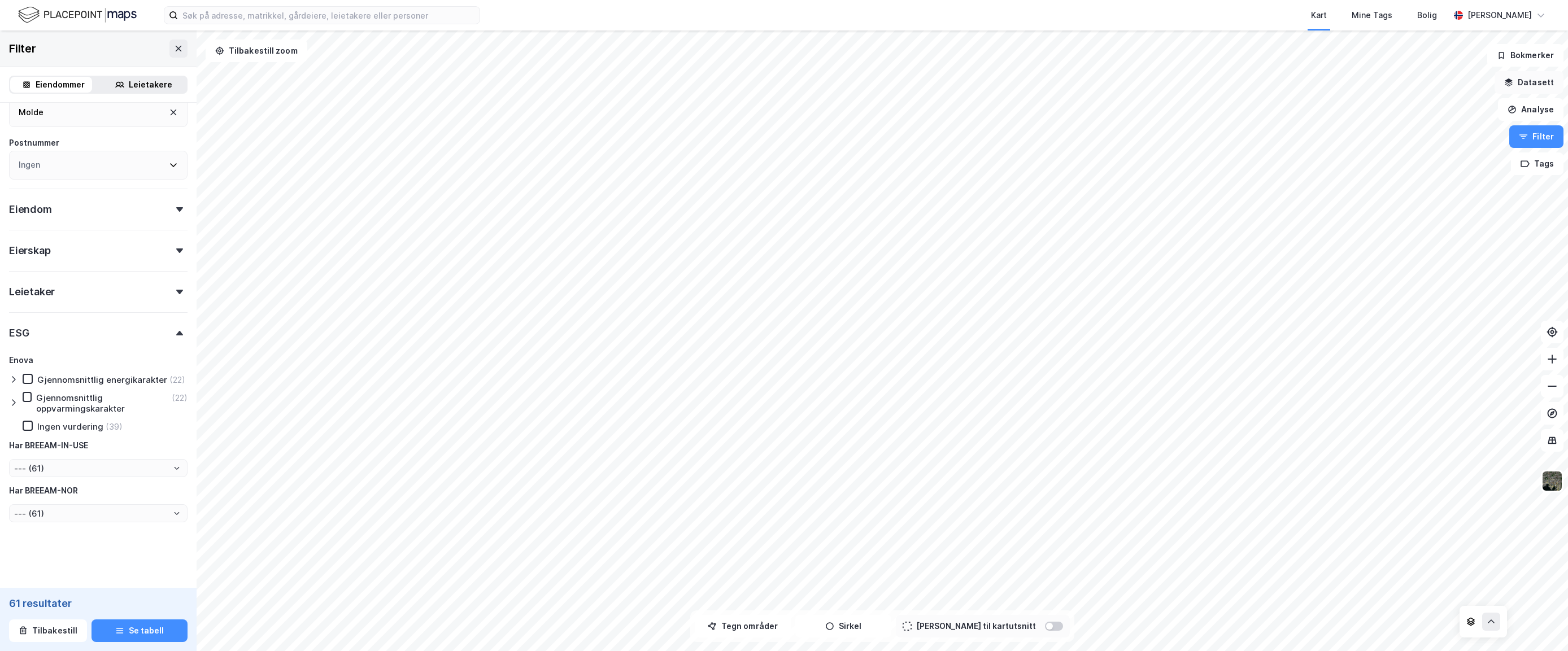
click at [1226, 83] on button "Datasett" at bounding box center [1528, 82] width 69 height 23
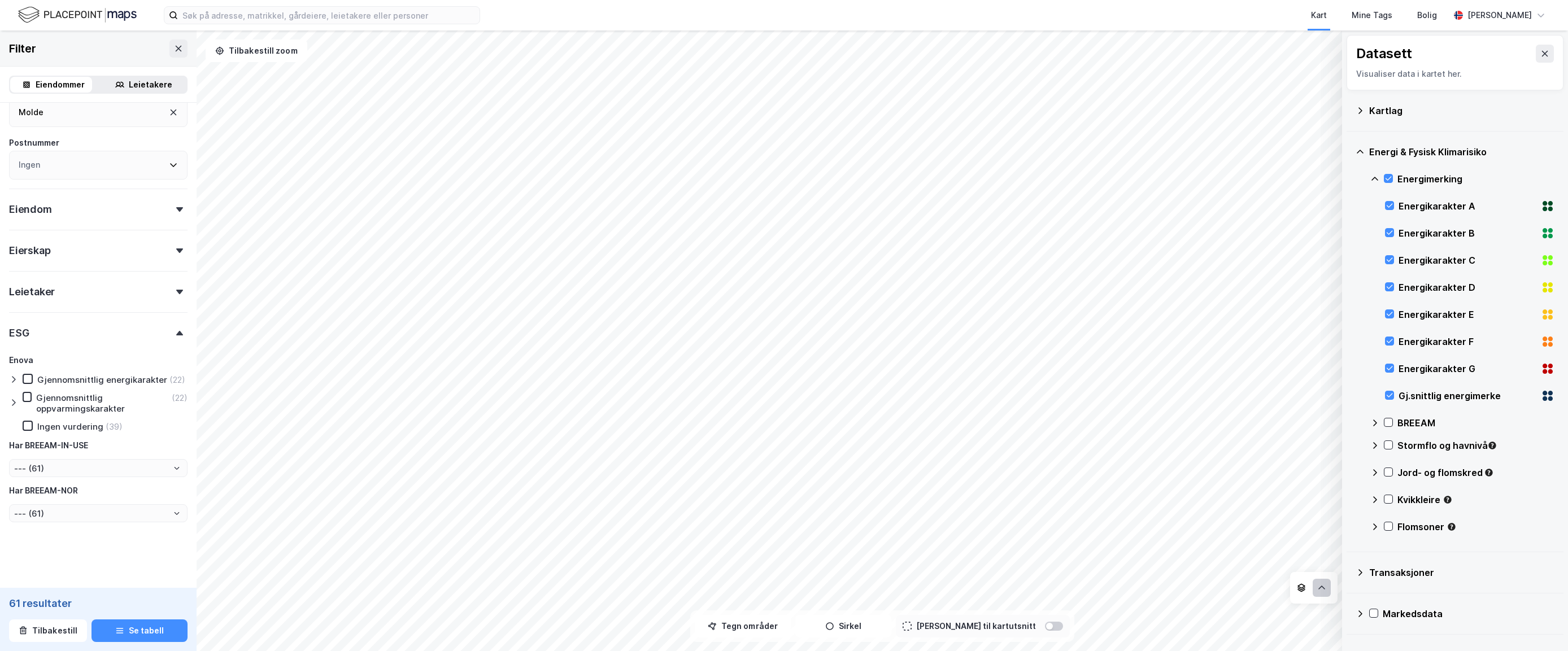
click at [1226, 594] on button at bounding box center [1322, 588] width 18 height 18
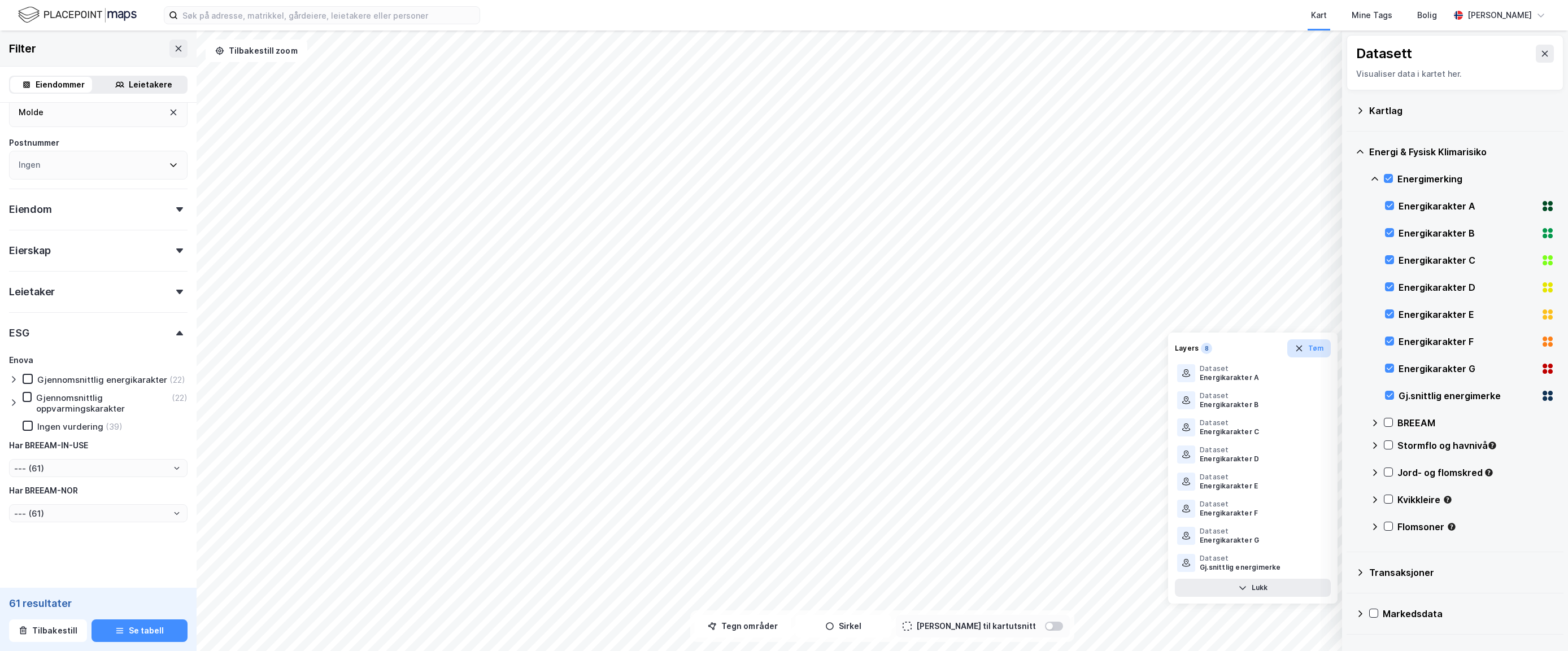
click at [1226, 348] on button "Tøm" at bounding box center [1309, 349] width 43 height 18
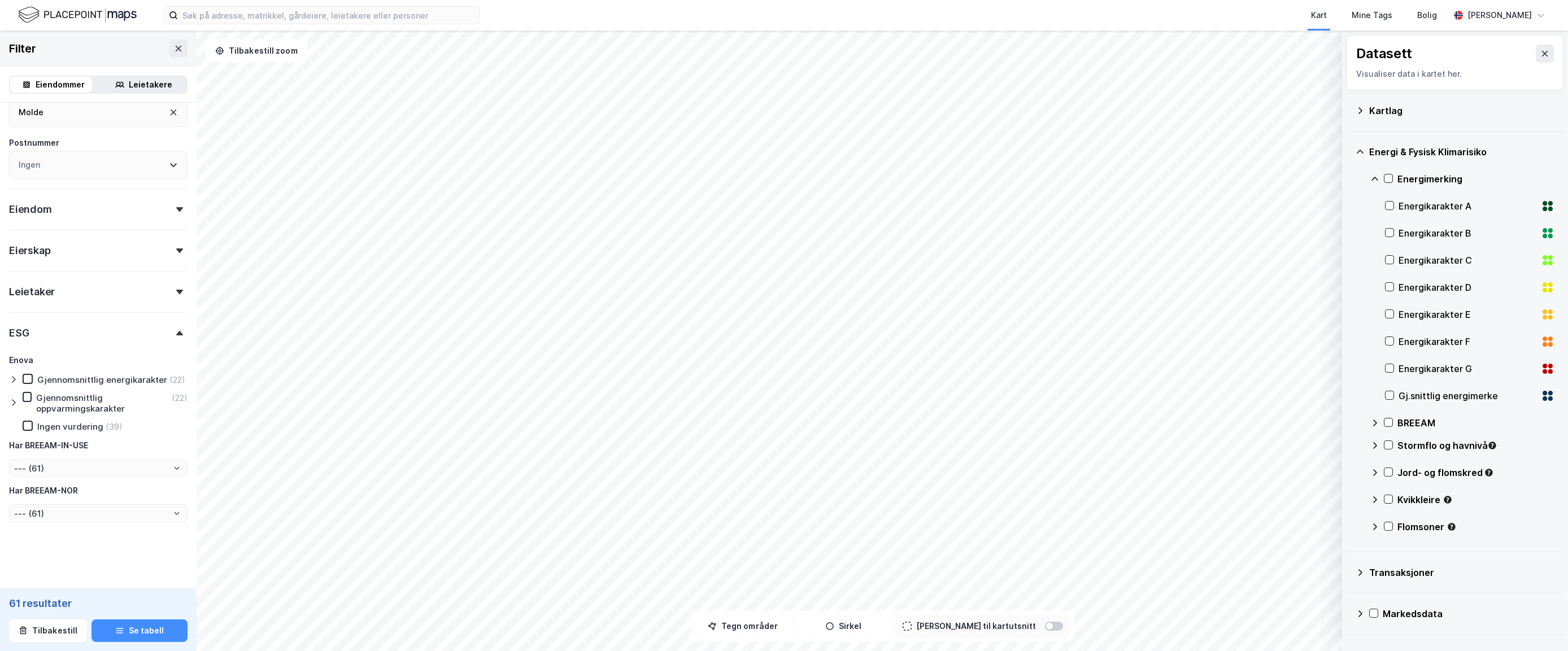
click at [1226, 51] on icon at bounding box center [1545, 54] width 9 height 9
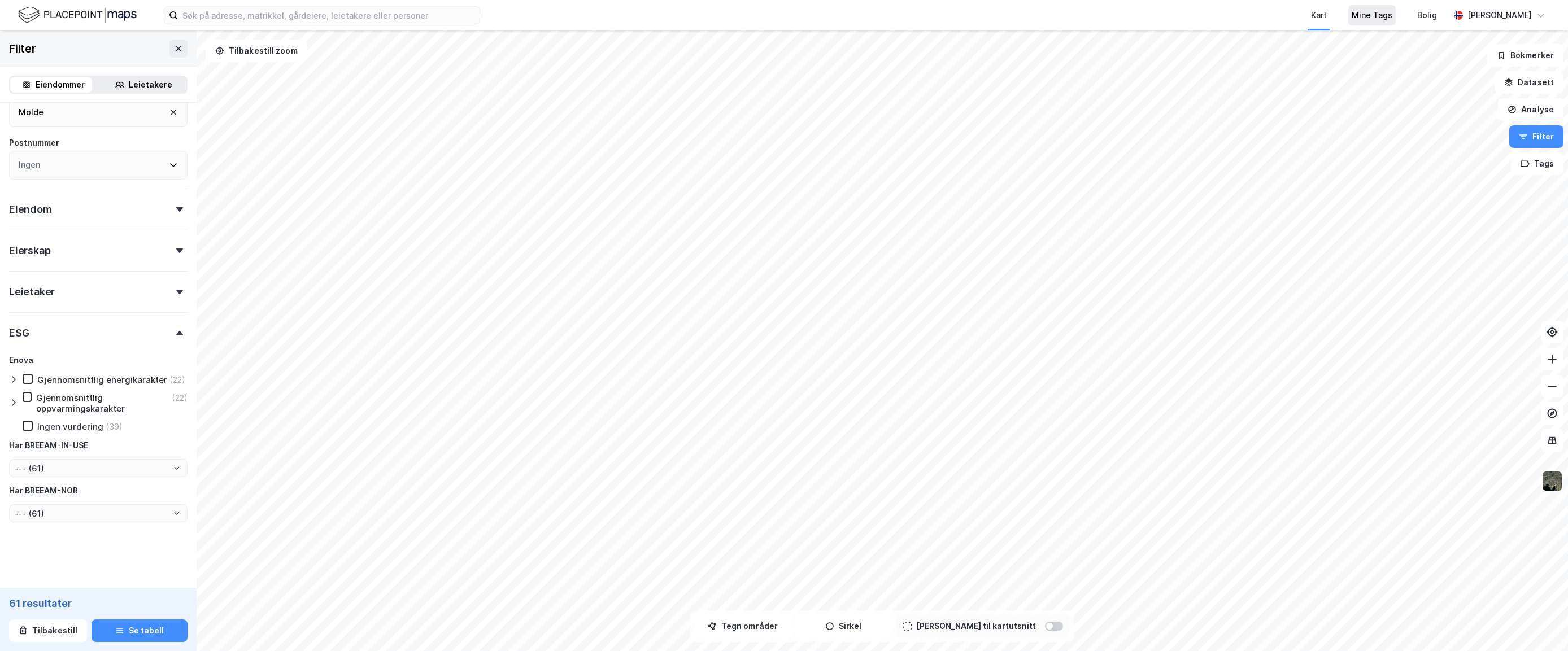
click at [1226, 21] on div "Mine Tags" at bounding box center [1372, 15] width 41 height 13
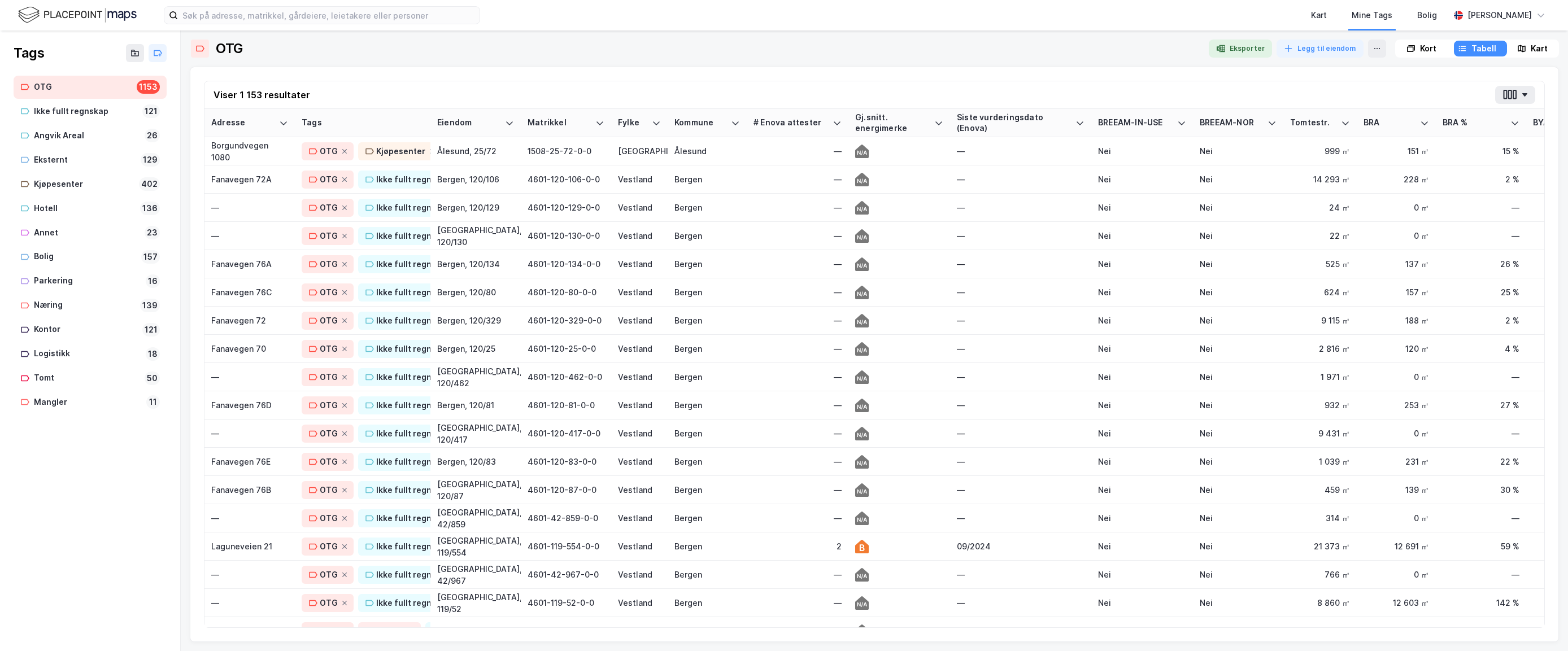
click at [1226, 44] on div "Kart" at bounding box center [1533, 49] width 51 height 16
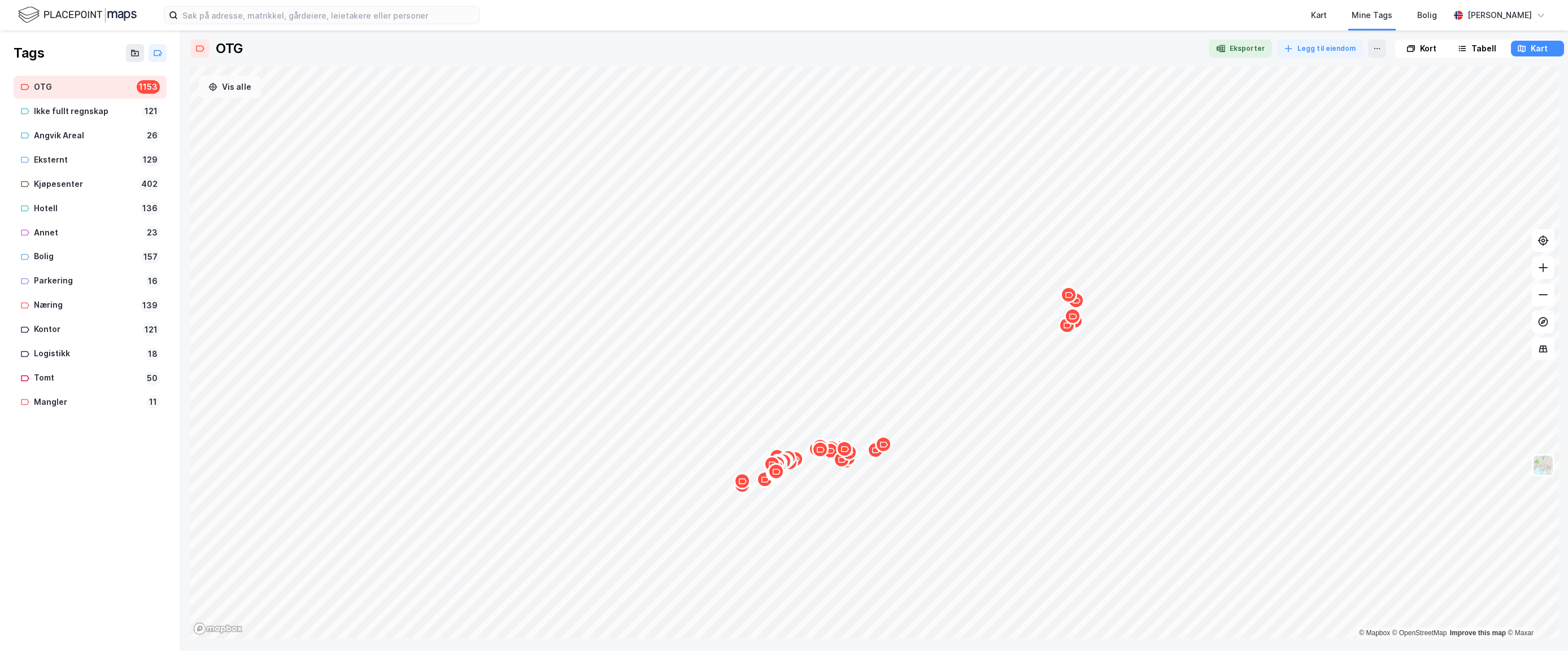
click at [240, 85] on button "Vis alle" at bounding box center [230, 86] width 62 height 23
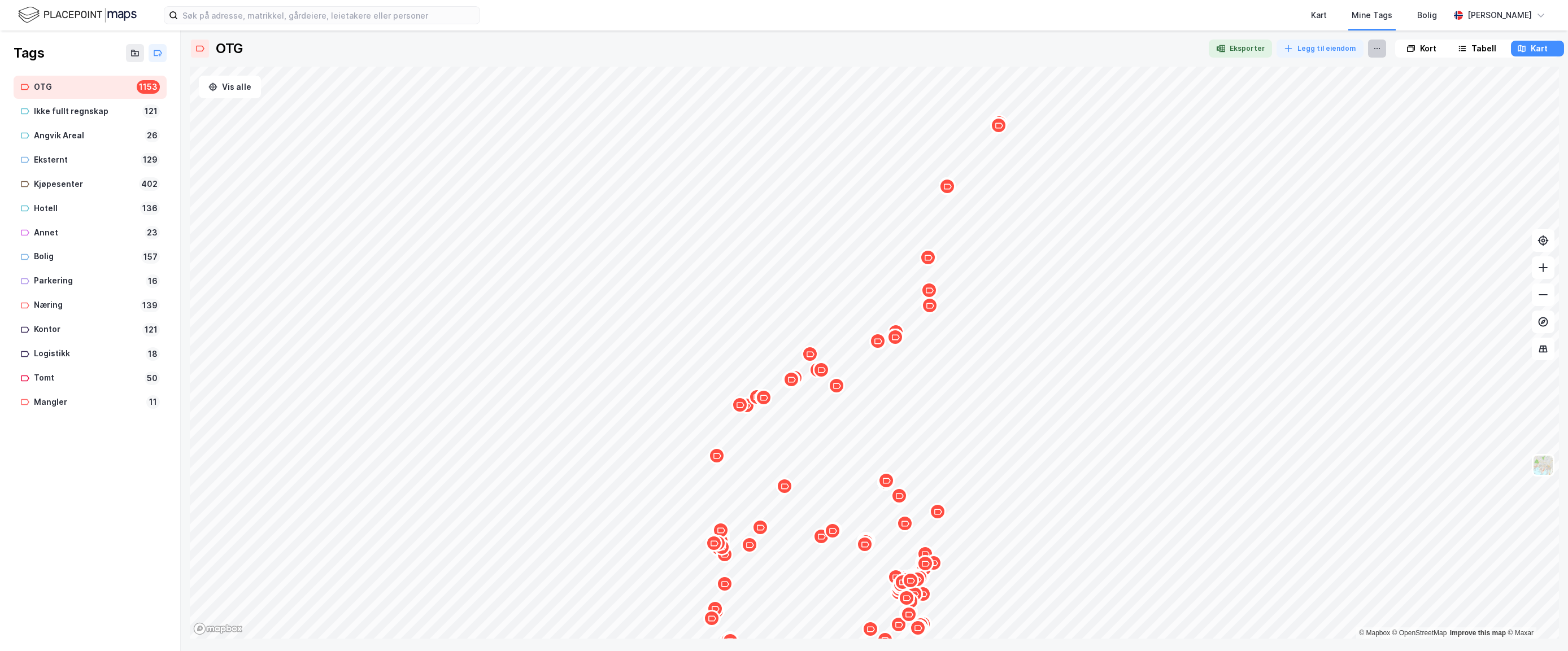
click at [1226, 46] on icon at bounding box center [1377, 48] width 9 height 9
click at [1226, 47] on div "Kort" at bounding box center [1422, 49] width 51 height 16
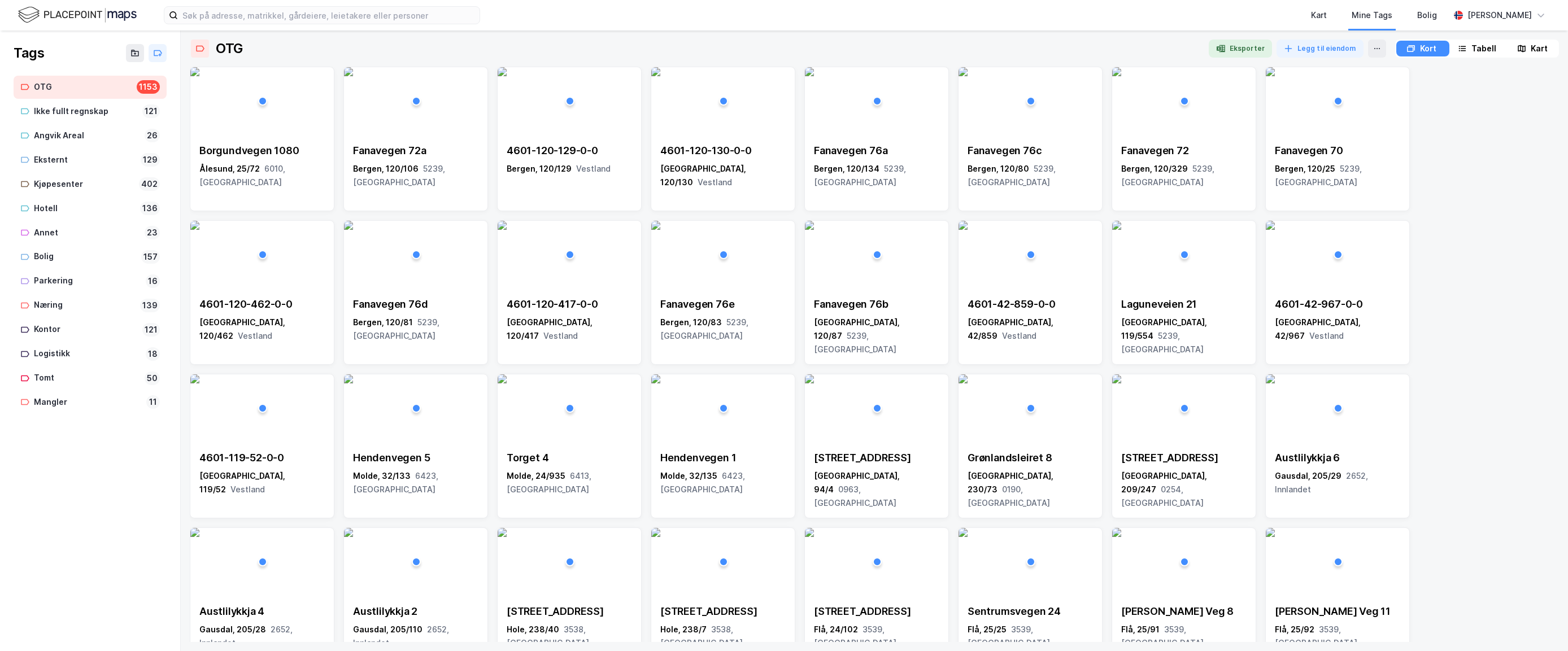
drag, startPoint x: 1477, startPoint y: 43, endPoint x: 1501, endPoint y: 44, distance: 24.0
click at [1226, 43] on div "Tabell" at bounding box center [1483, 49] width 25 height 13
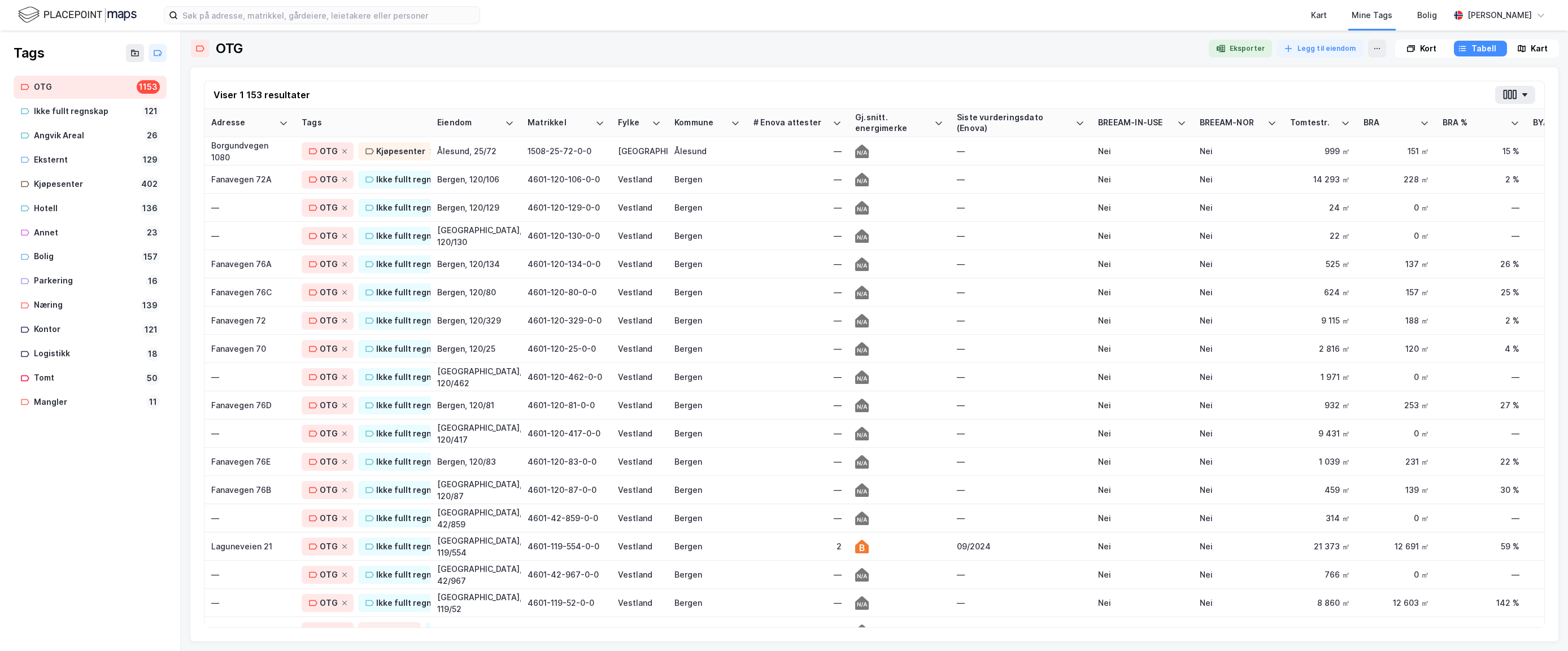
click at [1226, 44] on div "Kart" at bounding box center [1539, 49] width 17 height 13
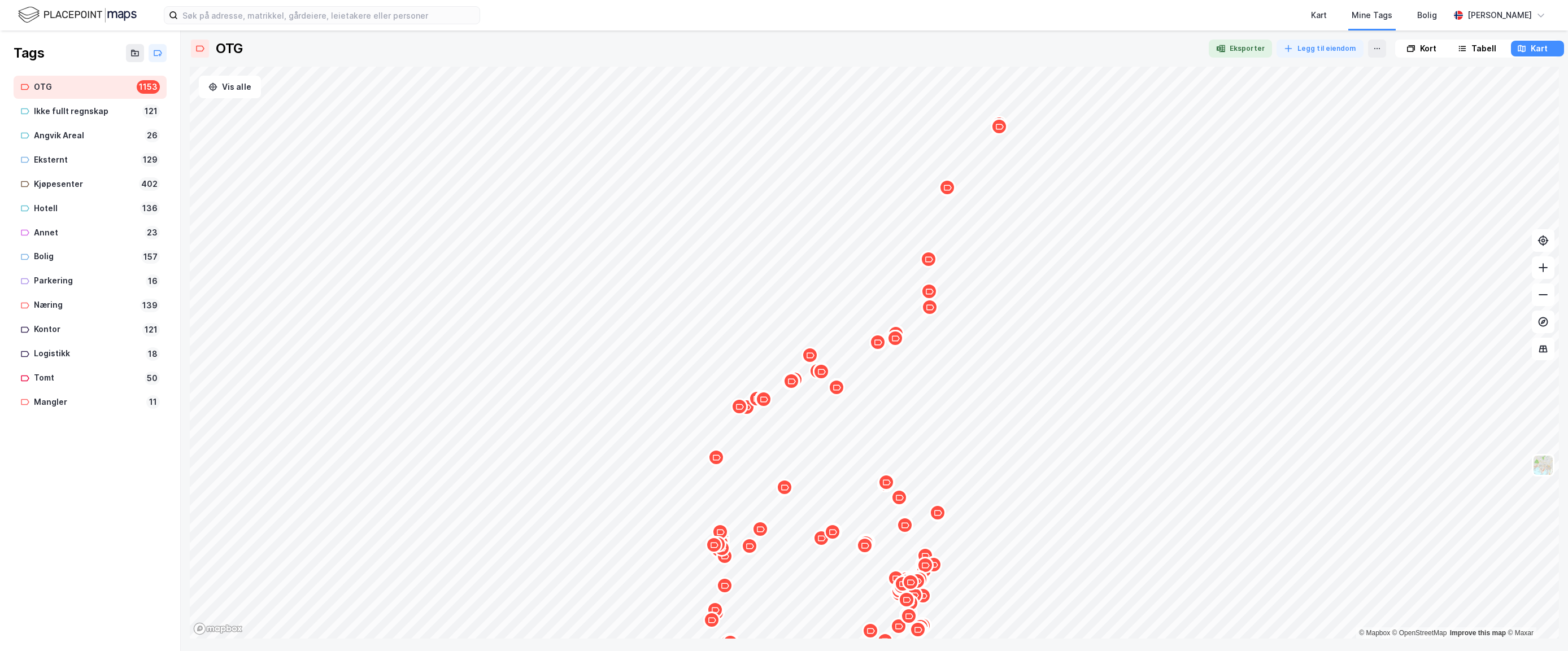
click at [1226, 49] on div "Tabell" at bounding box center [1483, 49] width 25 height 13
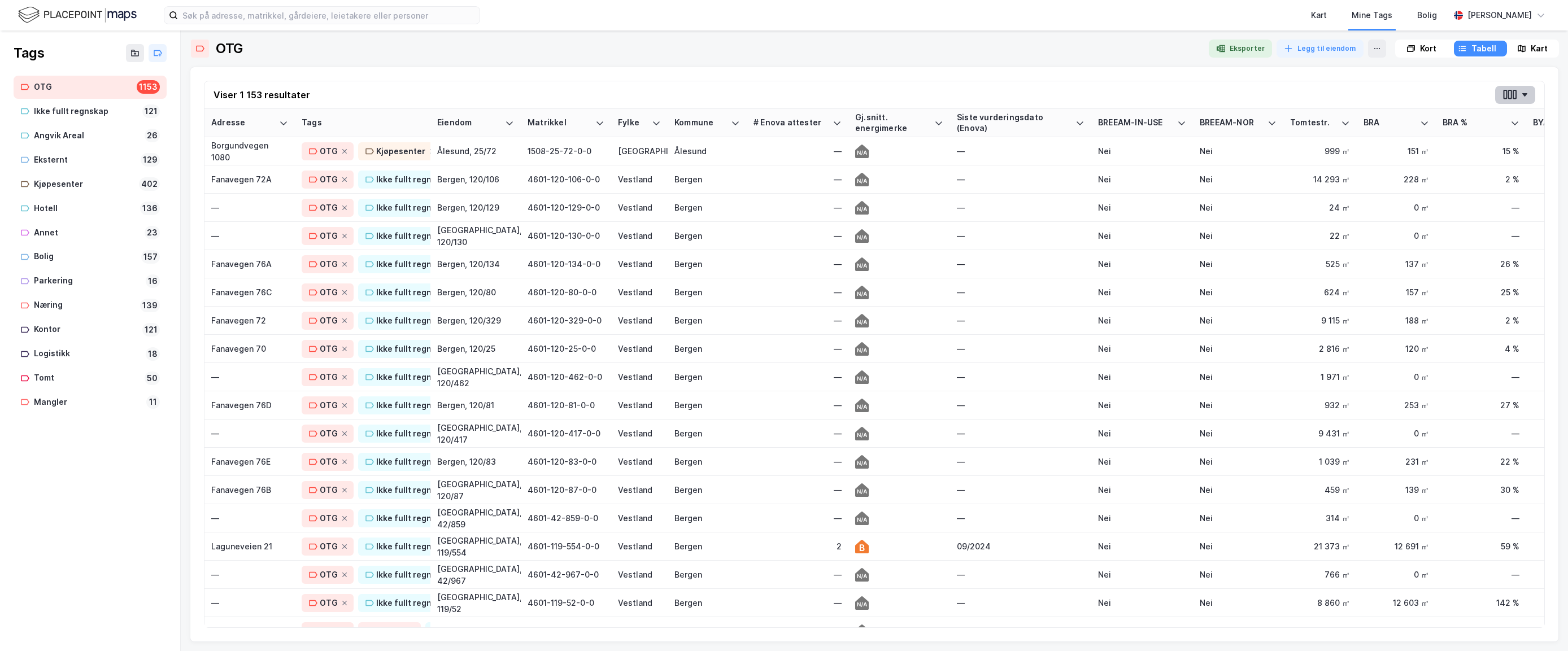
click at [1226, 93] on icon "button" at bounding box center [1525, 95] width 5 height 4
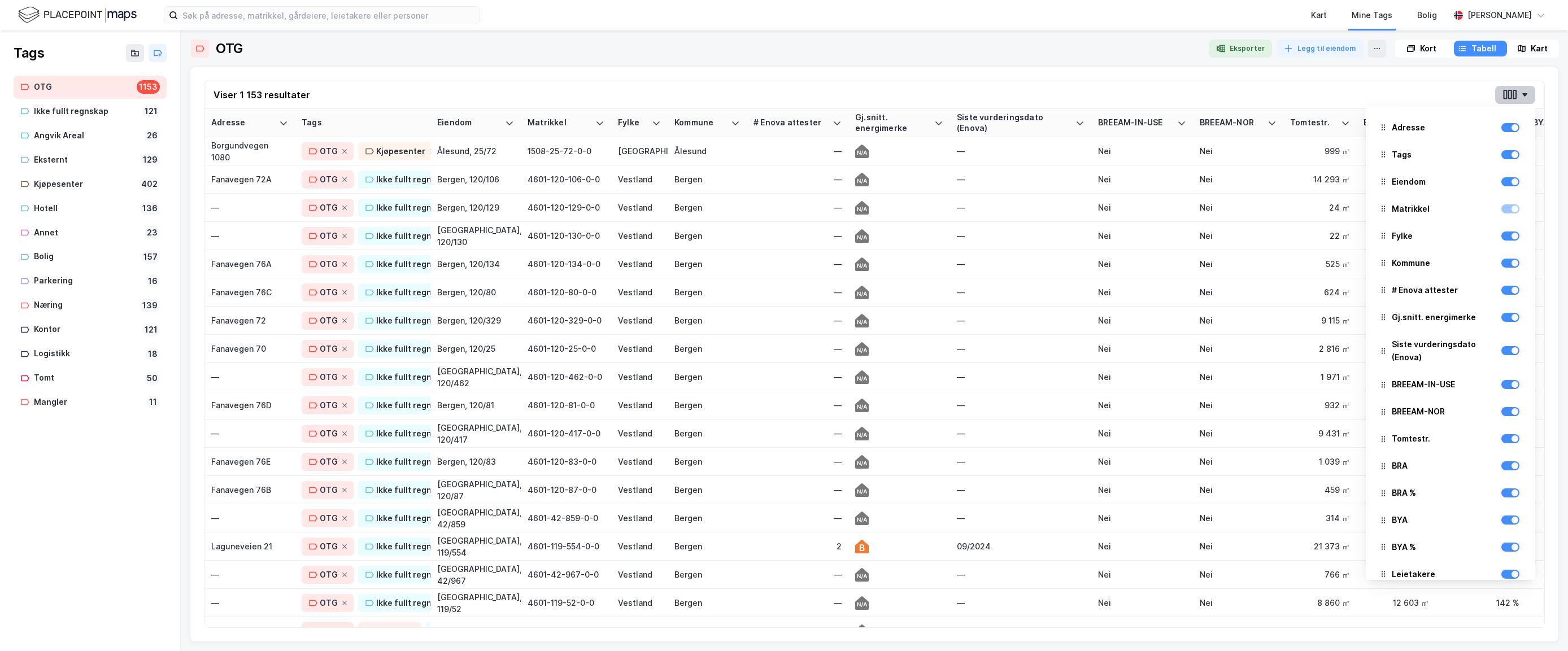
click at [1226, 95] on icon "button" at bounding box center [1525, 95] width 5 height 4
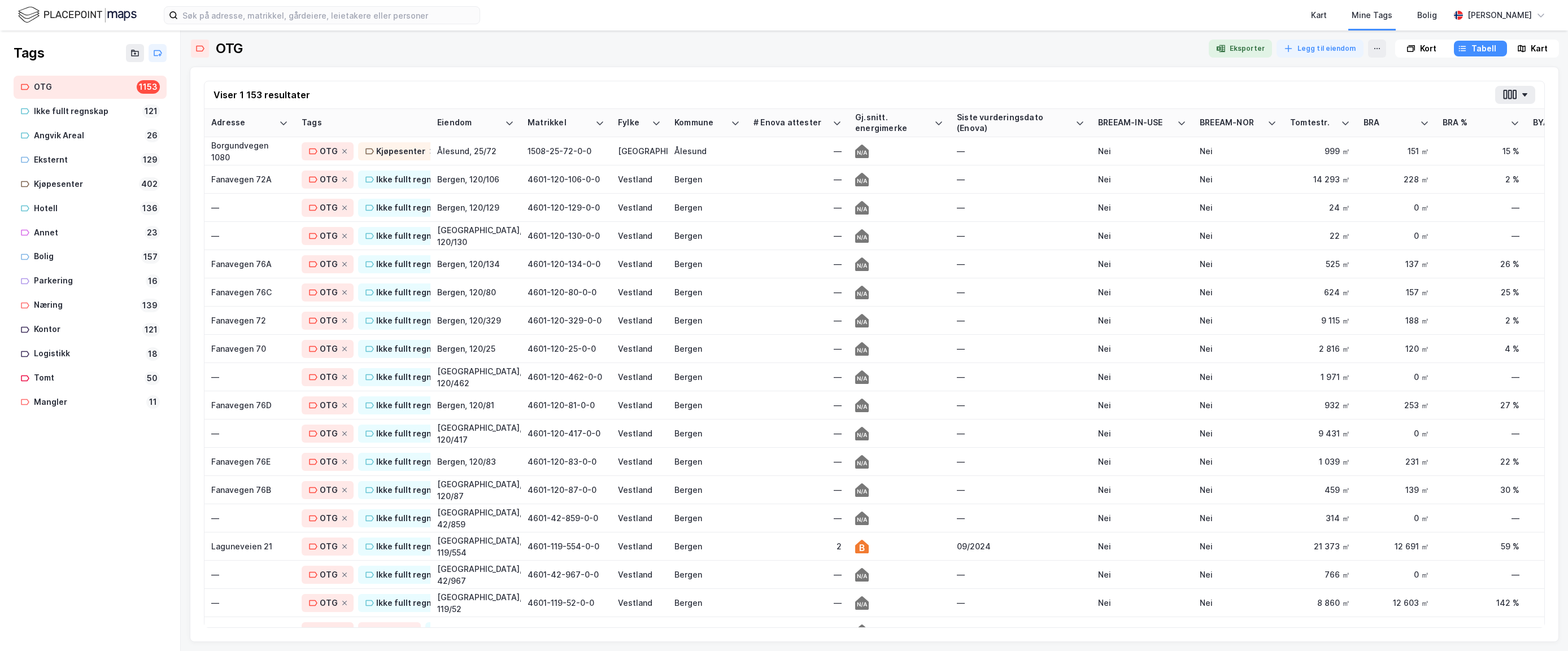
click at [1226, 51] on div "Kort" at bounding box center [1428, 49] width 16 height 13
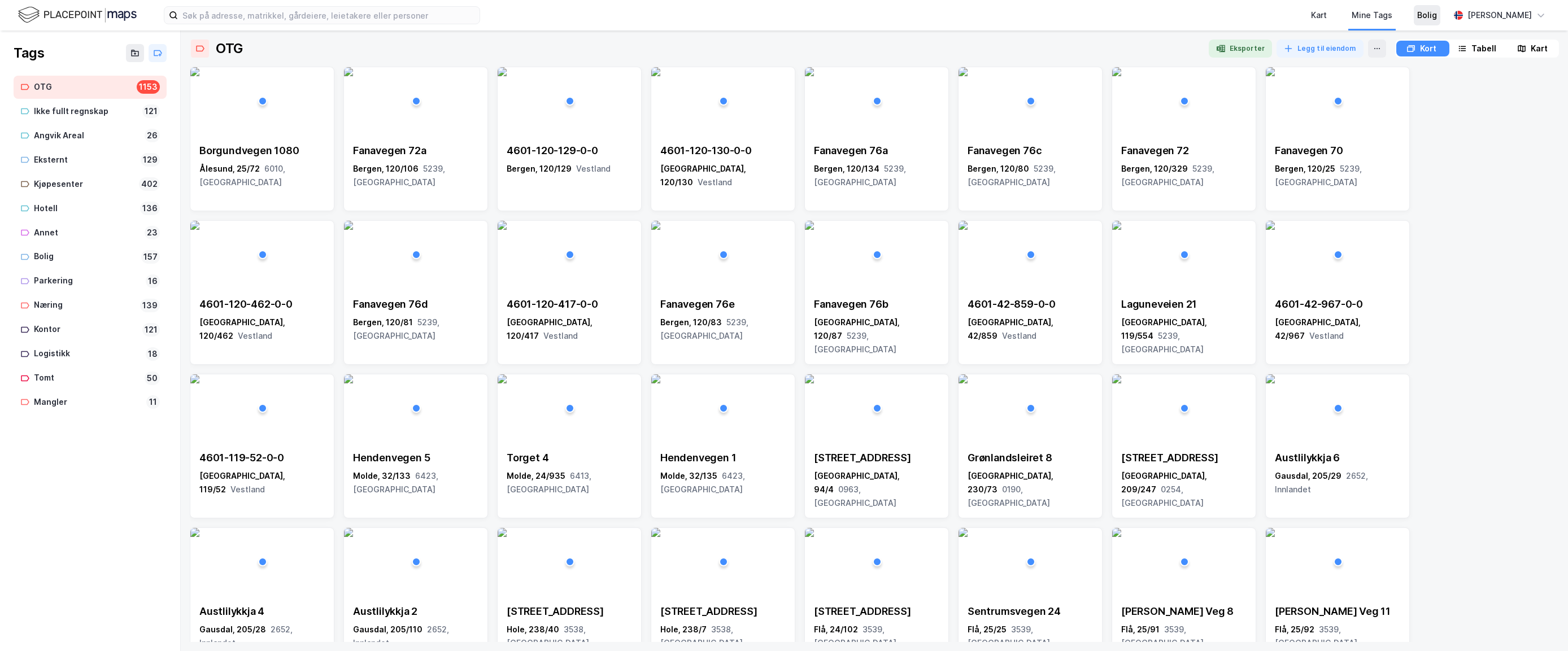
click at [1226, 14] on div "Bolig" at bounding box center [1427, 15] width 19 height 13
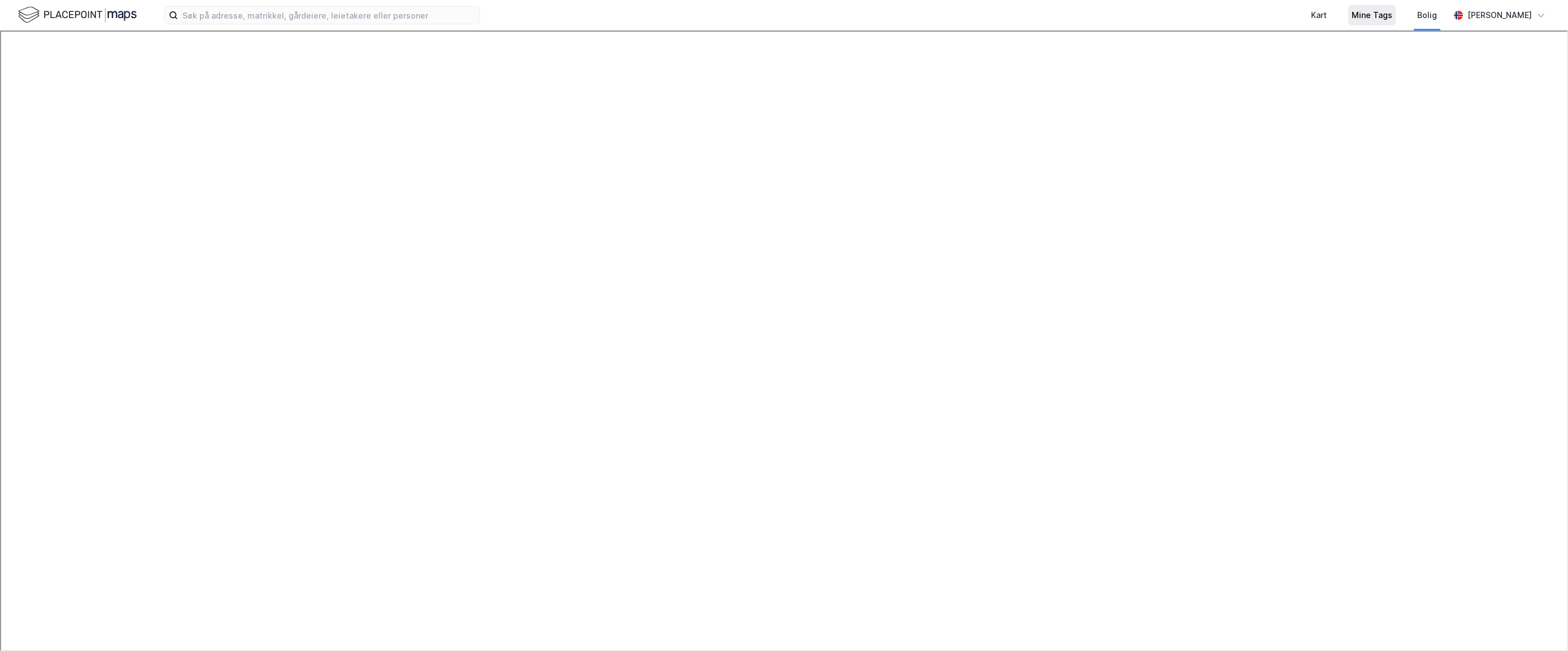
click at [1226, 15] on div "Mine Tags" at bounding box center [1372, 15] width 41 height 13
